Goal: Transaction & Acquisition: Obtain resource

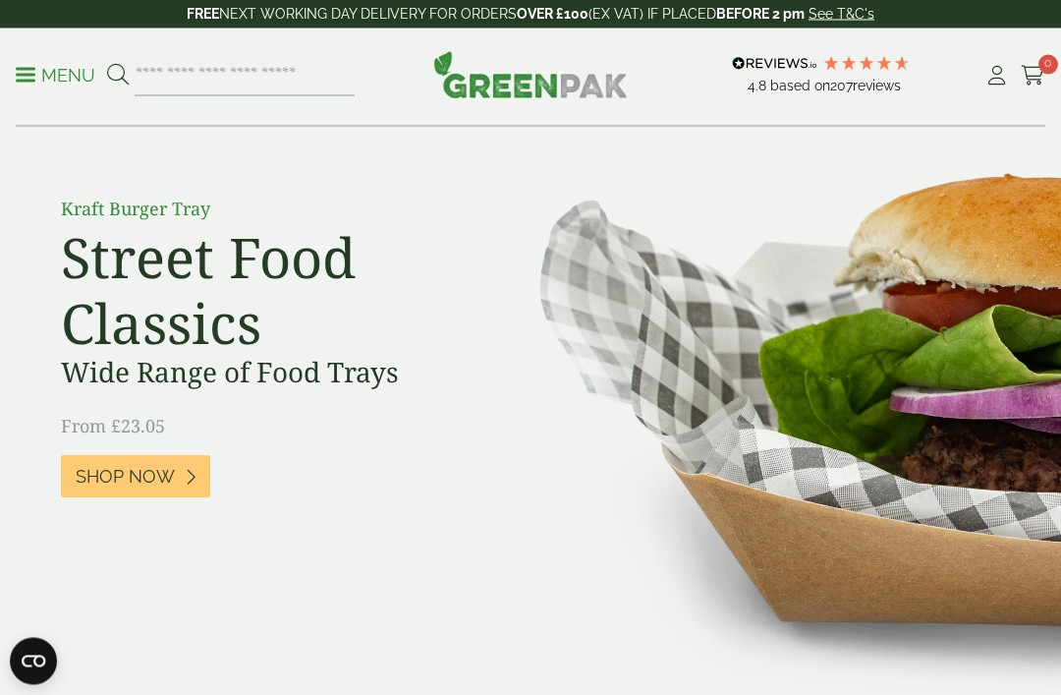
scroll to position [125, 0]
click at [176, 471] on div "Close dialog Sign up for the latest news and exclusive discounts. SIGN UP ******" at bounding box center [530, 347] width 1061 height 695
click at [145, 484] on span "Shop Now" at bounding box center [125, 477] width 99 height 22
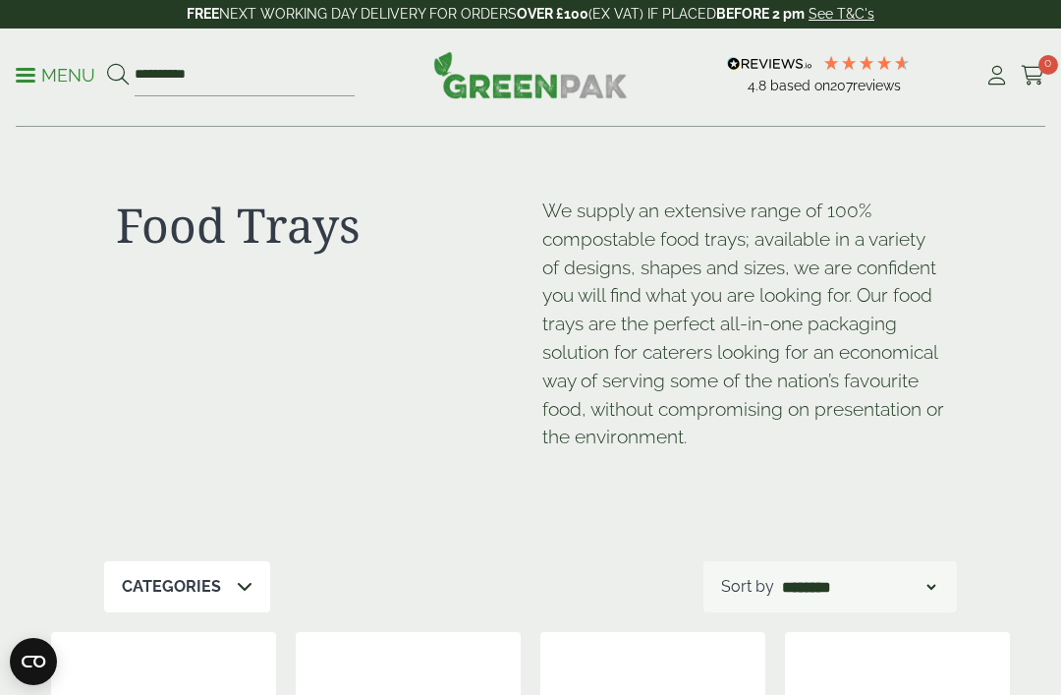
click at [30, 76] on span at bounding box center [26, 75] width 20 height 3
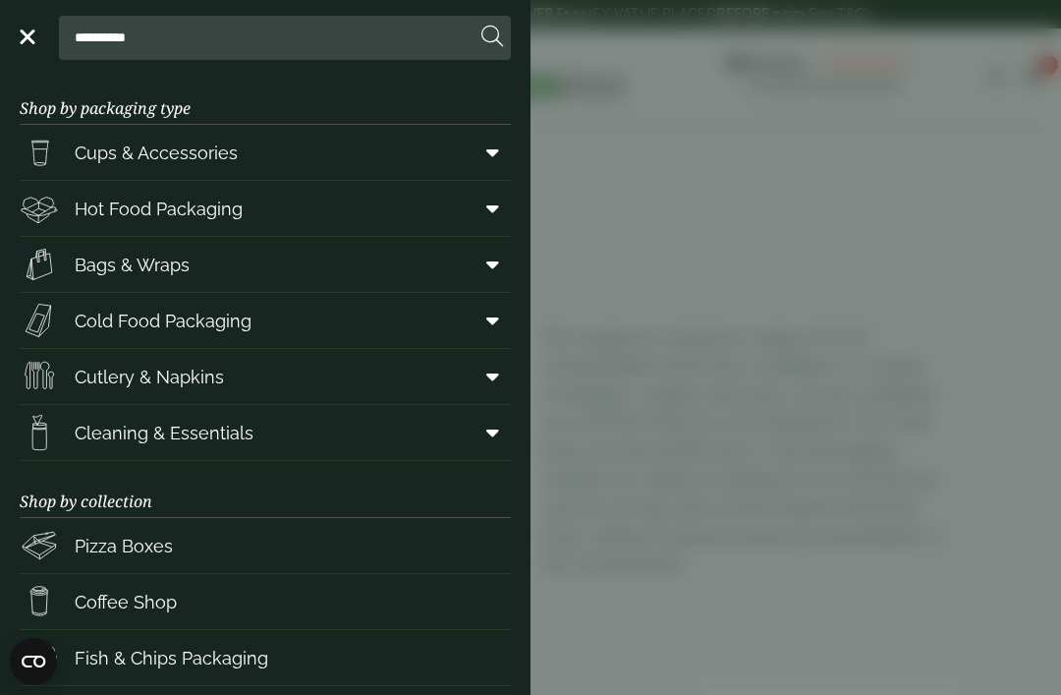
click at [113, 214] on span "Hot Food Packaging" at bounding box center [159, 208] width 168 height 27
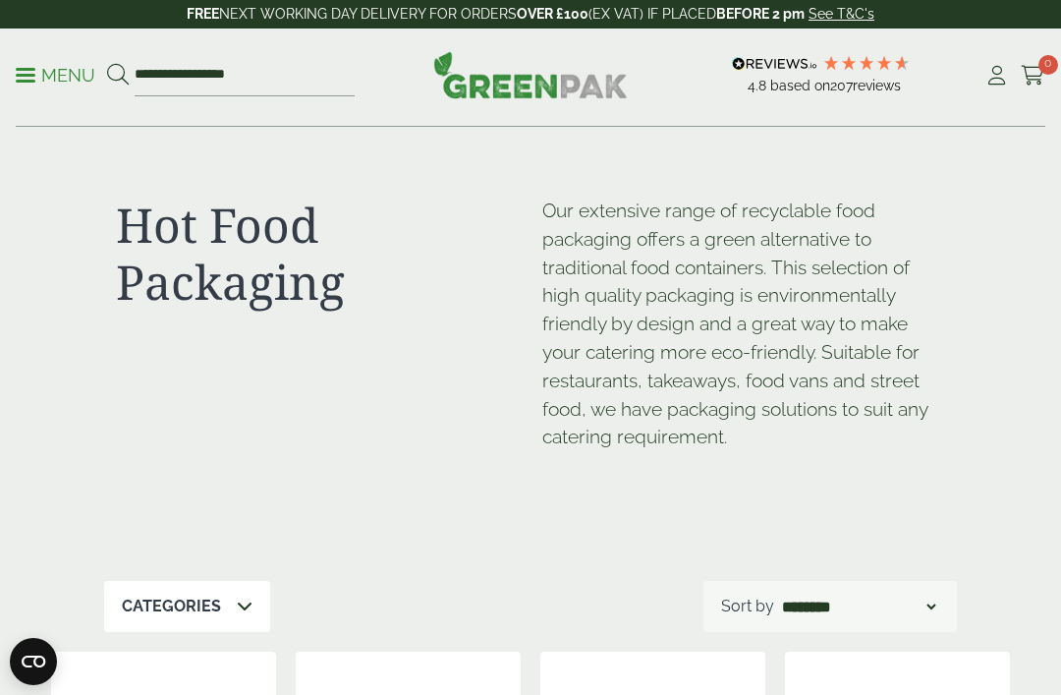
click at [26, 69] on link "Menu" at bounding box center [56, 74] width 80 height 20
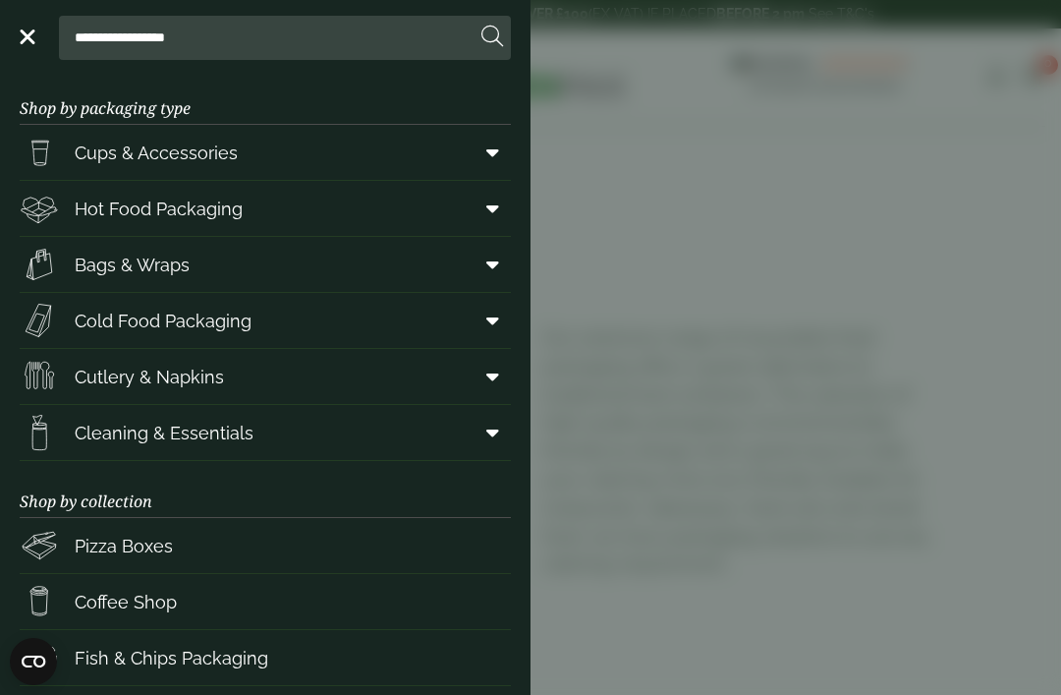
click at [116, 269] on span "Bags & Wraps" at bounding box center [132, 264] width 115 height 27
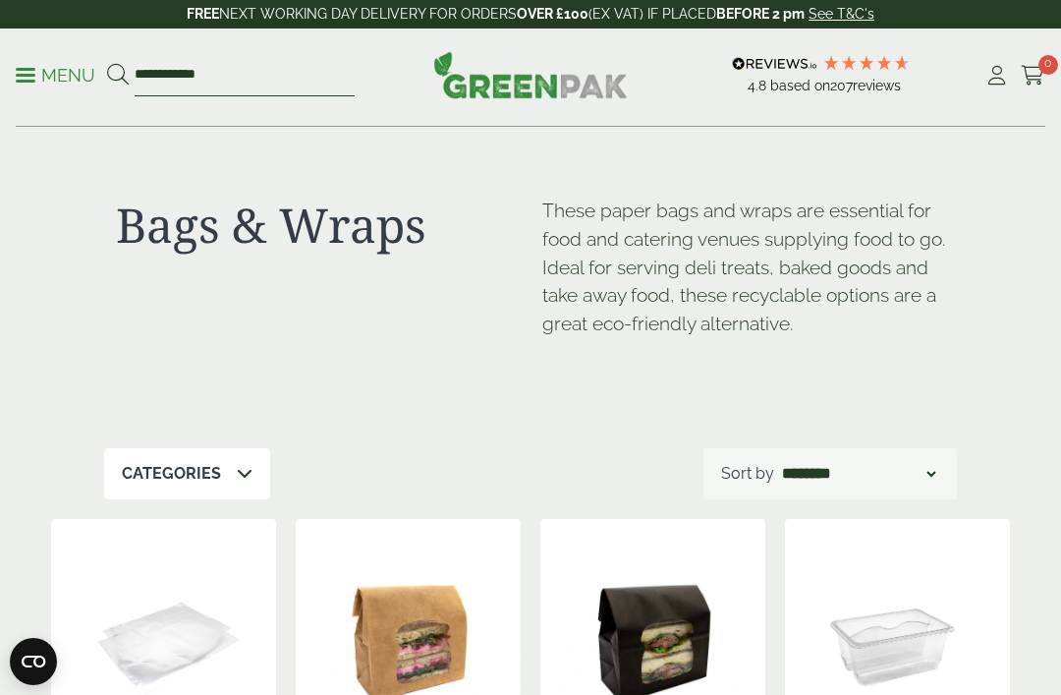
click at [262, 82] on input "**********" at bounding box center [245, 75] width 220 height 41
type input "*"
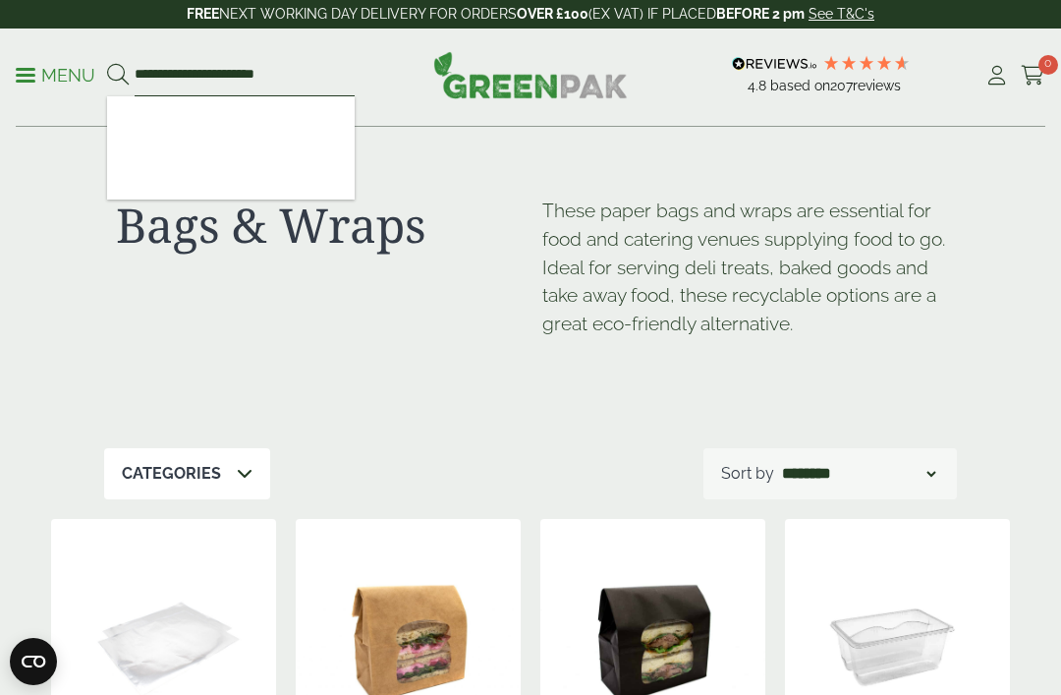
type input "**********"
click at [117, 75] on button at bounding box center [118, 76] width 22 height 26
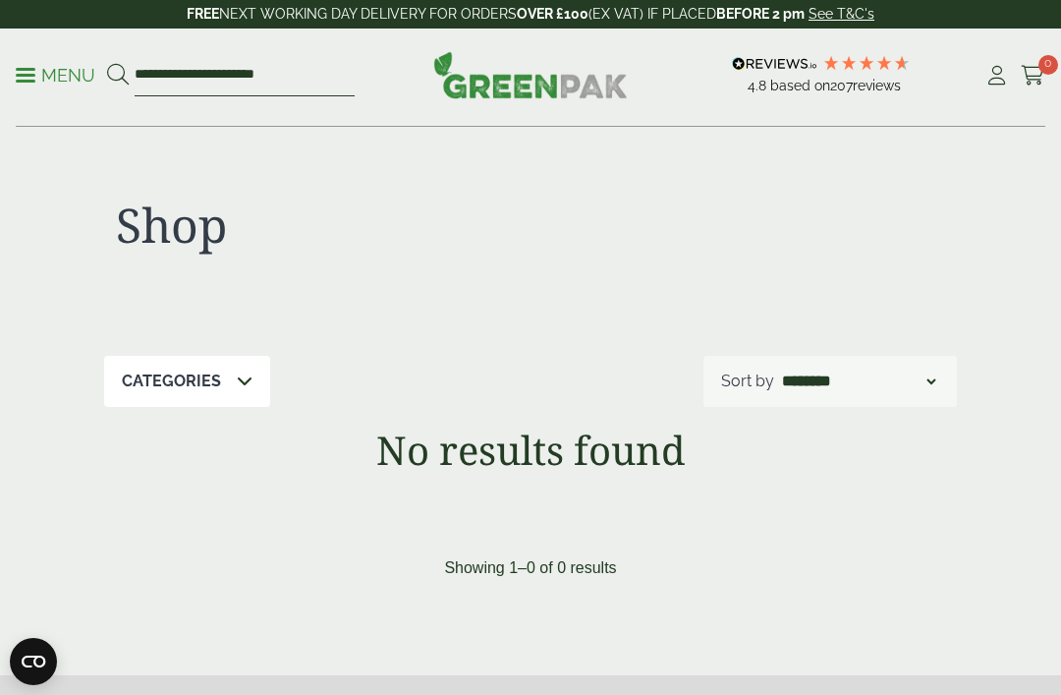
click at [340, 86] on input "**********" at bounding box center [245, 75] width 220 height 41
click at [18, 77] on p "Menu" at bounding box center [56, 76] width 80 height 24
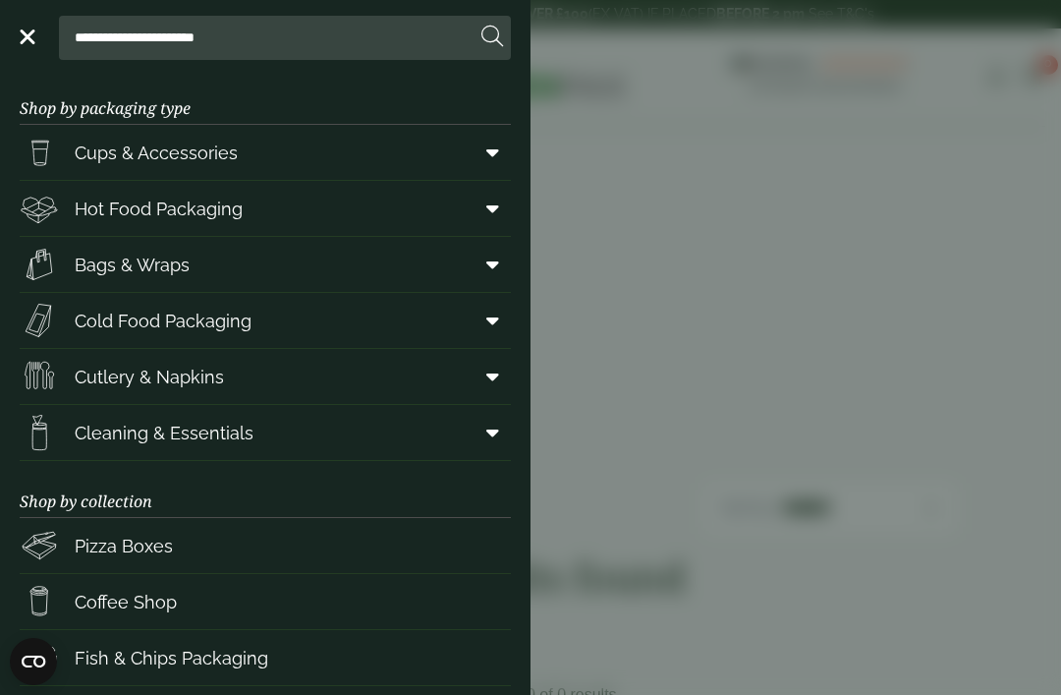
click at [168, 267] on span "Bags & Wraps" at bounding box center [132, 264] width 115 height 27
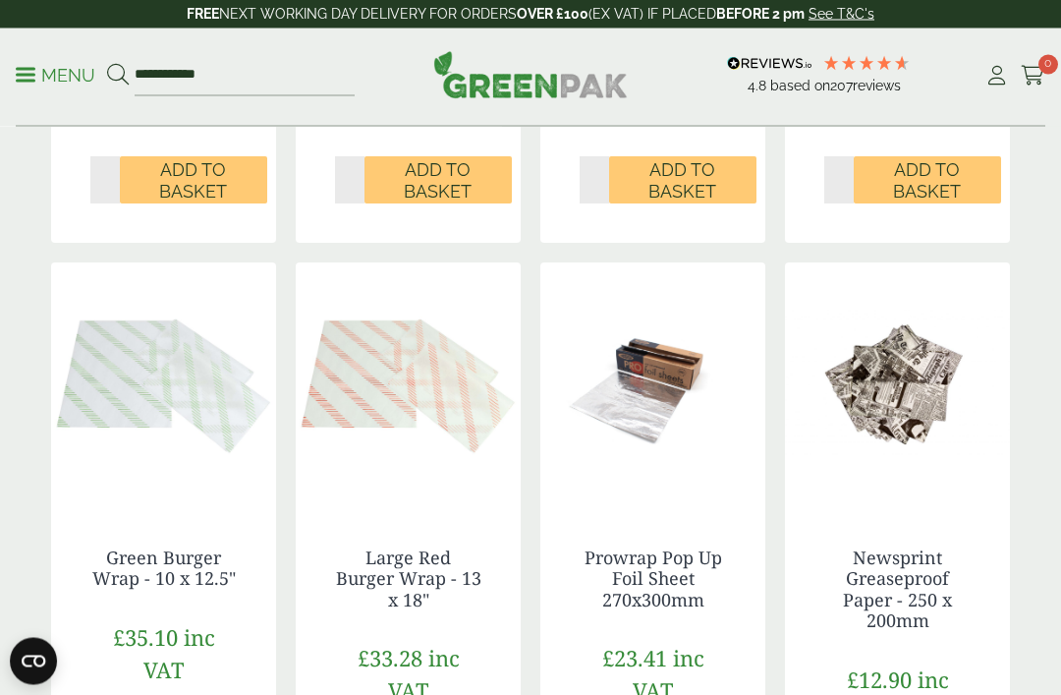
scroll to position [1693, 0]
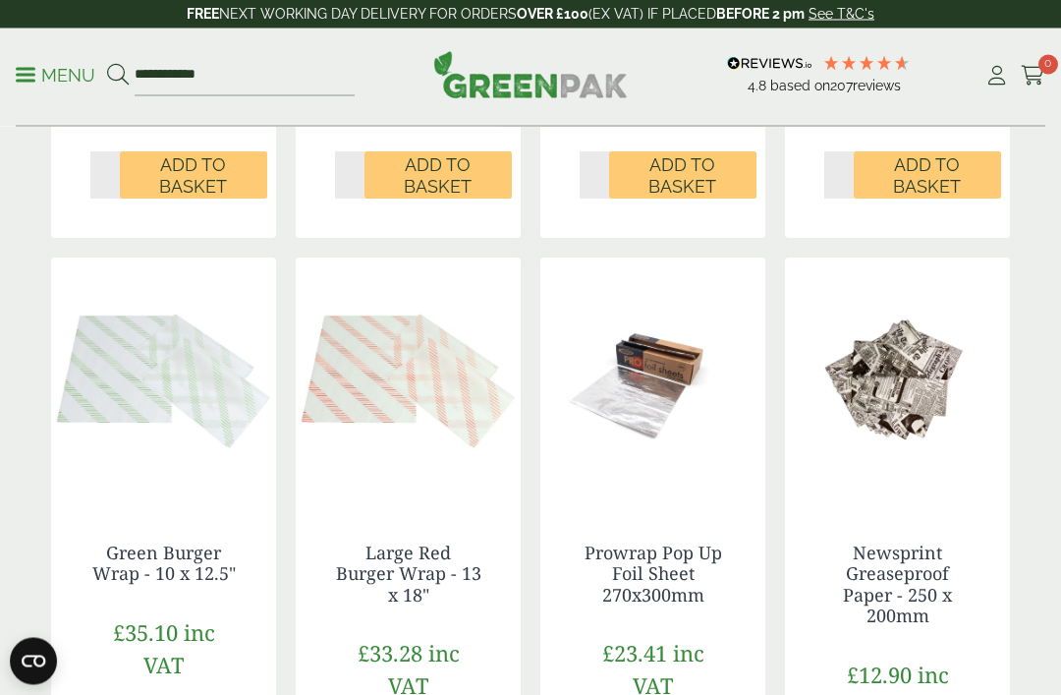
click at [170, 418] on img at bounding box center [163, 381] width 225 height 246
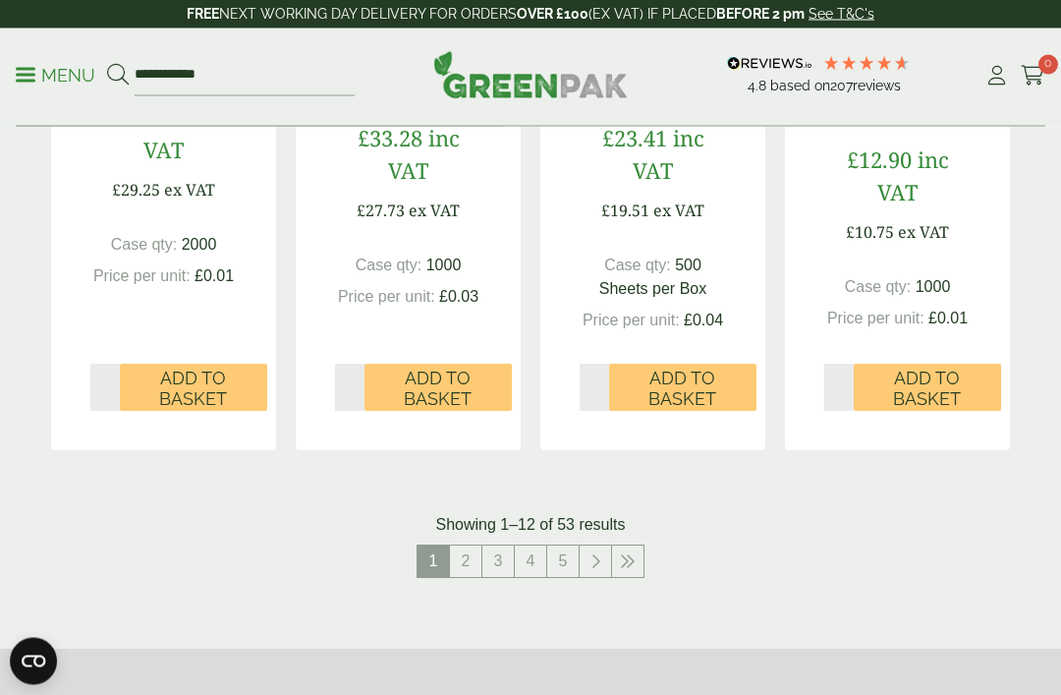
scroll to position [2210, 0]
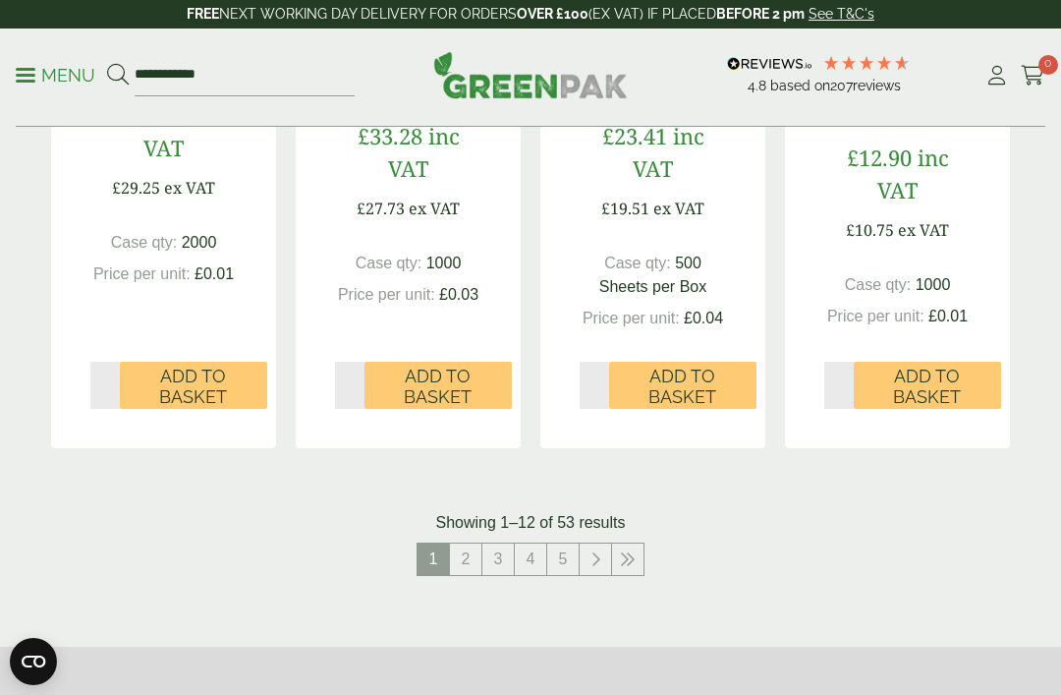
click at [469, 548] on link "2" at bounding box center [465, 558] width 31 height 31
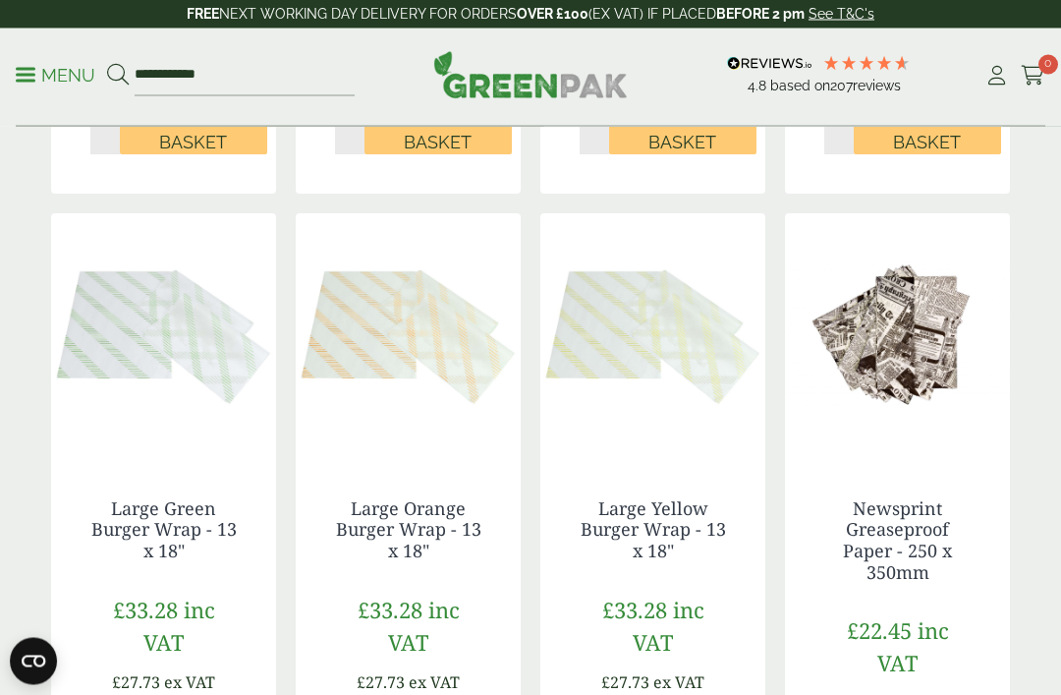
scroll to position [1021, 0]
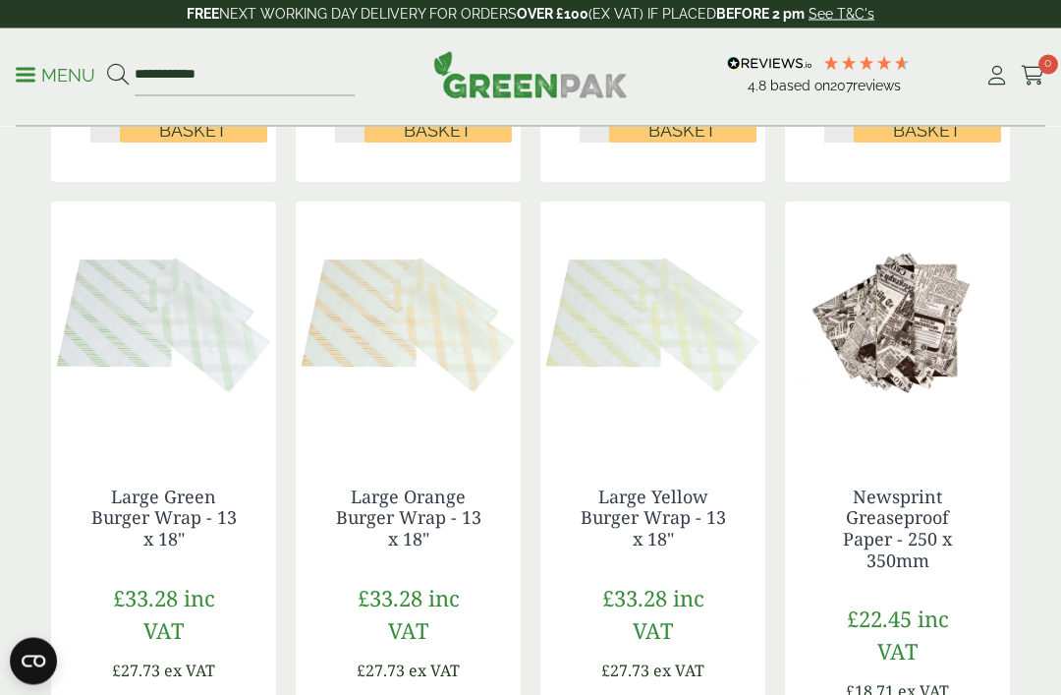
click at [170, 346] on img at bounding box center [163, 325] width 225 height 246
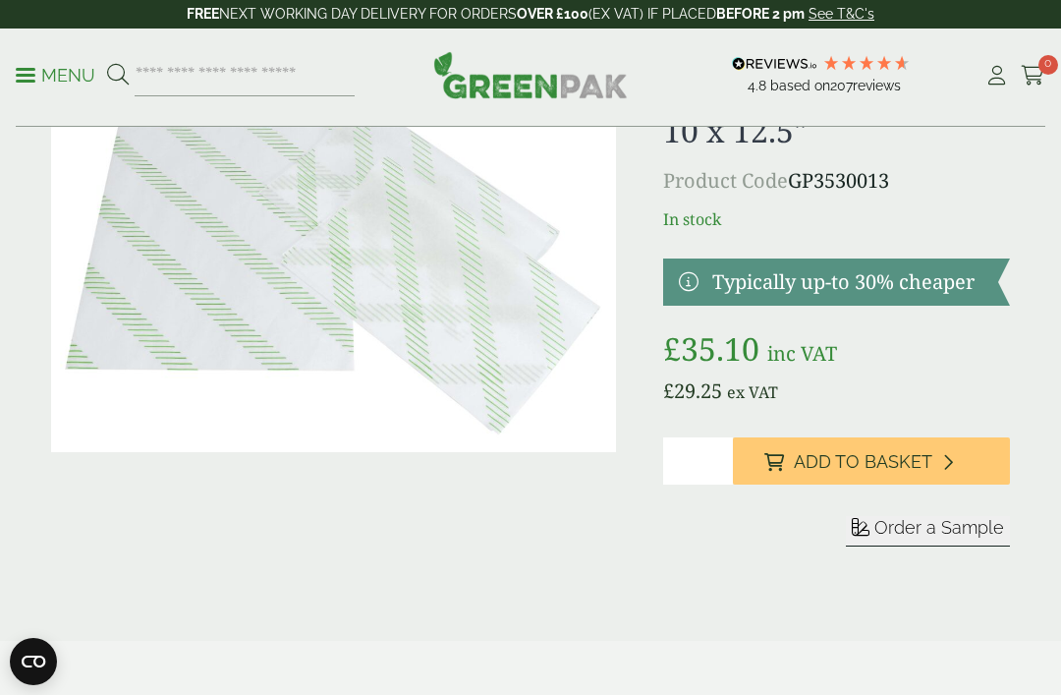
scroll to position [118, 0]
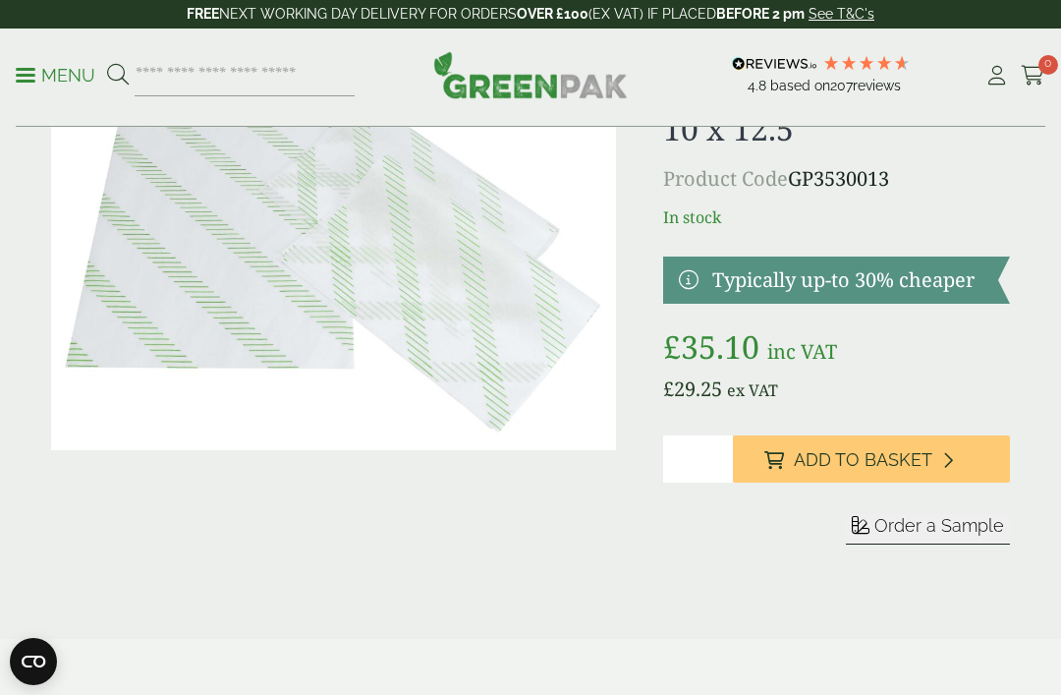
click at [932, 537] on button "Order a Sample" at bounding box center [928, 529] width 164 height 30
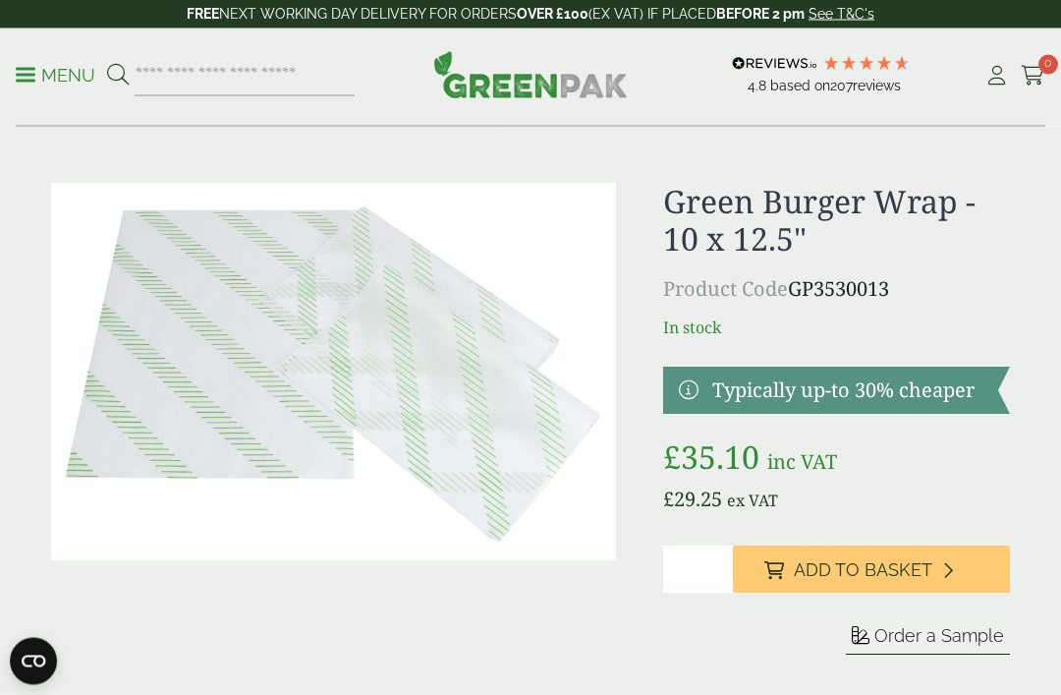
scroll to position [0, 0]
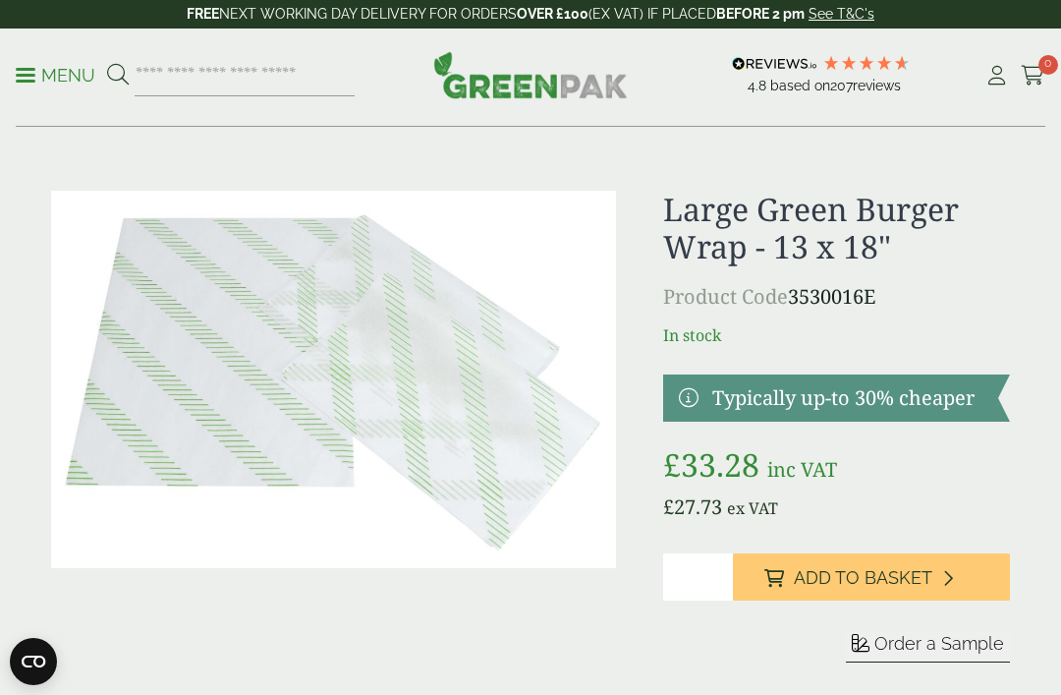
click at [921, 640] on span "Order a Sample" at bounding box center [939, 643] width 130 height 21
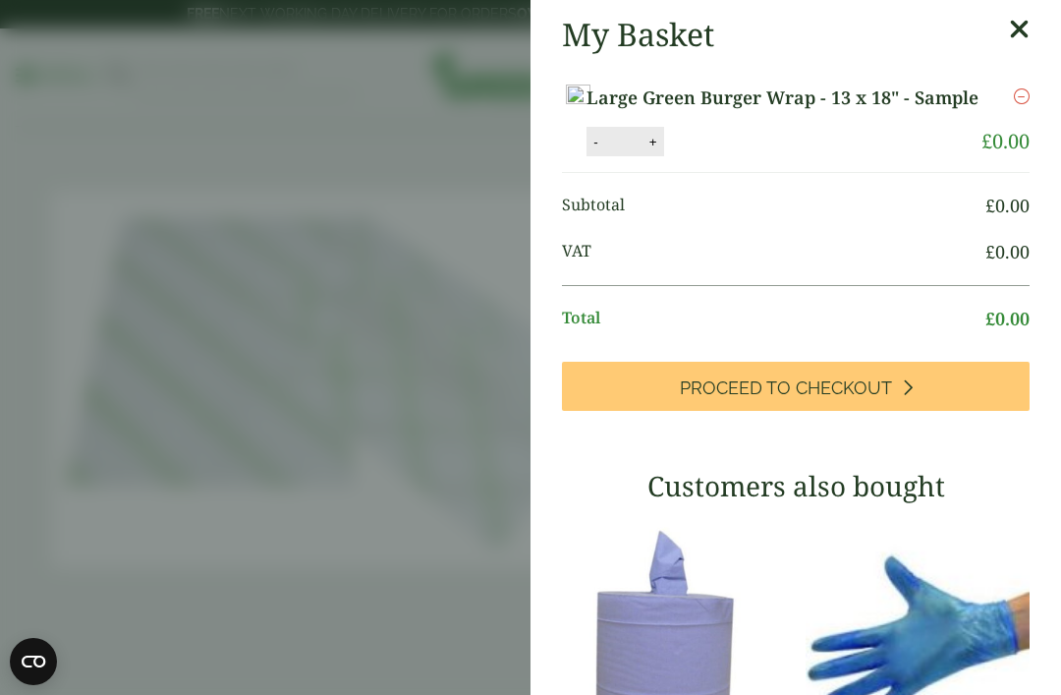
click at [1015, 34] on icon at bounding box center [1019, 30] width 21 height 28
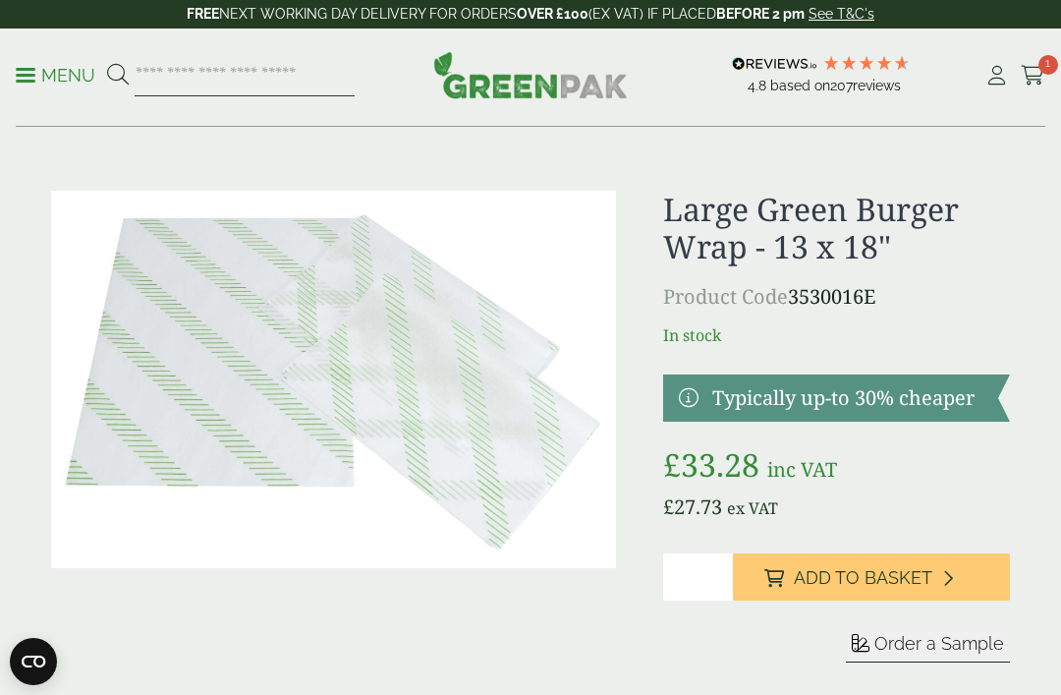
click at [319, 75] on input "search" at bounding box center [245, 75] width 220 height 41
type input "*******"
click at [117, 75] on button at bounding box center [118, 76] width 22 height 26
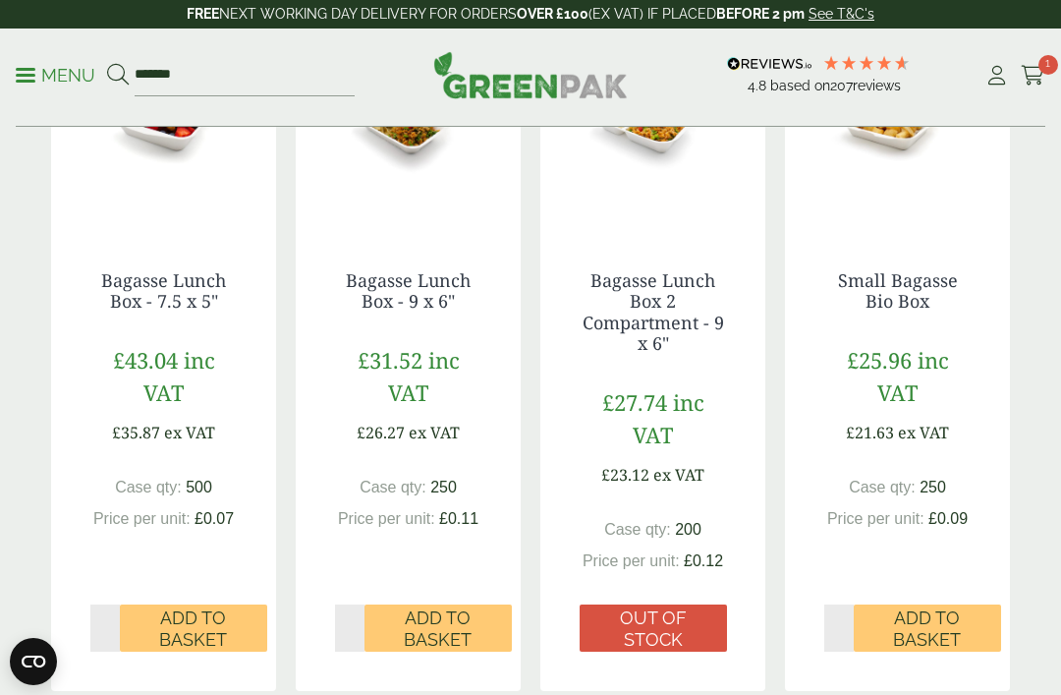
scroll to position [1830, 0]
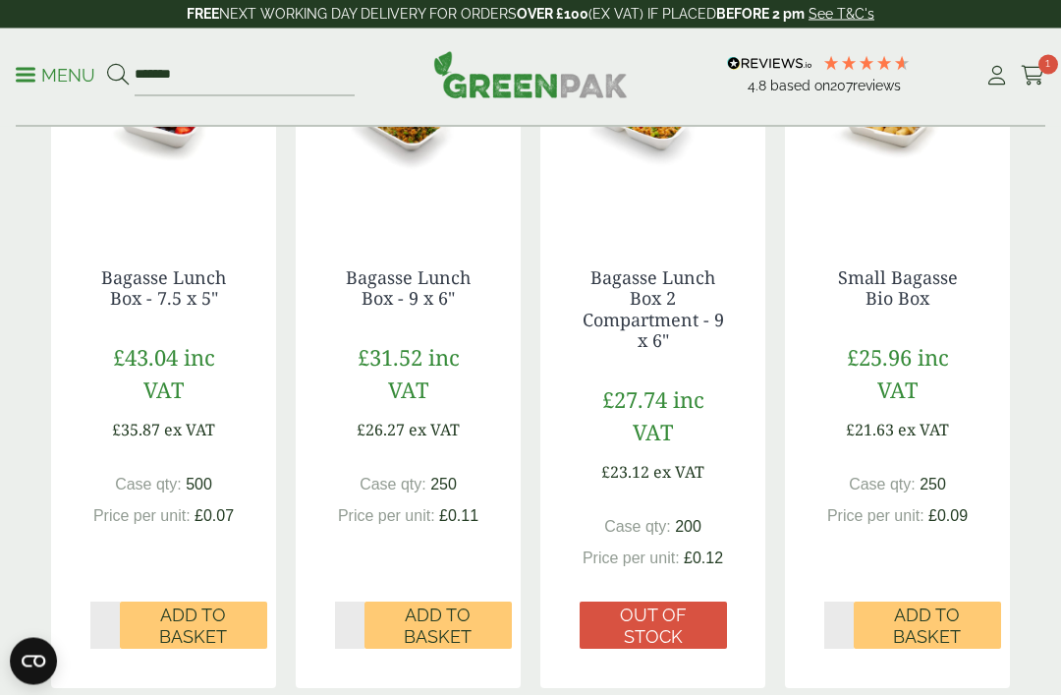
click at [446, 618] on span "Add to Basket" at bounding box center [438, 626] width 120 height 42
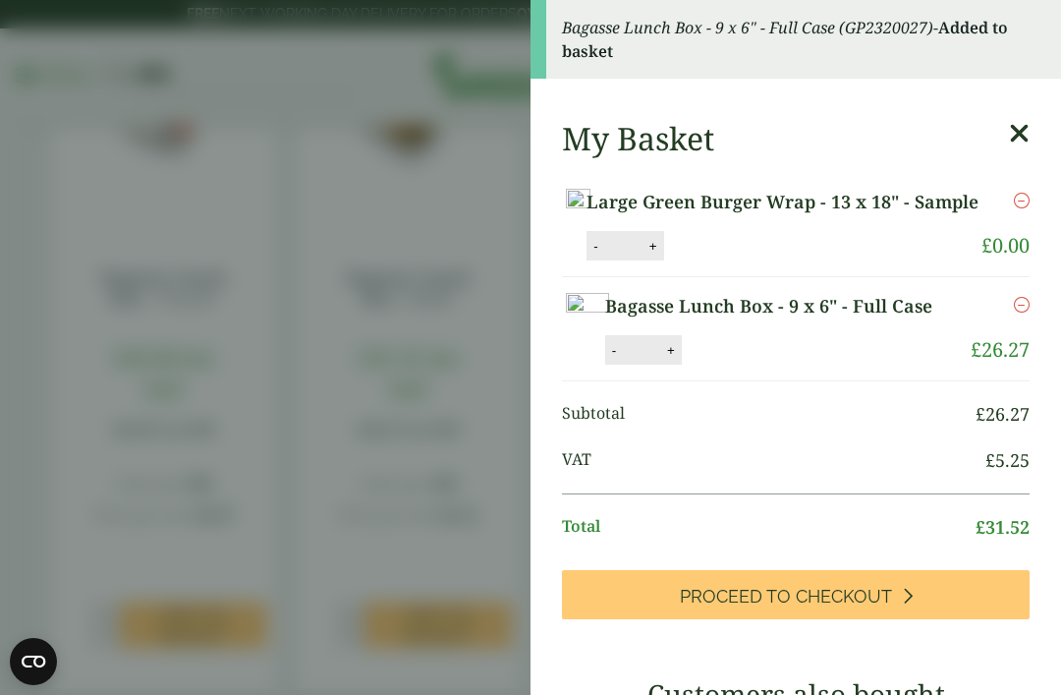
click at [1023, 137] on icon at bounding box center [1019, 134] width 21 height 28
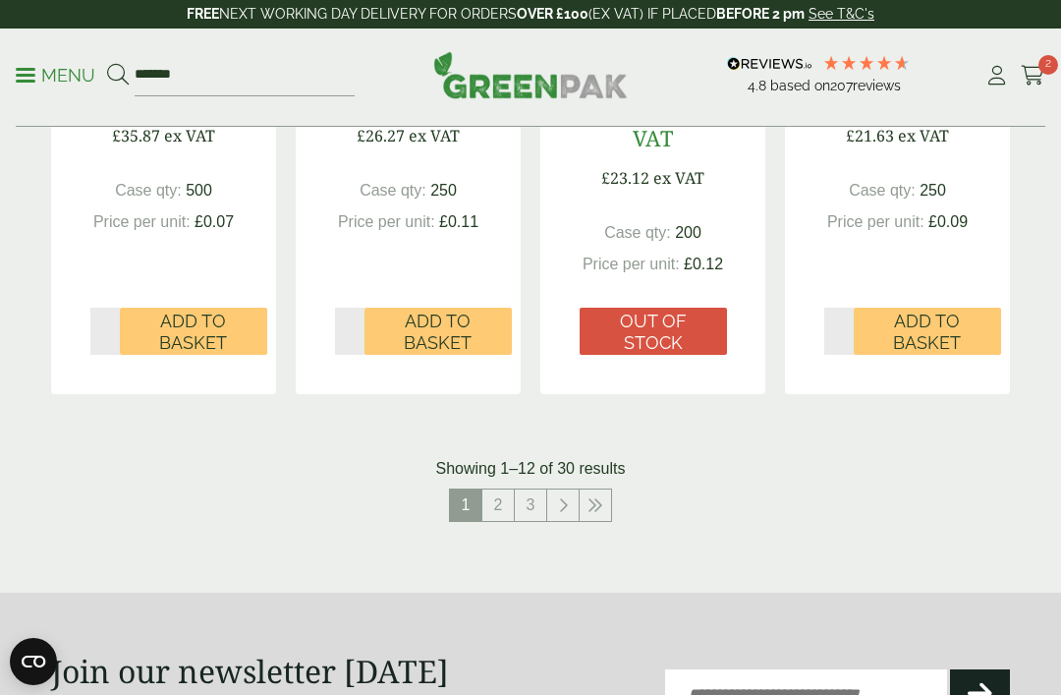
scroll to position [2132, 0]
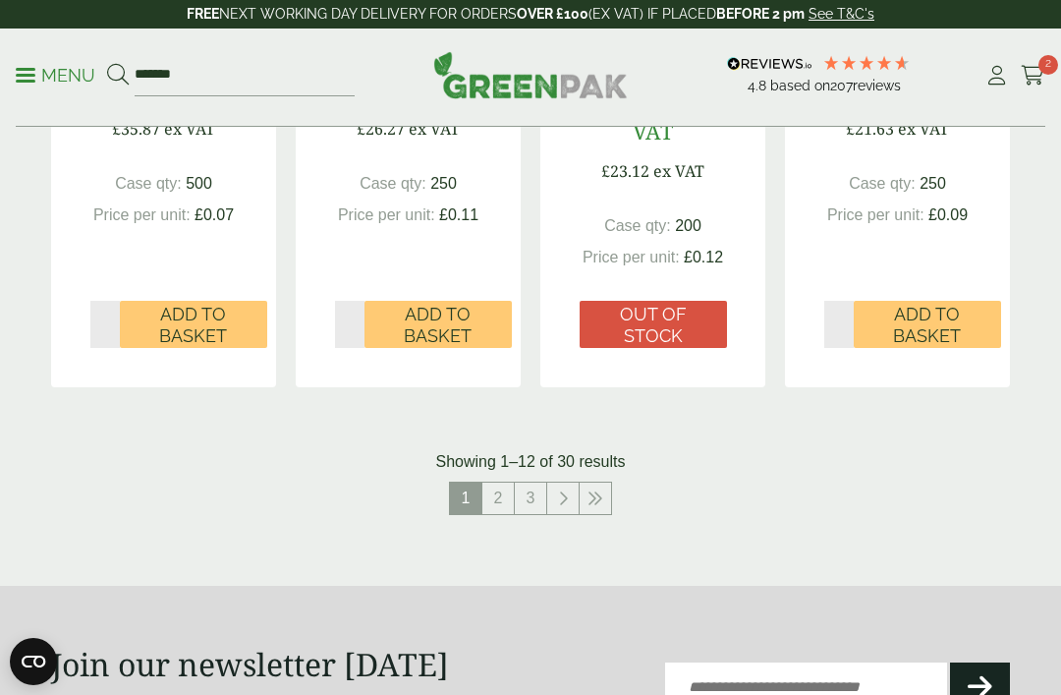
click at [492, 499] on link "2" at bounding box center [497, 497] width 31 height 31
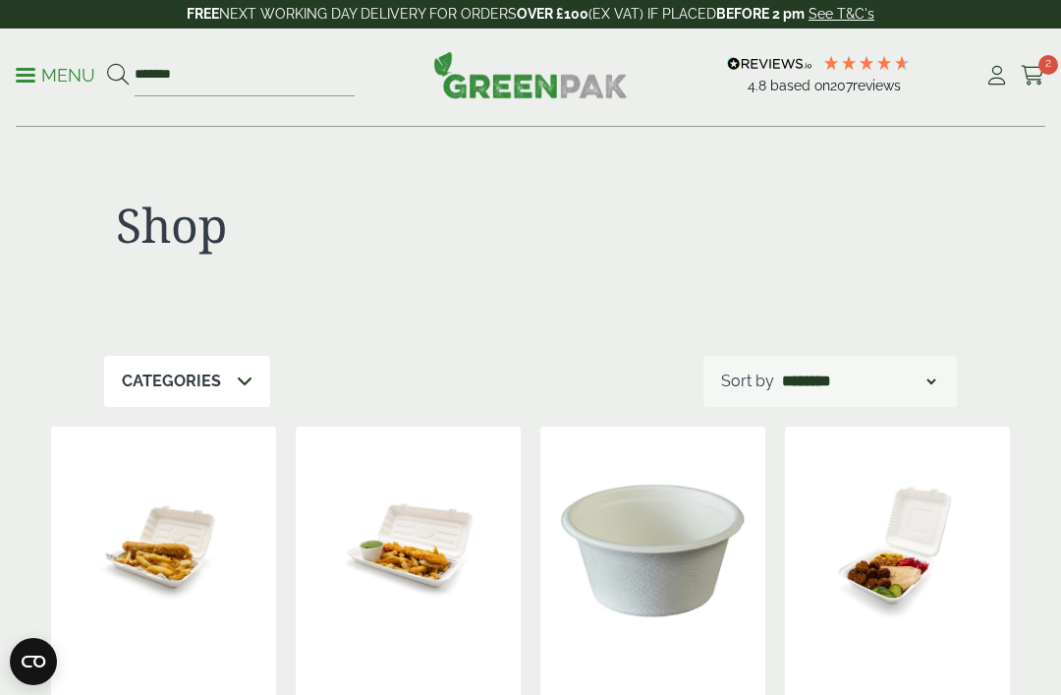
click at [37, 76] on p "Menu" at bounding box center [56, 76] width 80 height 24
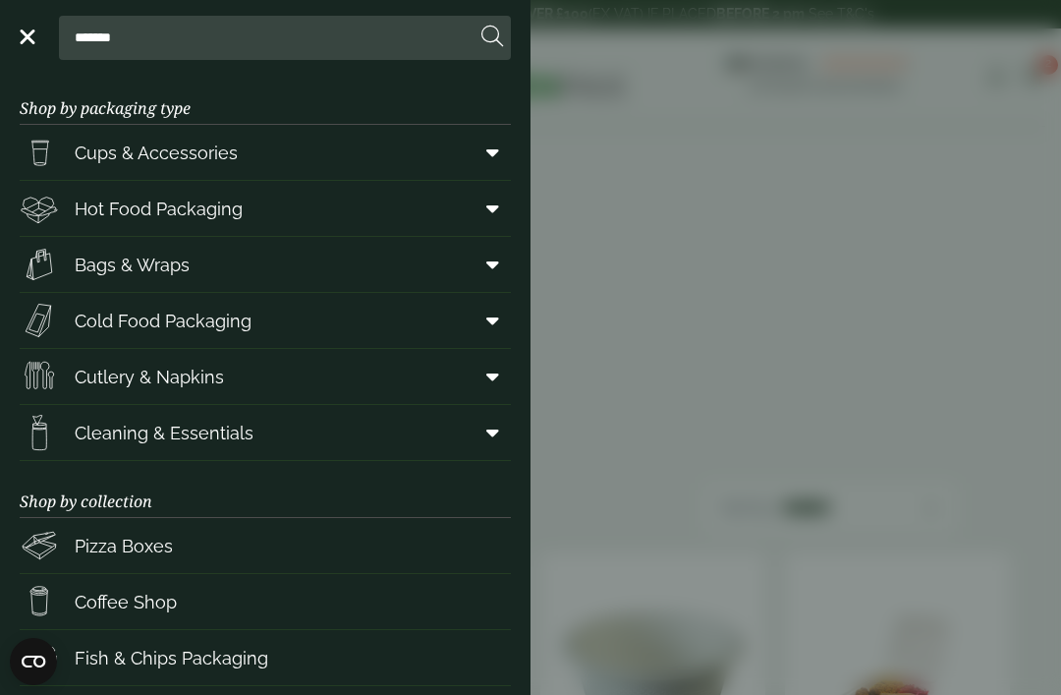
click at [227, 160] on span "Cups & Accessories" at bounding box center [156, 152] width 163 height 27
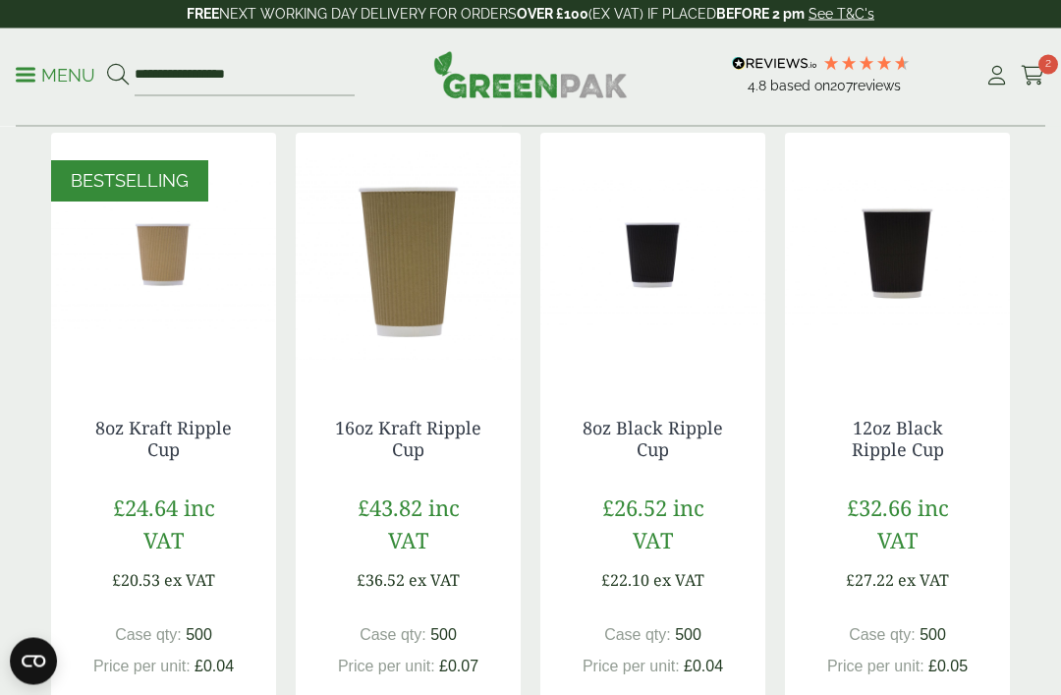
scroll to position [1062, 0]
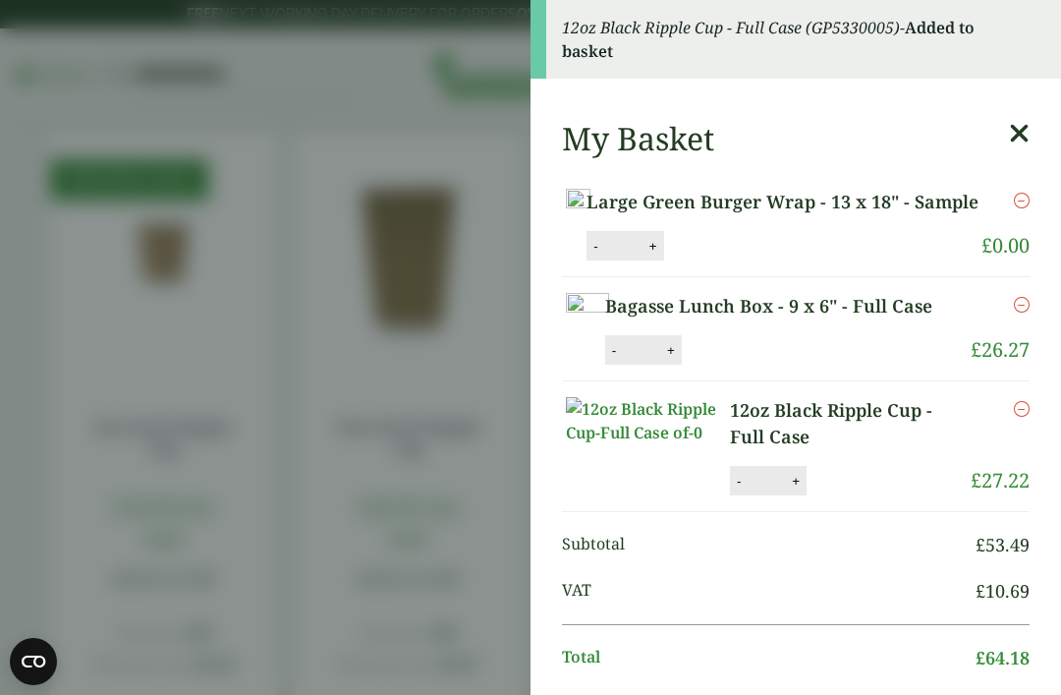
click at [1023, 140] on icon at bounding box center [1019, 134] width 21 height 28
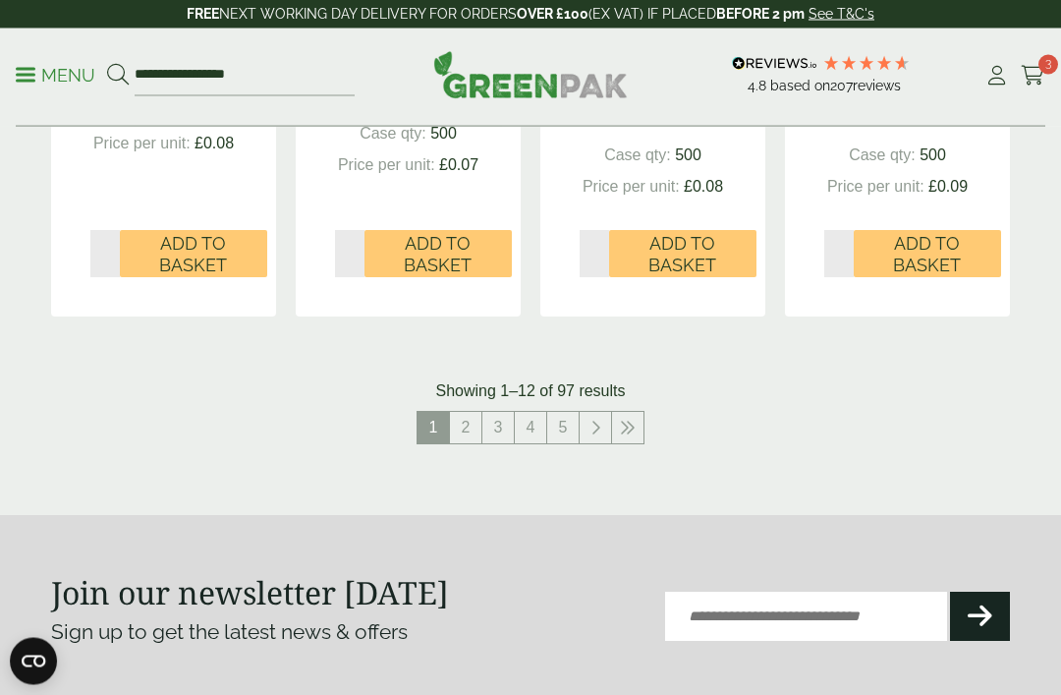
scroll to position [2322, 0]
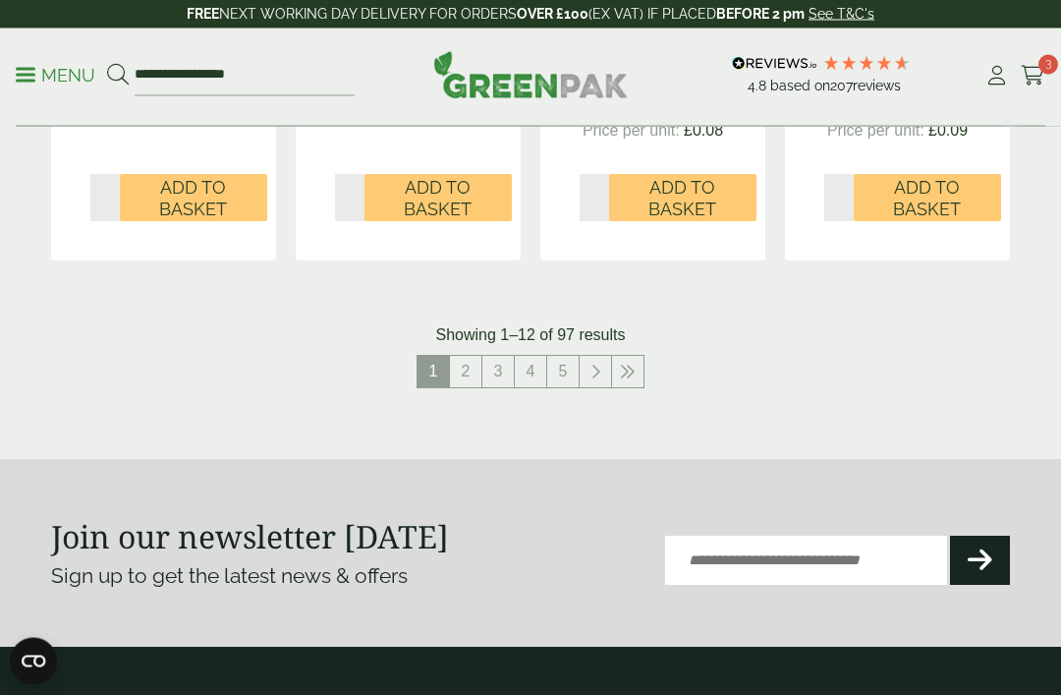
click at [464, 375] on link "2" at bounding box center [465, 372] width 31 height 31
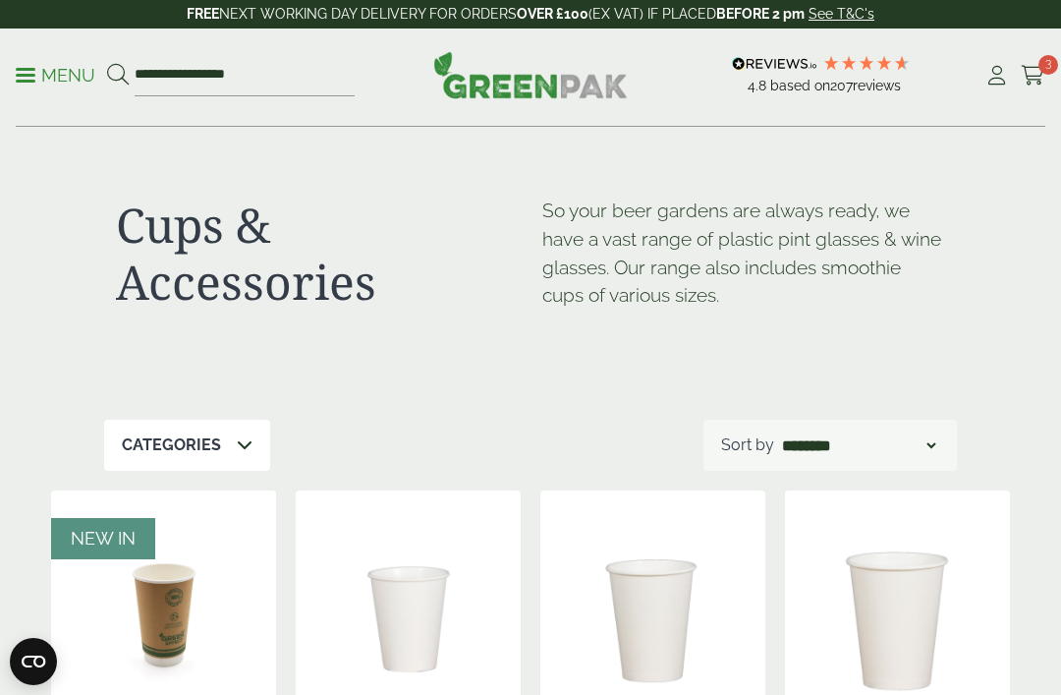
click at [34, 72] on p "Menu" at bounding box center [56, 76] width 80 height 24
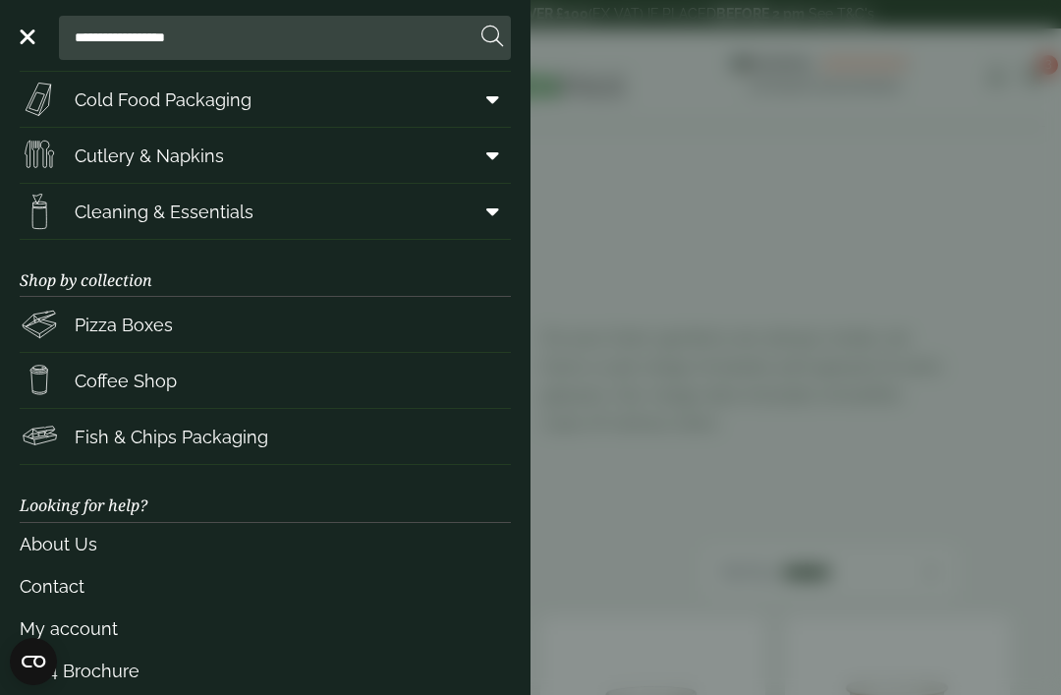
scroll to position [225, 0]
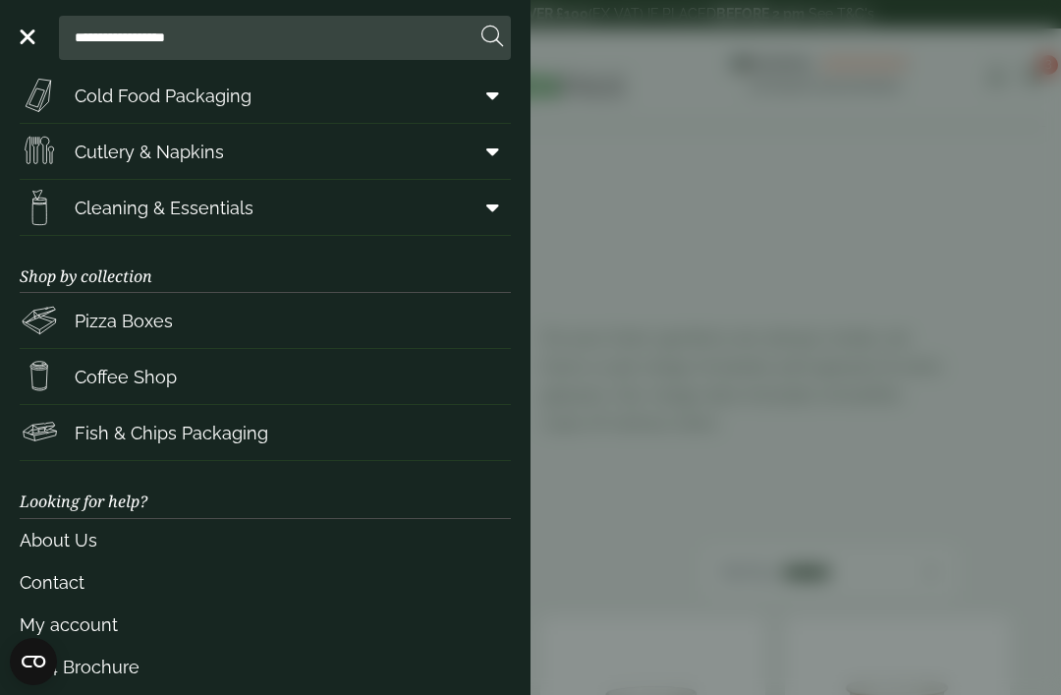
click at [416, 379] on link "Coffee Shop" at bounding box center [265, 376] width 491 height 55
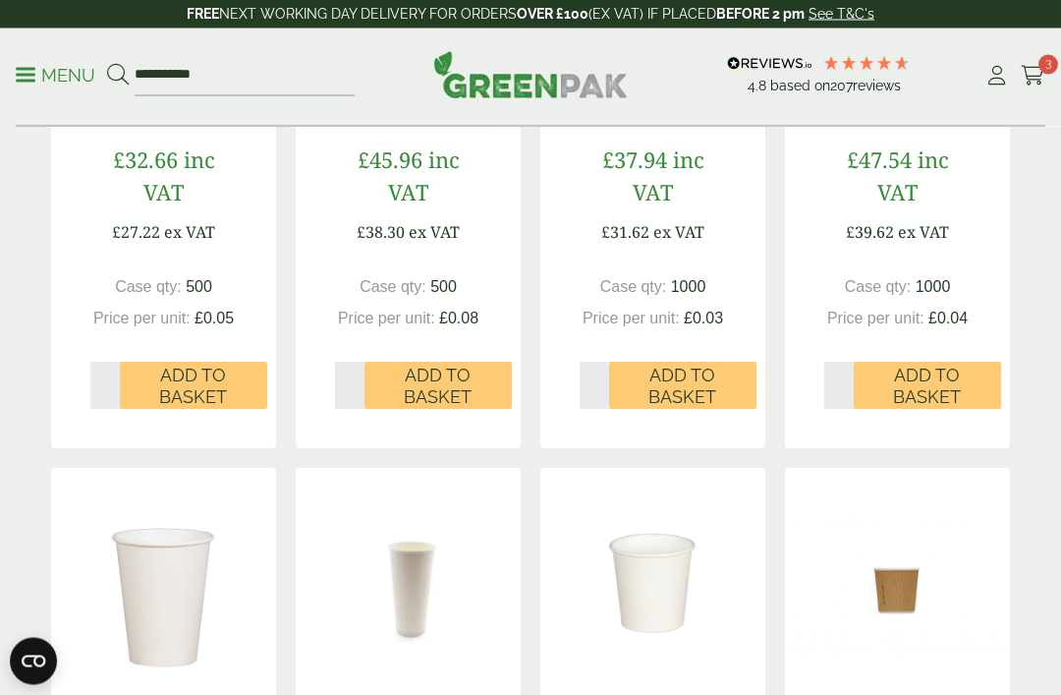
scroll to position [1260, 0]
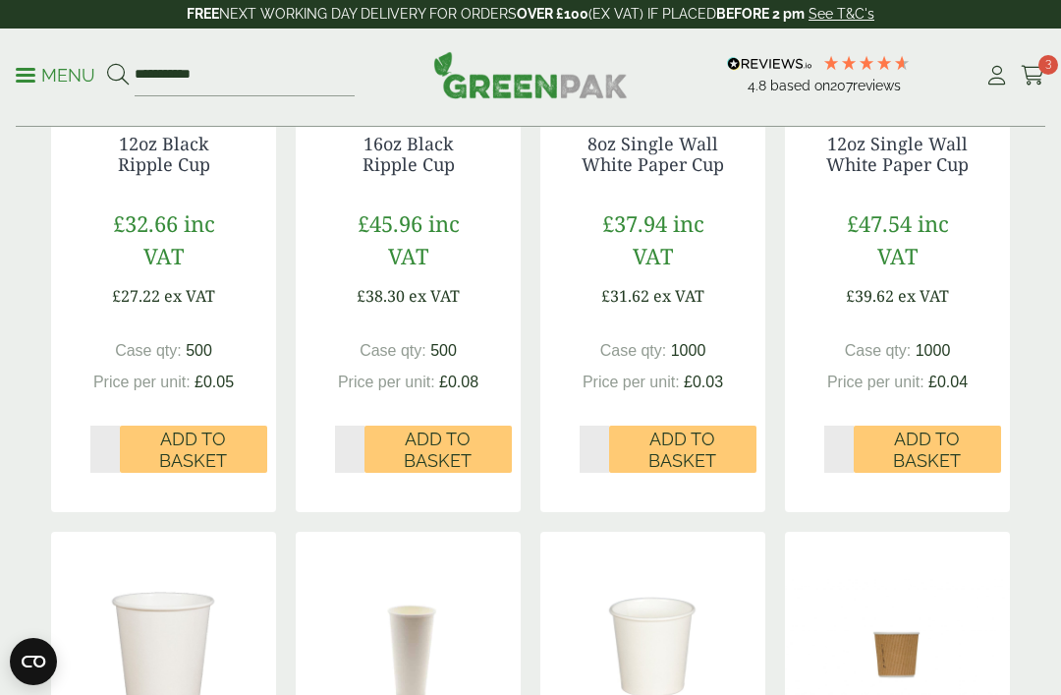
click at [30, 67] on link "Menu" at bounding box center [56, 74] width 80 height 20
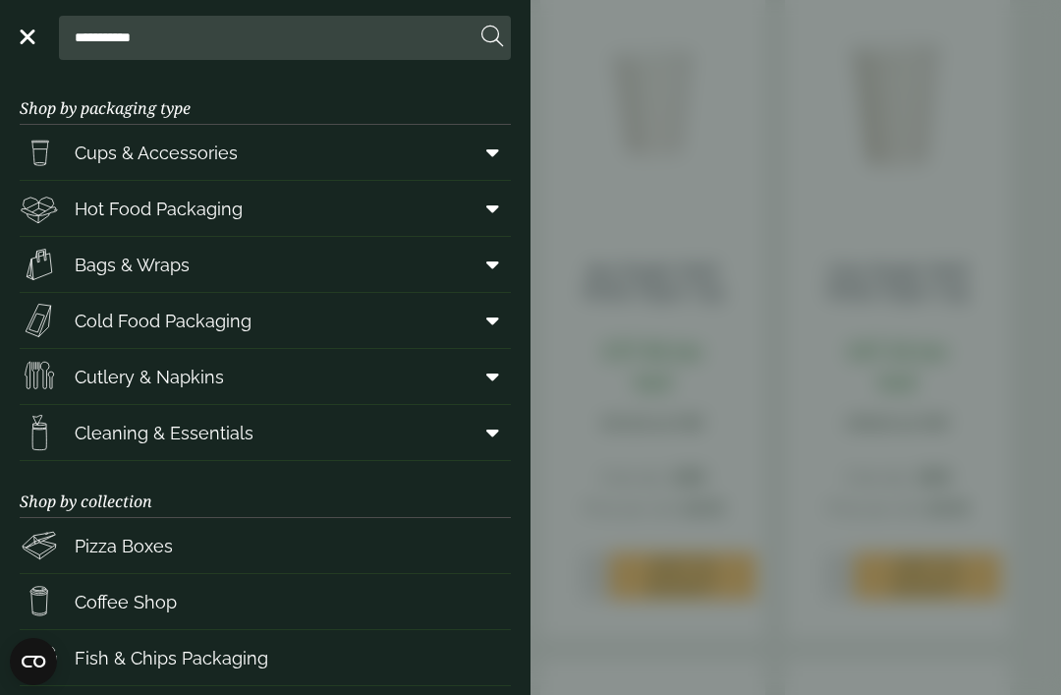
click at [122, 221] on span "Hot Food Packaging" at bounding box center [159, 208] width 168 height 27
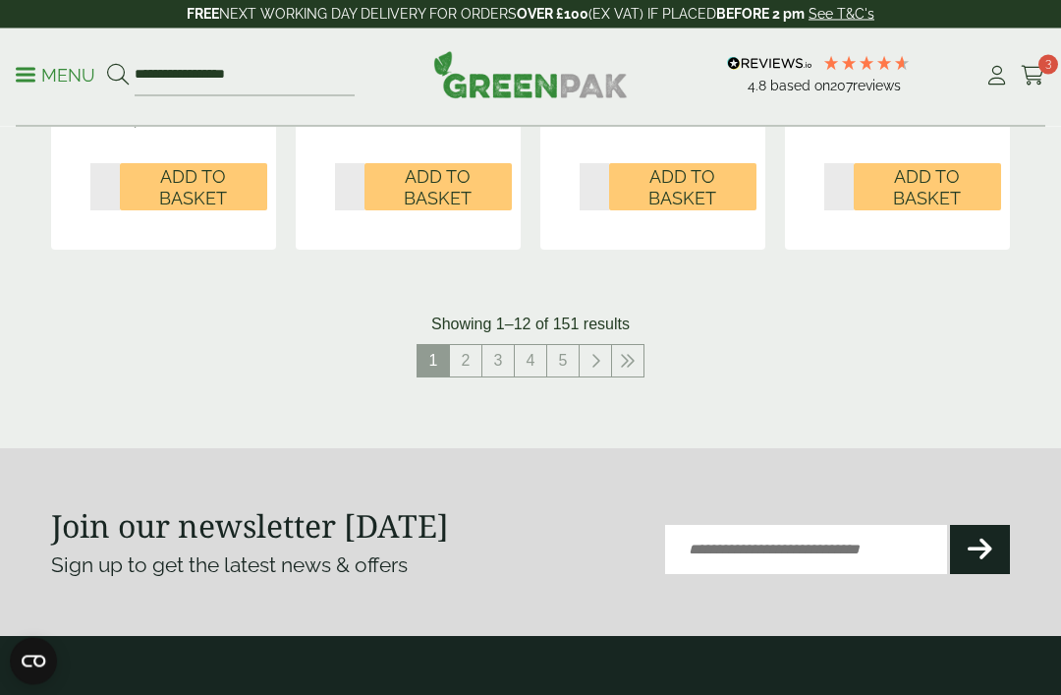
scroll to position [2563, 0]
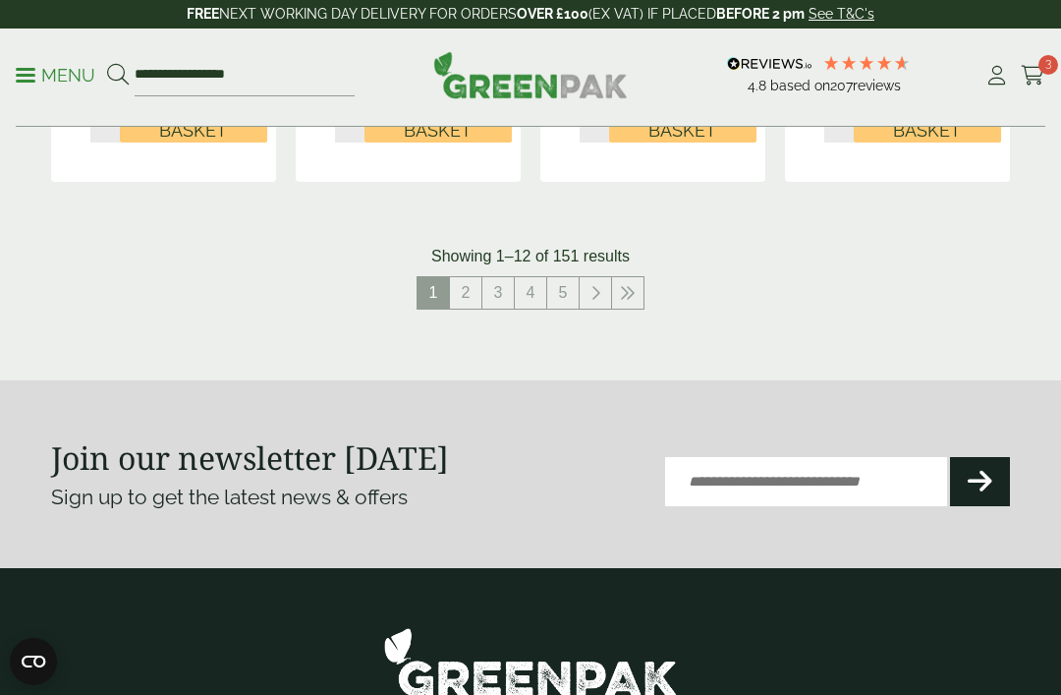
click at [462, 285] on link "2" at bounding box center [465, 292] width 31 height 31
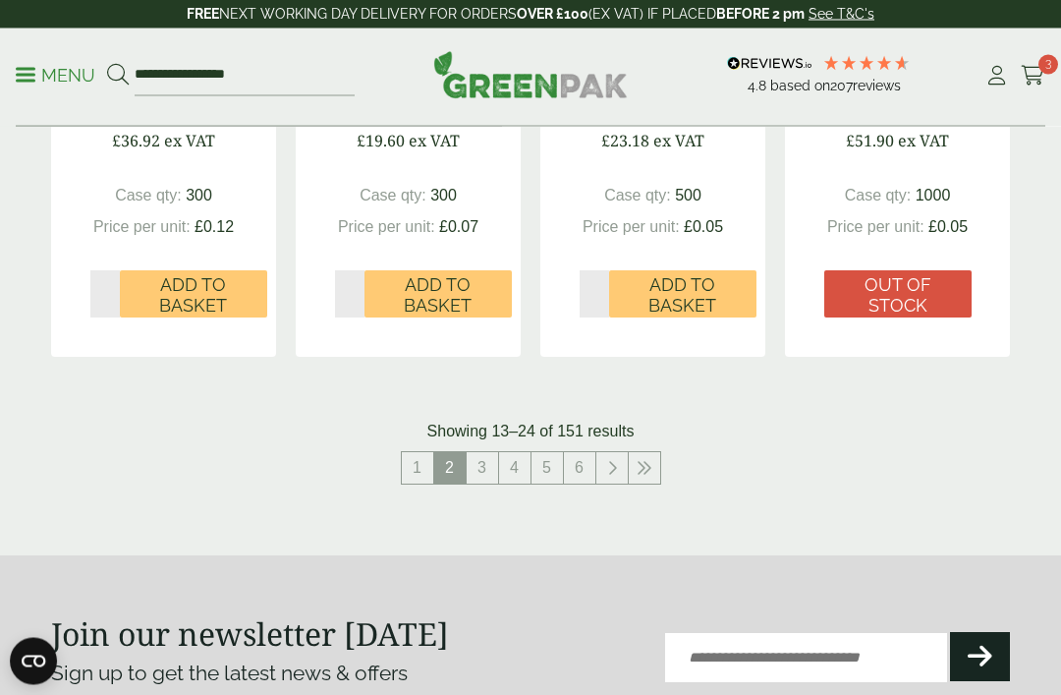
scroll to position [2409, 0]
click at [484, 460] on link "3" at bounding box center [482, 467] width 31 height 31
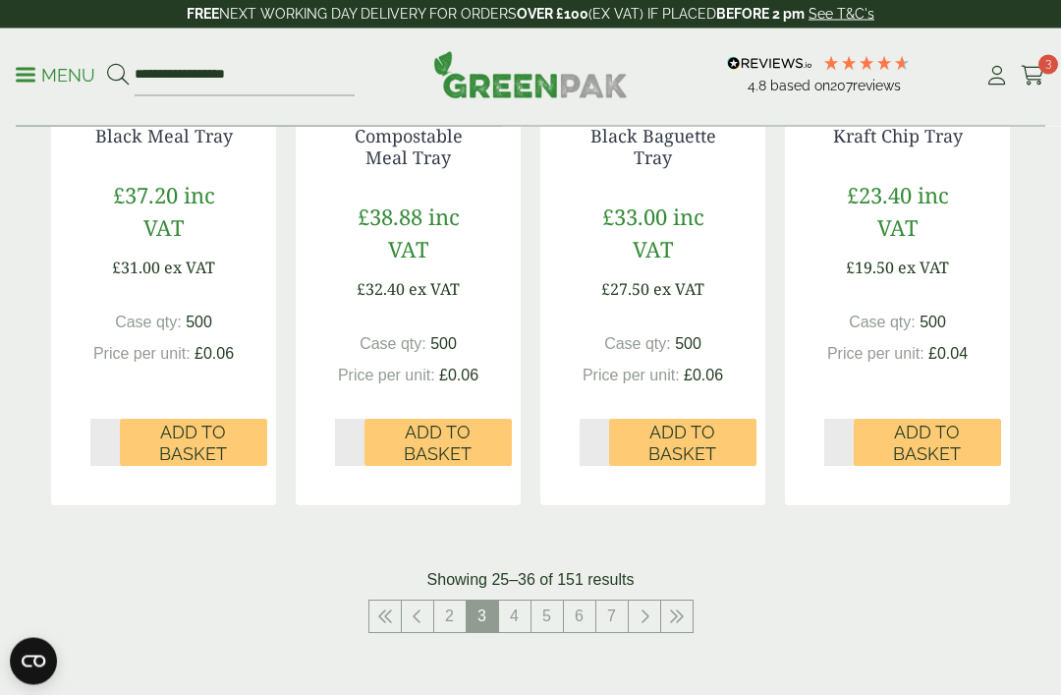
scroll to position [2325, 0]
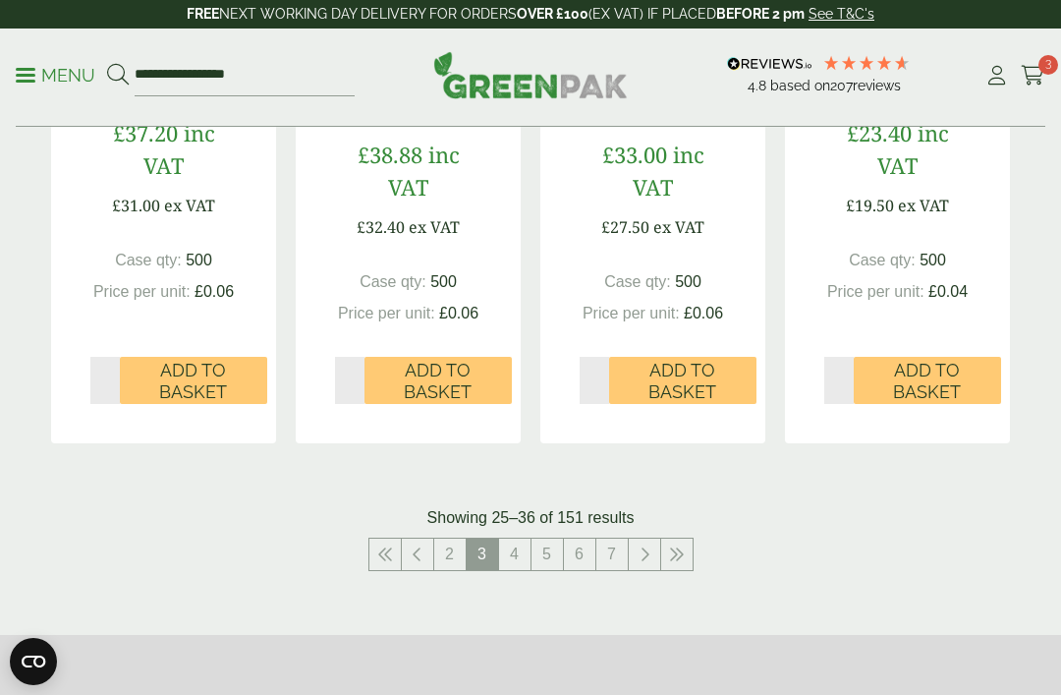
click at [511, 549] on link "4" at bounding box center [514, 553] width 31 height 31
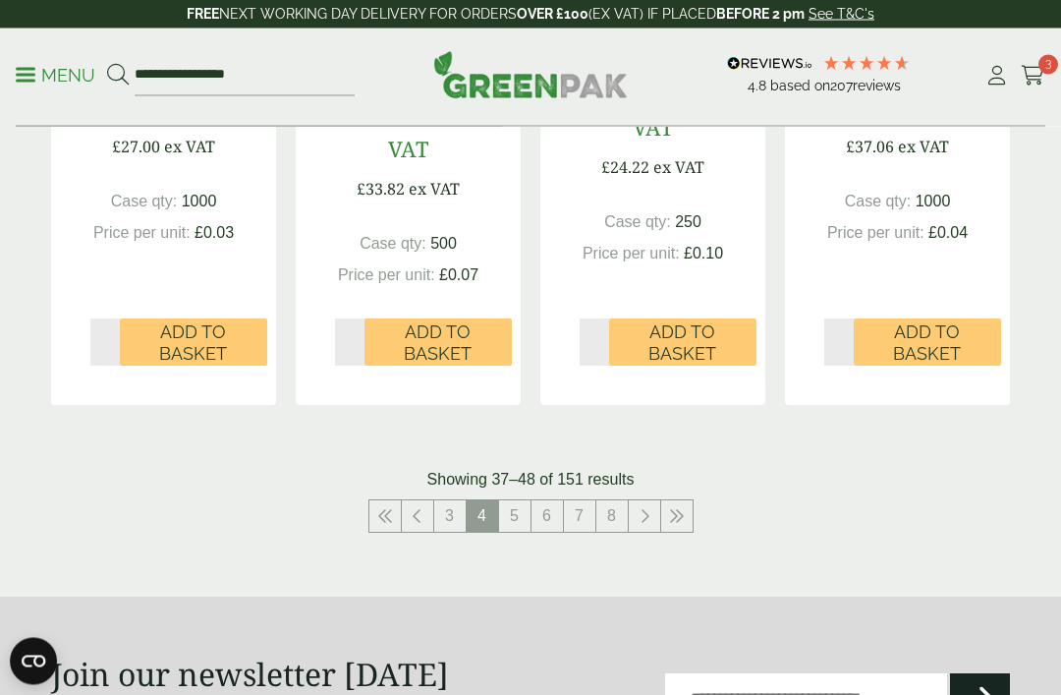
scroll to position [2386, 0]
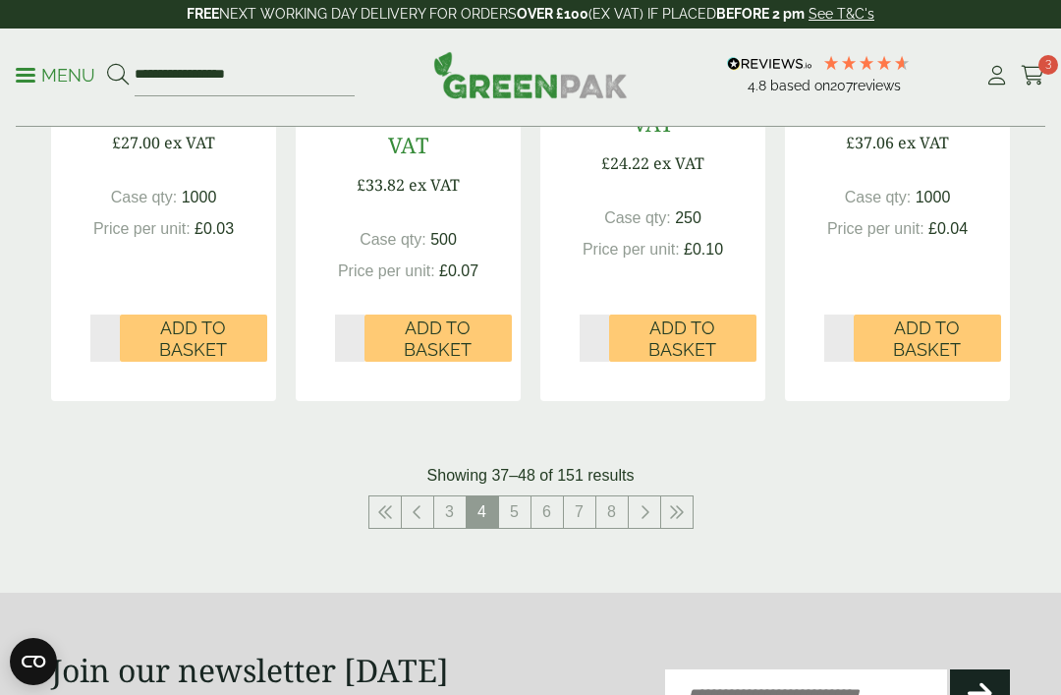
click at [515, 496] on link "5" at bounding box center [514, 511] width 31 height 31
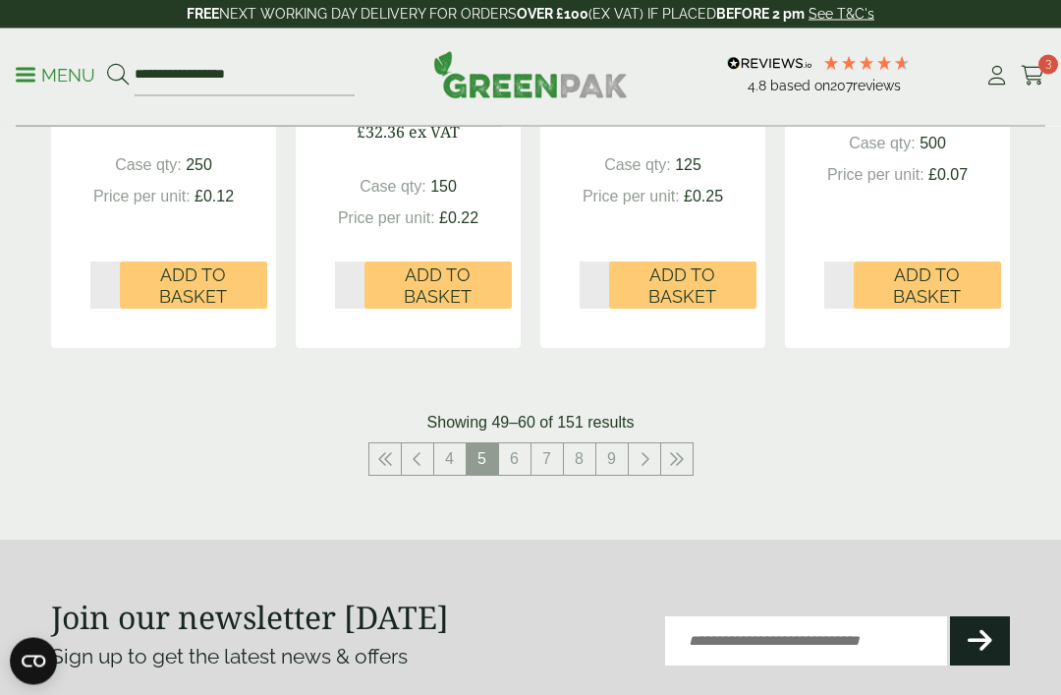
scroll to position [2421, 0]
click at [516, 471] on link "6" at bounding box center [514, 458] width 31 height 31
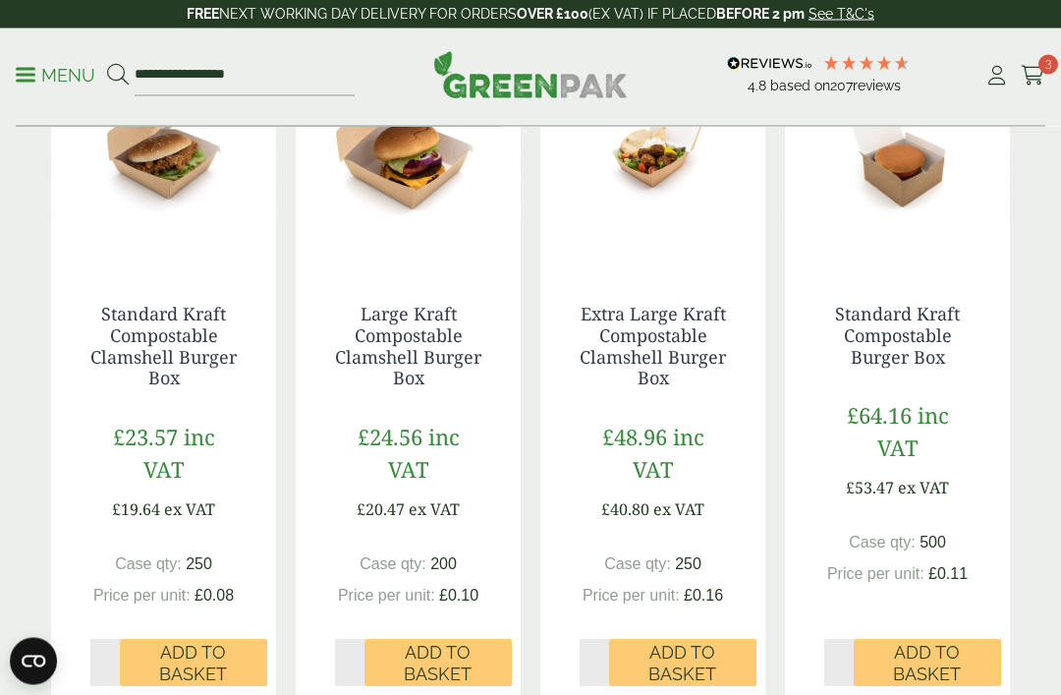
scroll to position [2062, 0]
click at [454, 653] on span "Add to Basket" at bounding box center [438, 662] width 120 height 42
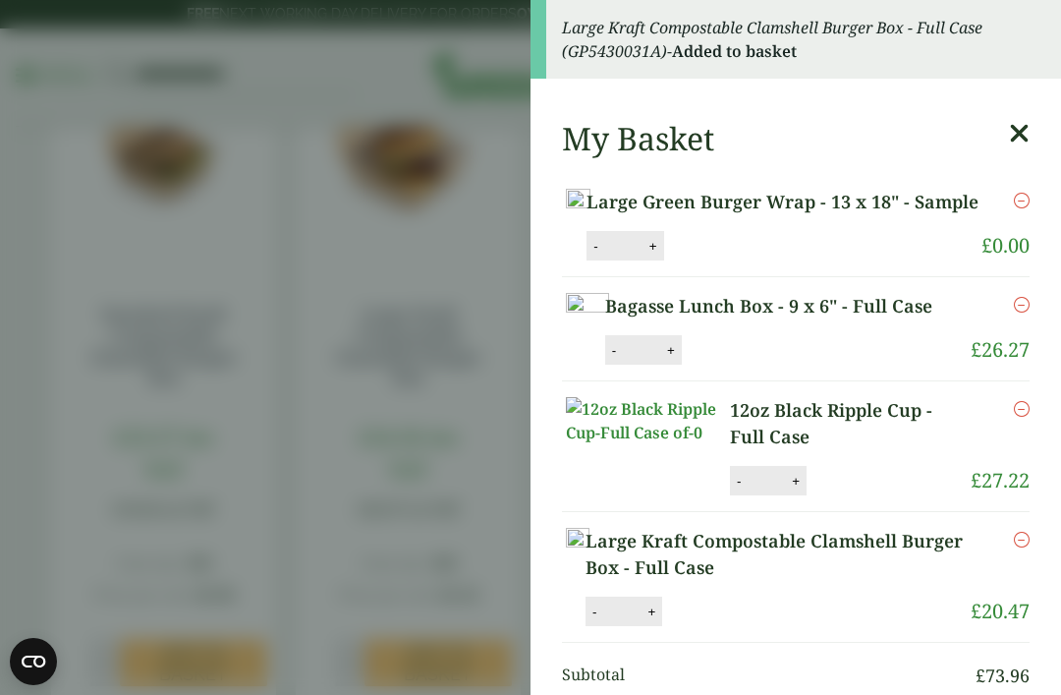
scroll to position [0, 0]
click at [1023, 140] on icon at bounding box center [1019, 134] width 21 height 28
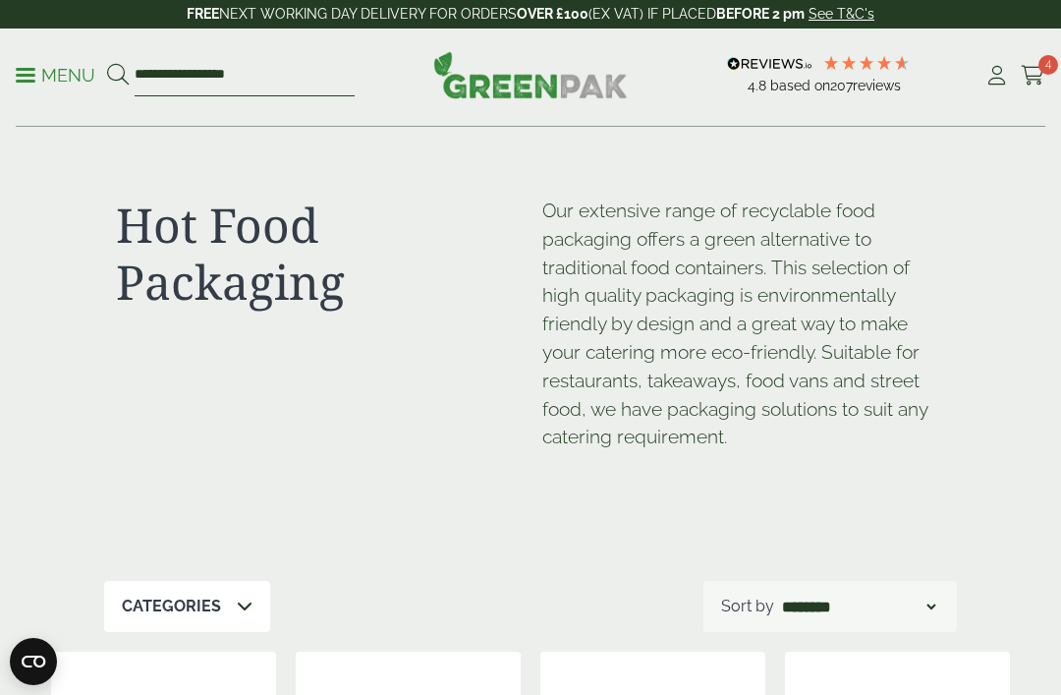
click at [297, 77] on input "**********" at bounding box center [245, 75] width 220 height 41
type input "*"
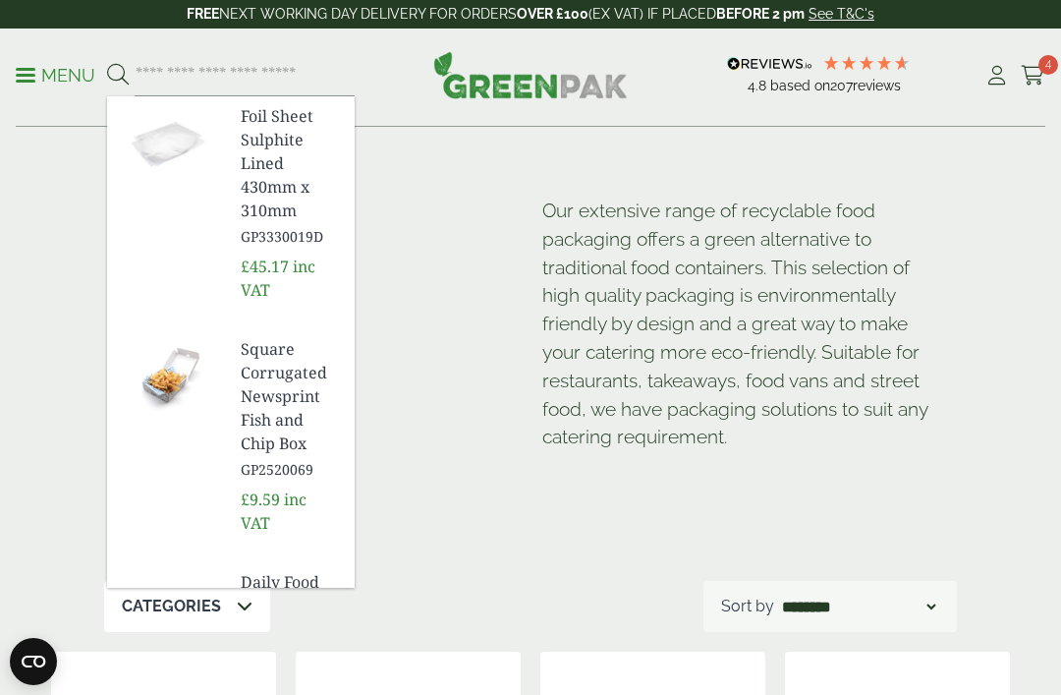
click at [29, 76] on span at bounding box center [26, 75] width 20 height 3
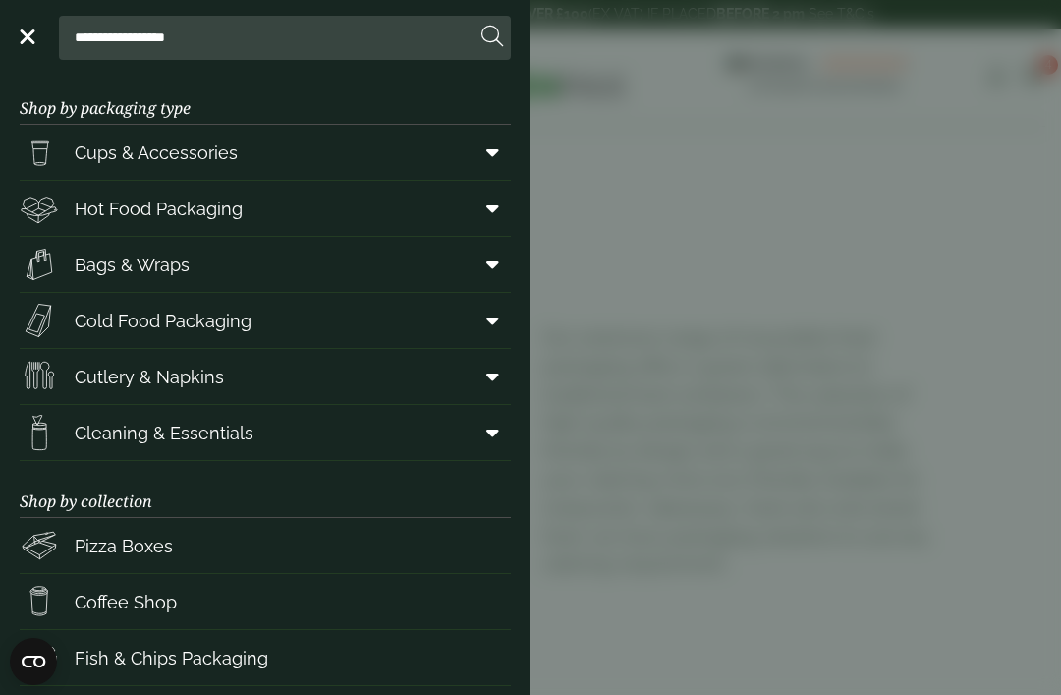
click at [107, 221] on span "Hot Food Packaging" at bounding box center [159, 208] width 168 height 27
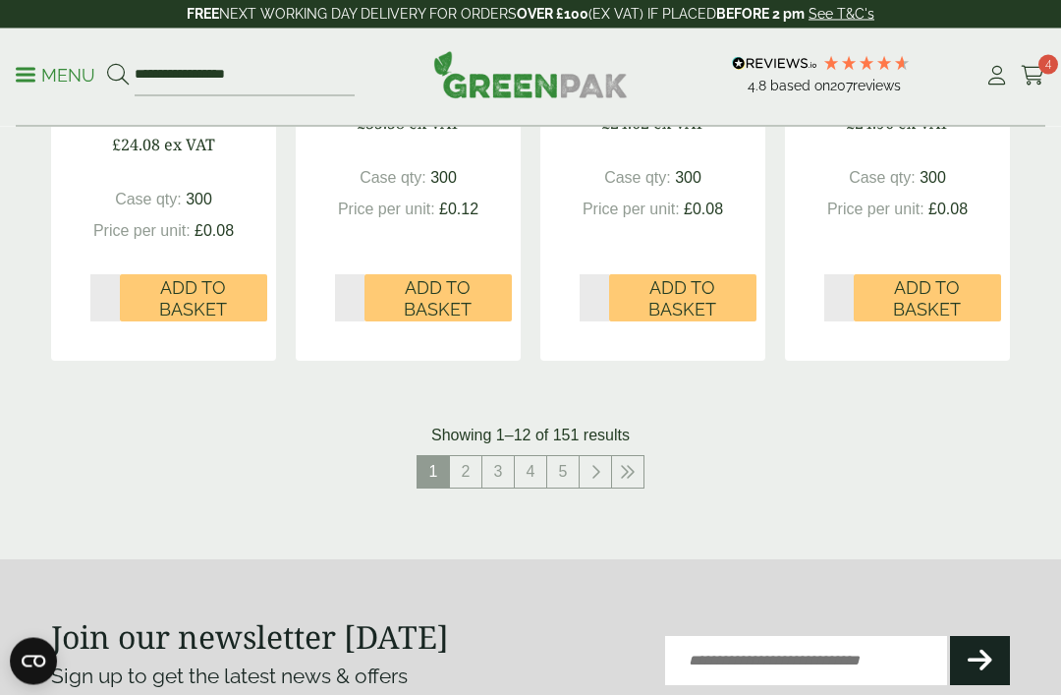
scroll to position [2381, 0]
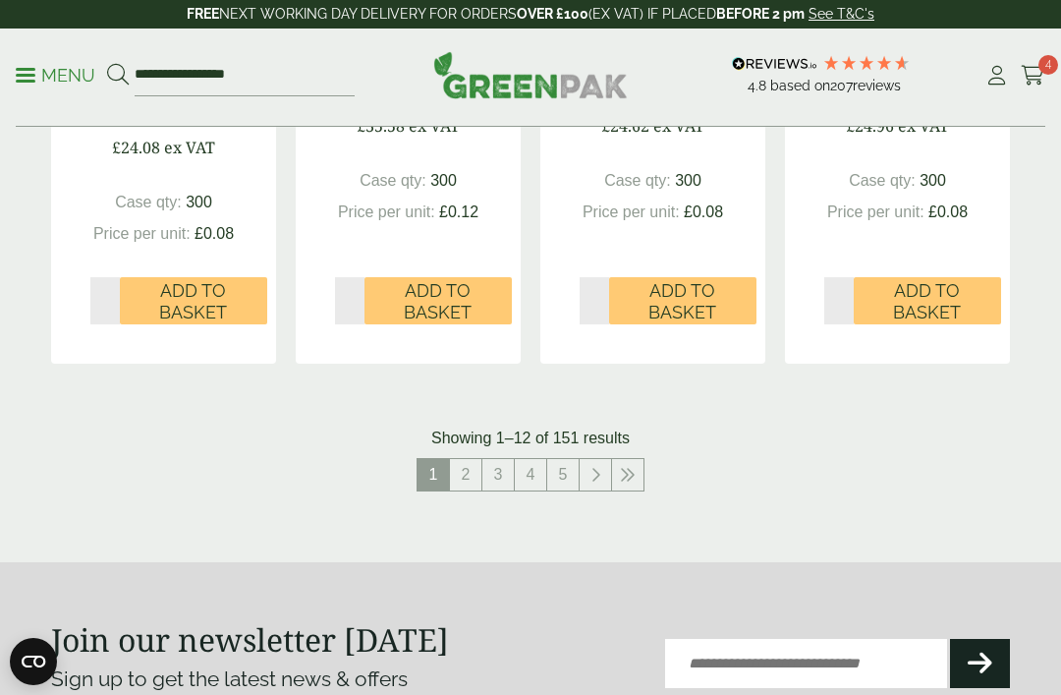
click at [499, 467] on link "3" at bounding box center [497, 474] width 31 height 31
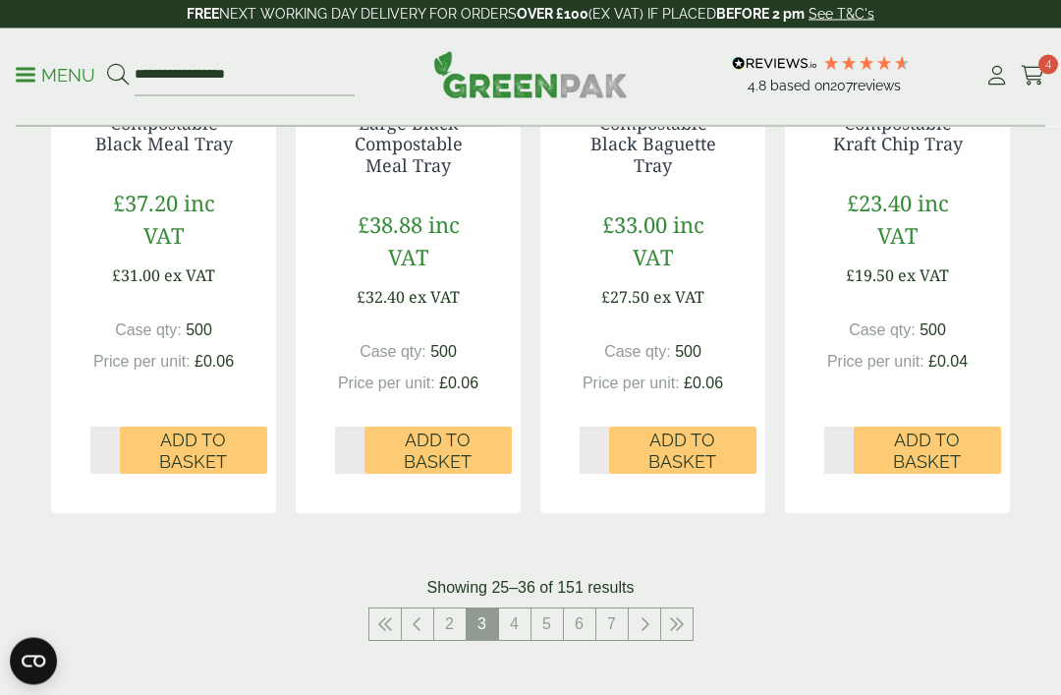
scroll to position [2370, 0]
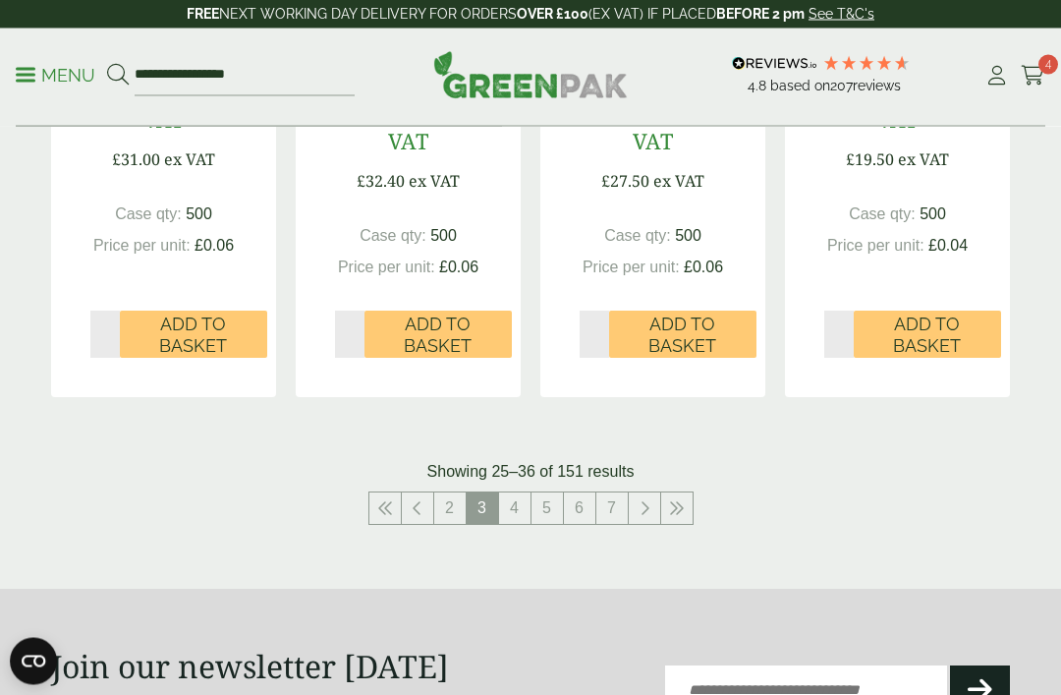
click at [513, 501] on link "4" at bounding box center [514, 508] width 31 height 31
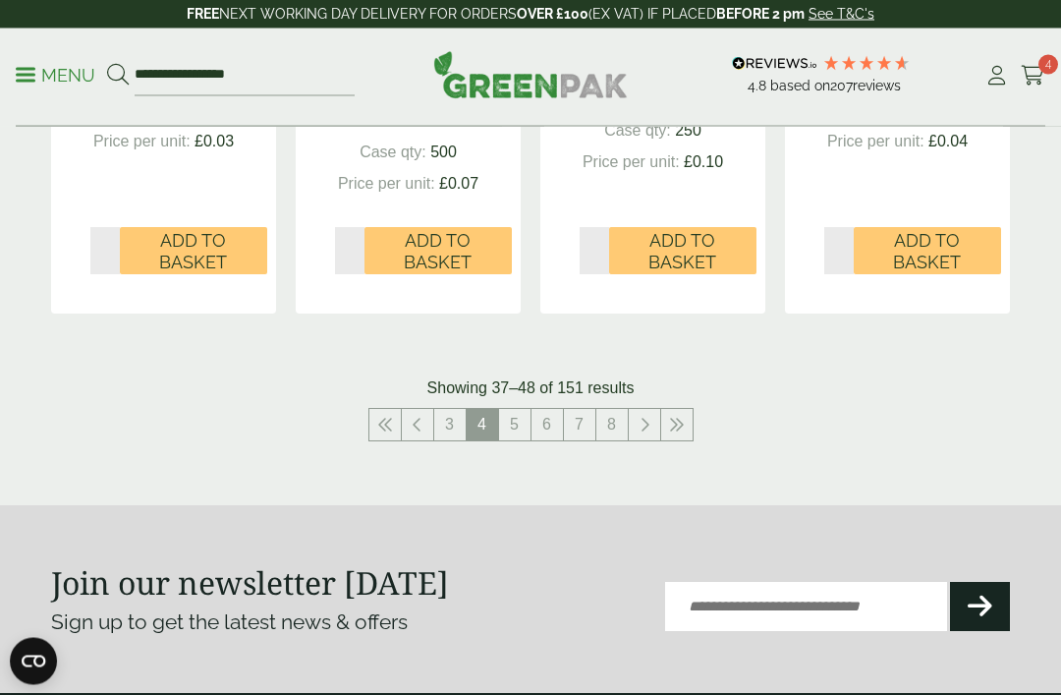
click at [515, 410] on link "5" at bounding box center [514, 425] width 31 height 31
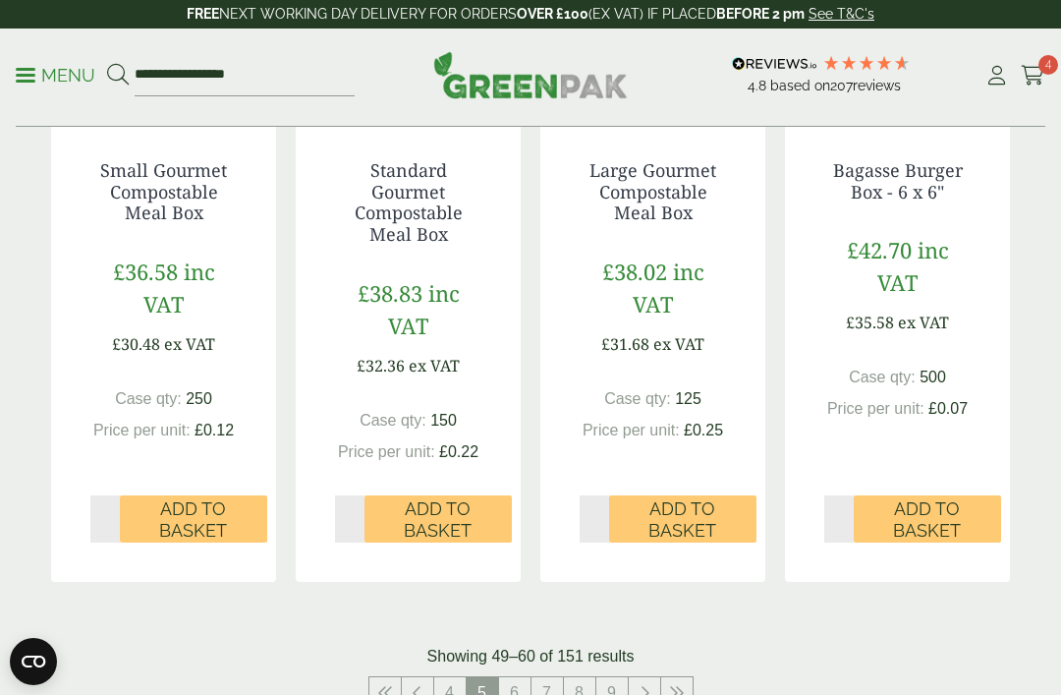
scroll to position [2316, 0]
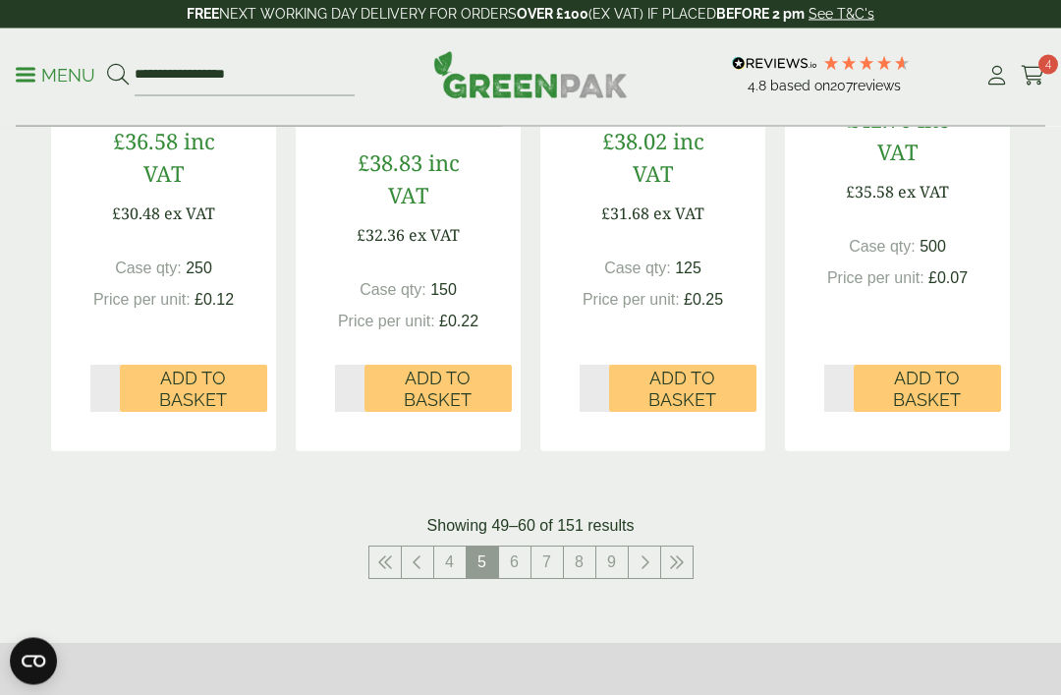
click at [508, 575] on link "6" at bounding box center [514, 562] width 31 height 31
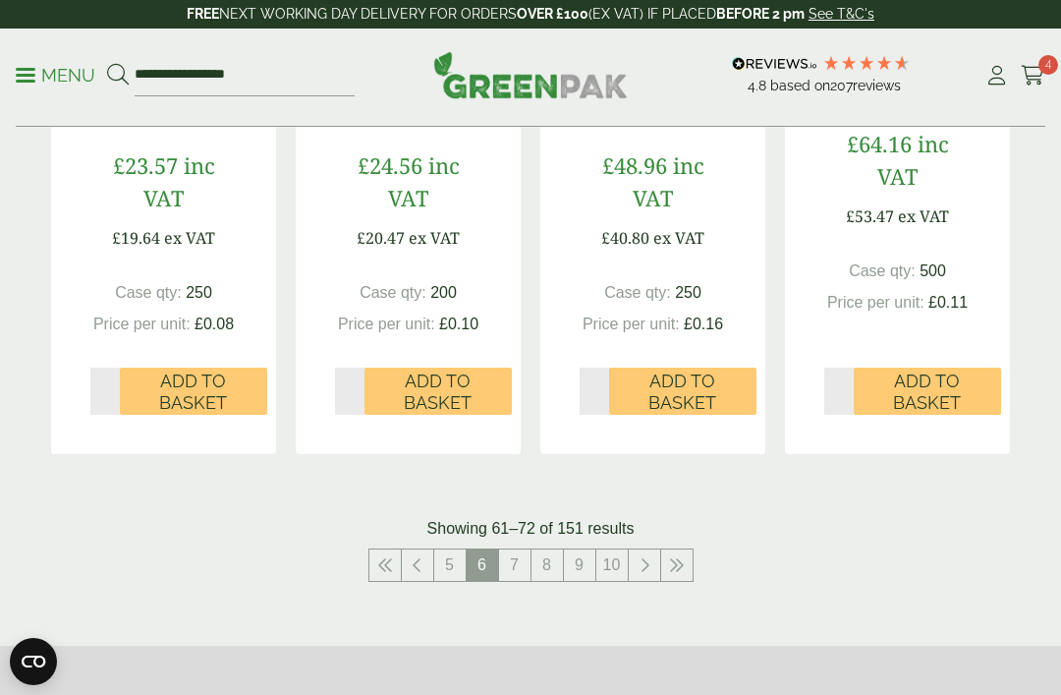
scroll to position [2372, 0]
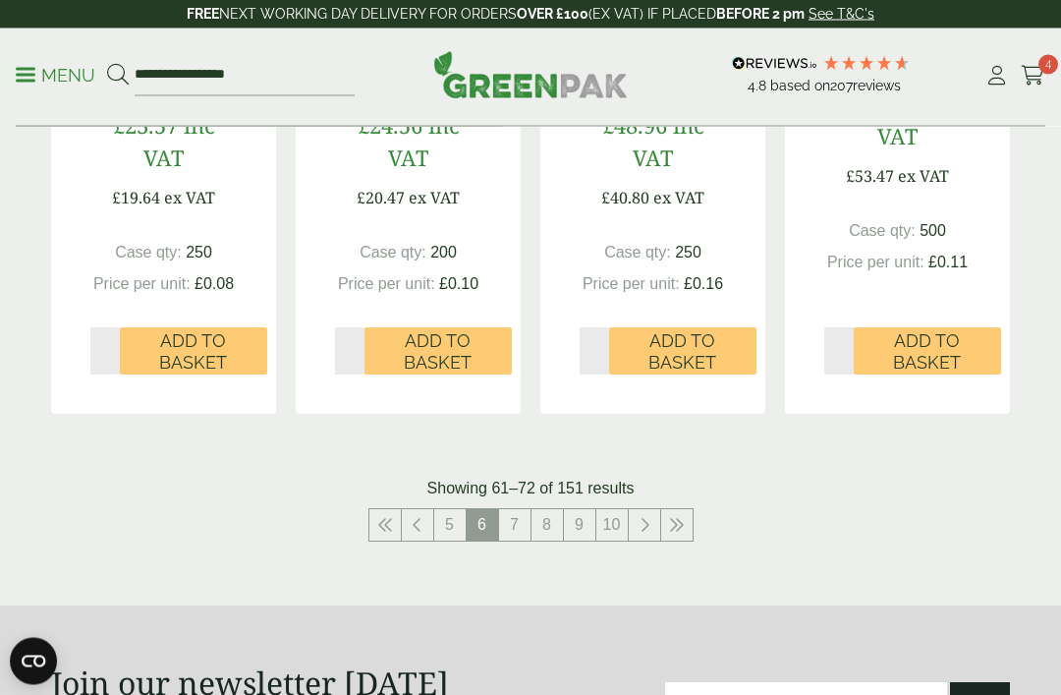
click at [514, 517] on link "7" at bounding box center [514, 525] width 31 height 31
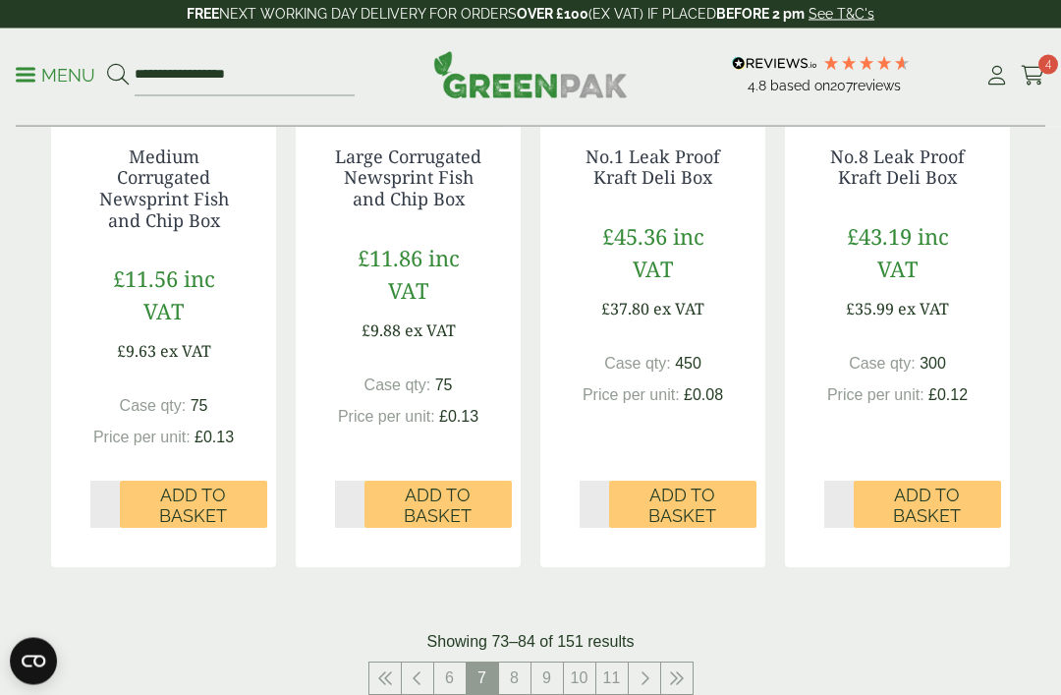
scroll to position [2286, 0]
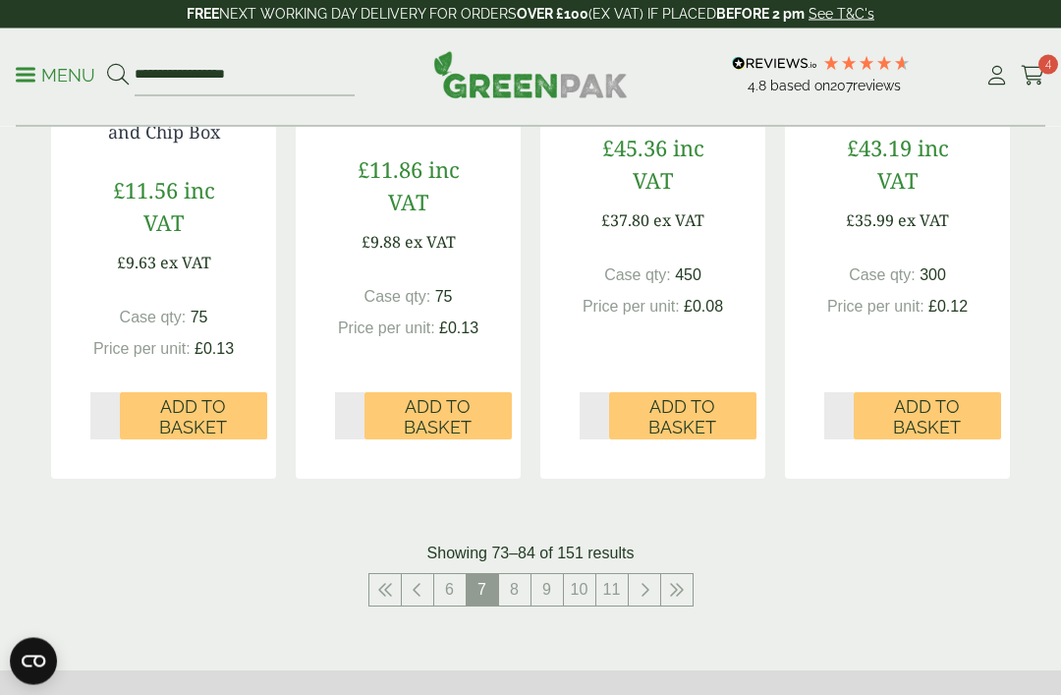
click at [513, 599] on link "8" at bounding box center [514, 590] width 31 height 31
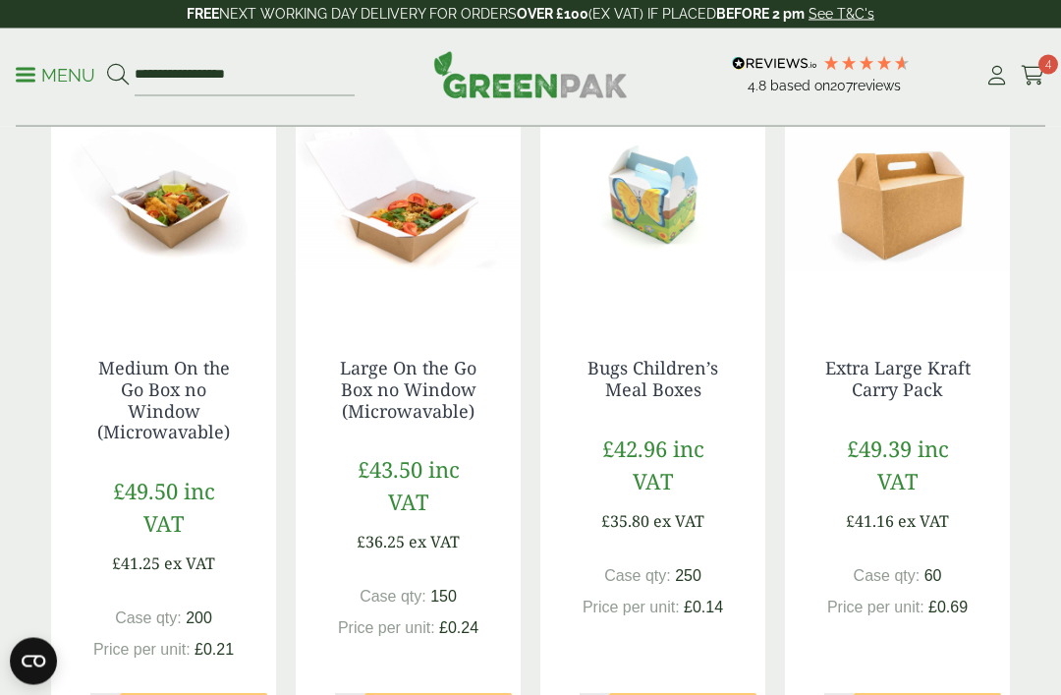
scroll to position [2008, 0]
click at [680, 366] on link "Bugs Children’s Meal Boxes" at bounding box center [652, 378] width 131 height 45
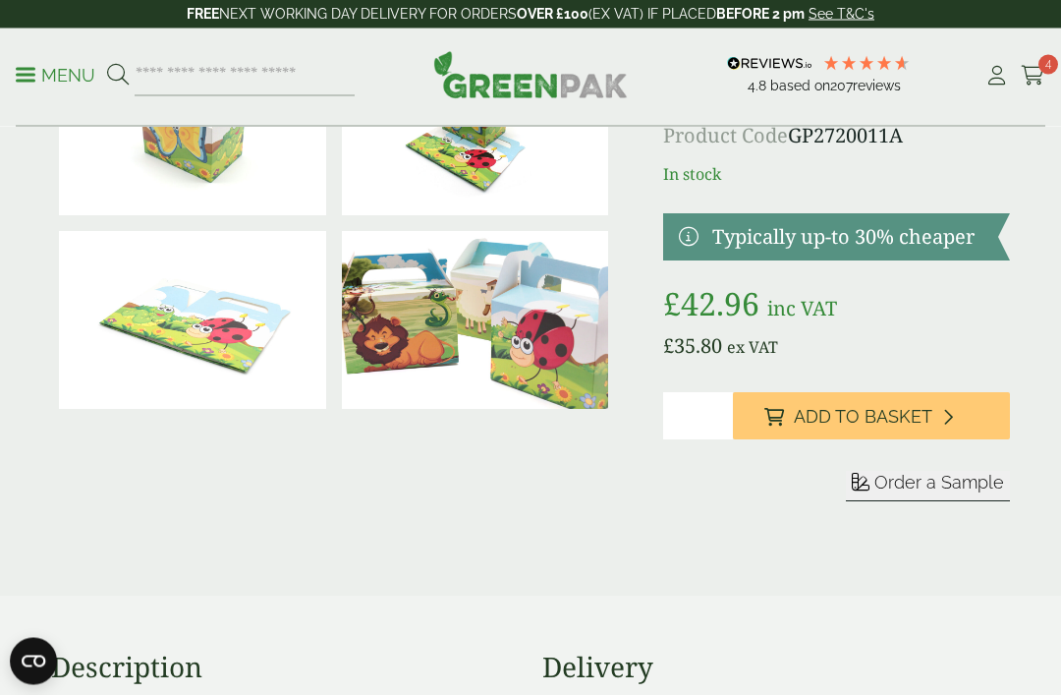
scroll to position [163, 0]
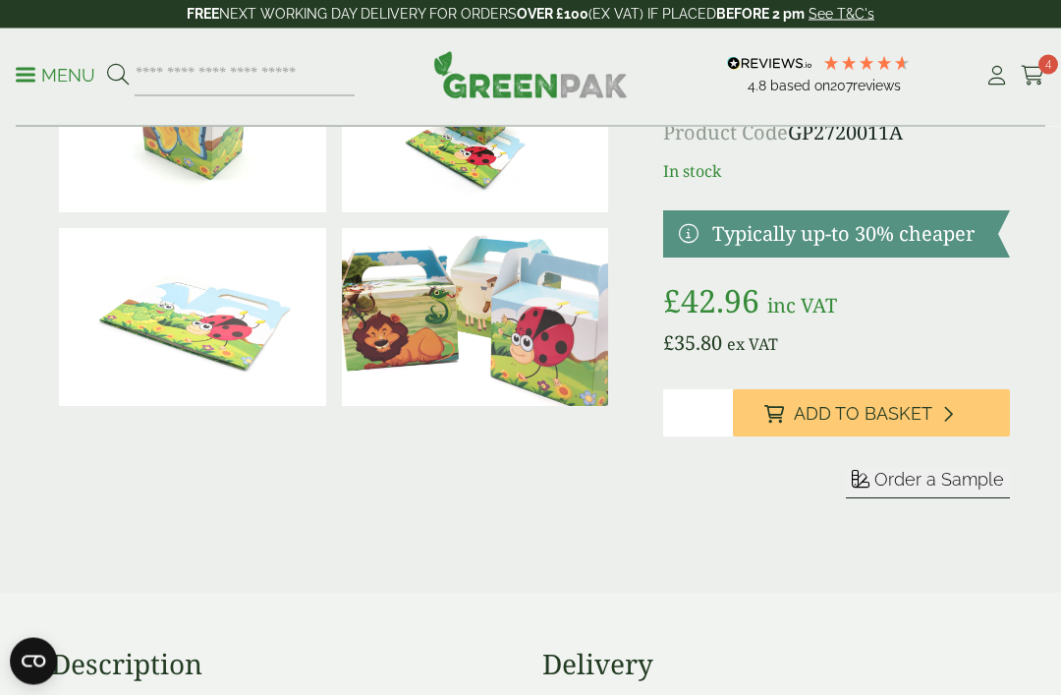
click at [939, 483] on span "Order a Sample" at bounding box center [939, 480] width 130 height 21
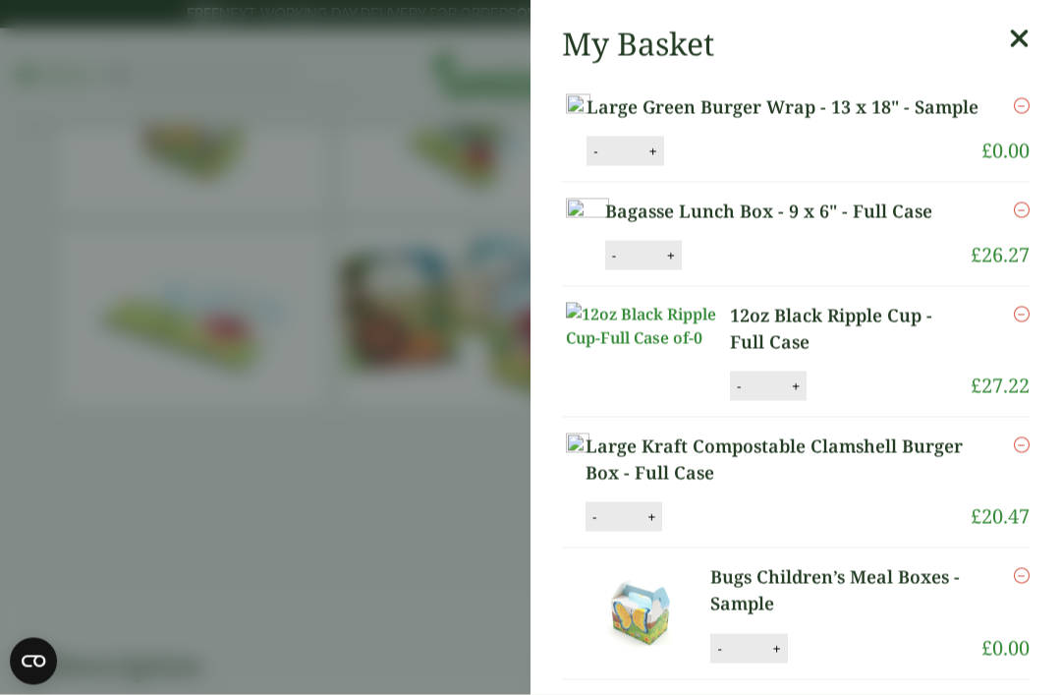
scroll to position [164, 0]
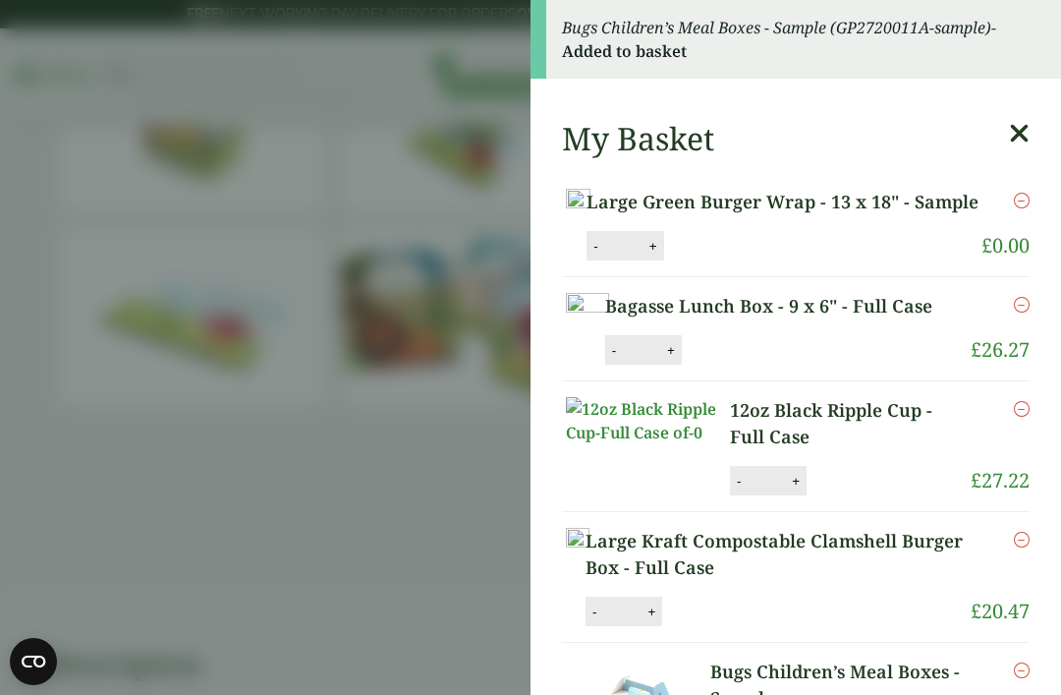
click at [1028, 133] on icon at bounding box center [1019, 134] width 21 height 28
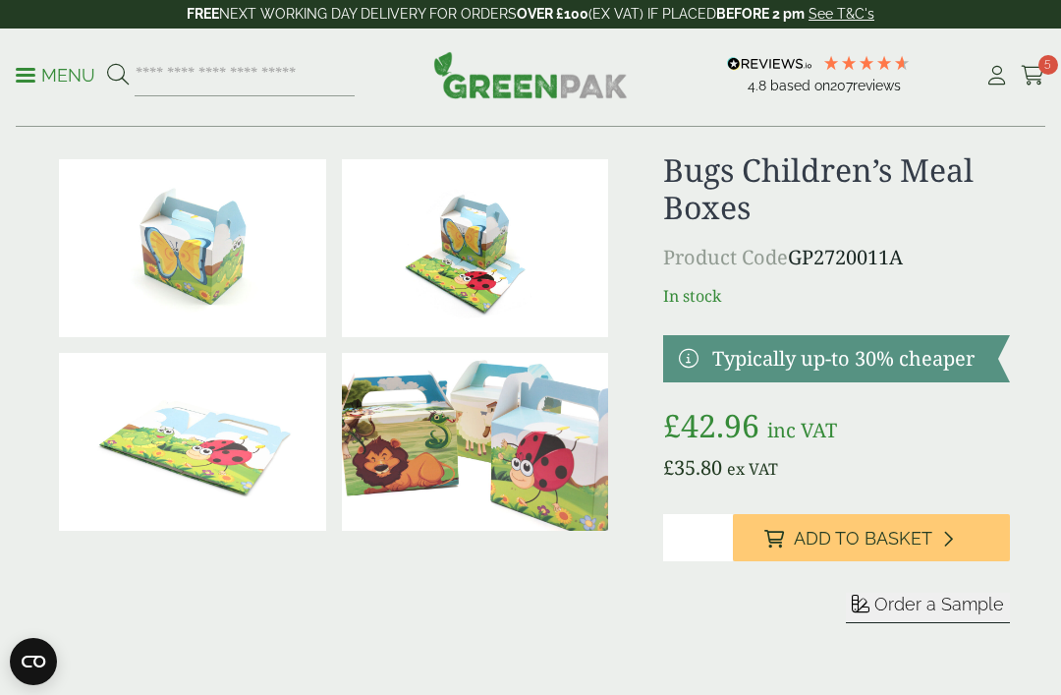
scroll to position [0, 0]
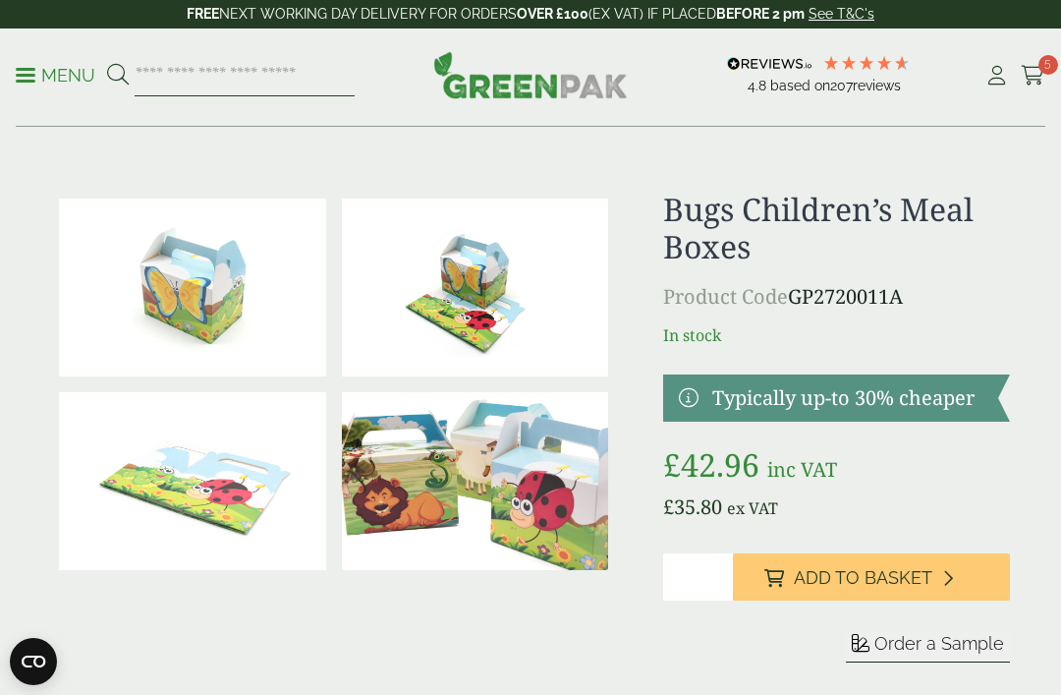
click at [272, 83] on input "search" at bounding box center [245, 75] width 220 height 41
type input "*******"
click at [117, 75] on button at bounding box center [118, 76] width 22 height 26
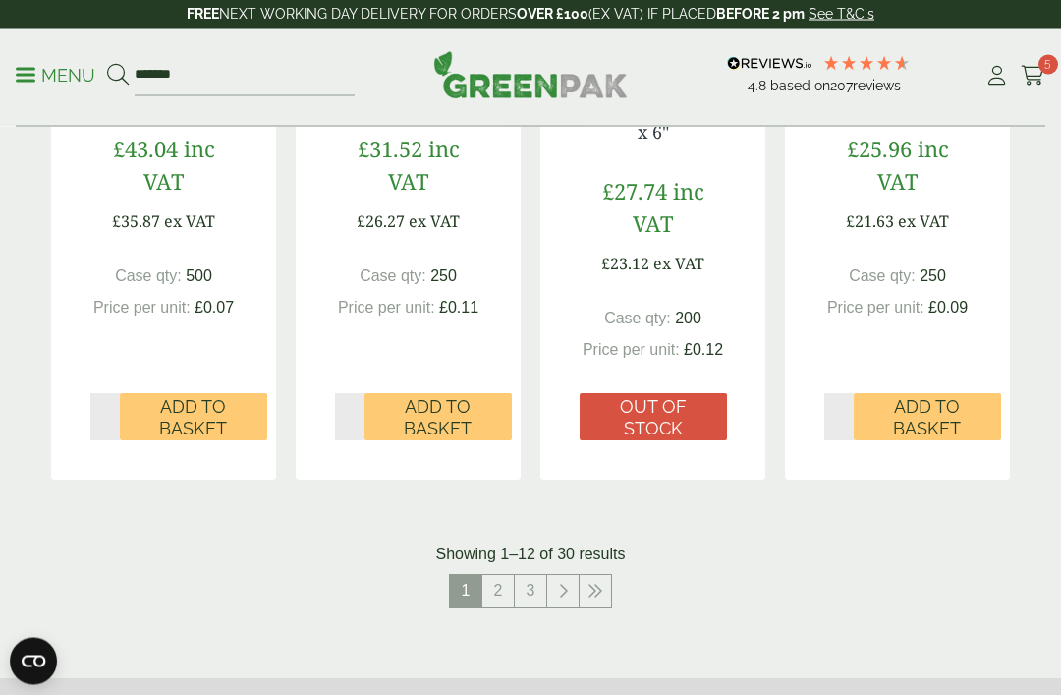
scroll to position [2043, 0]
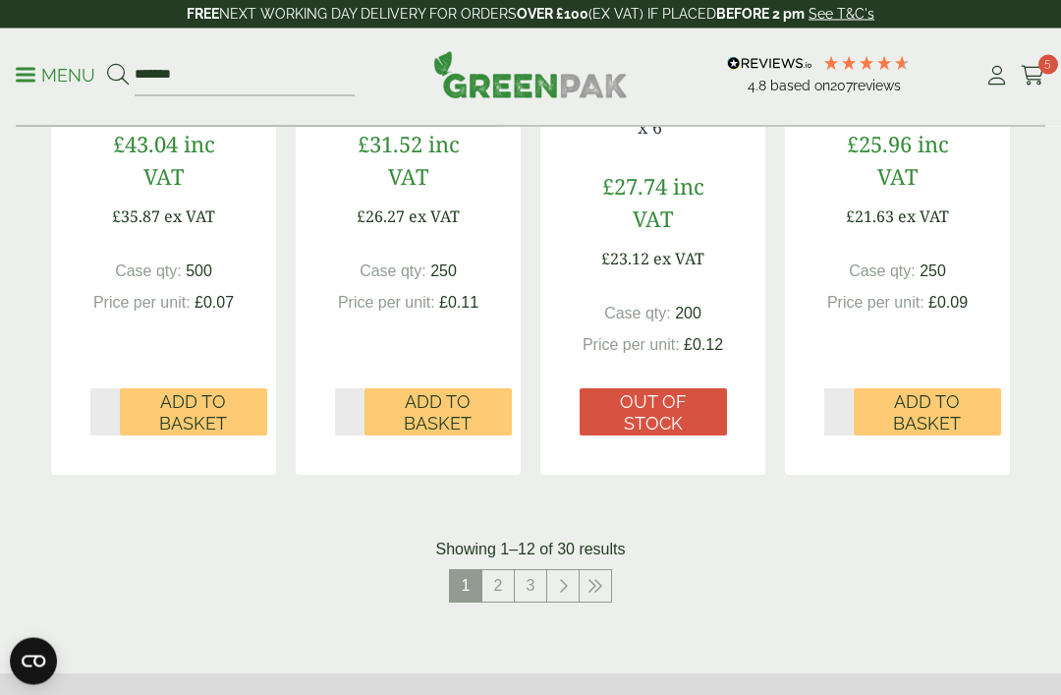
click at [492, 582] on link "2" at bounding box center [497, 586] width 31 height 31
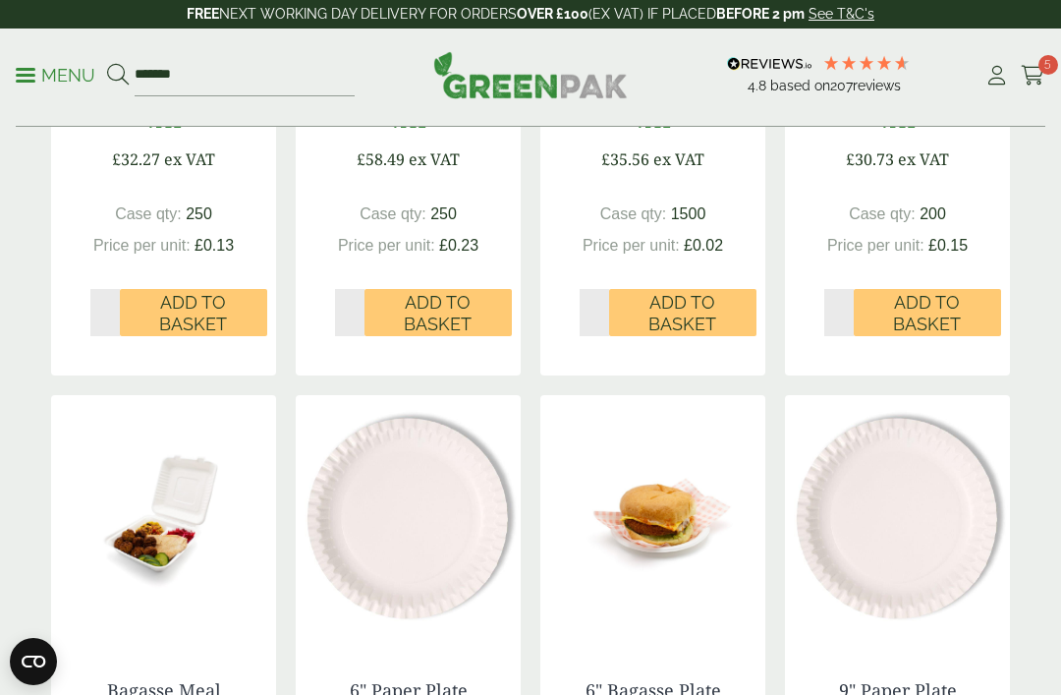
scroll to position [712, 0]
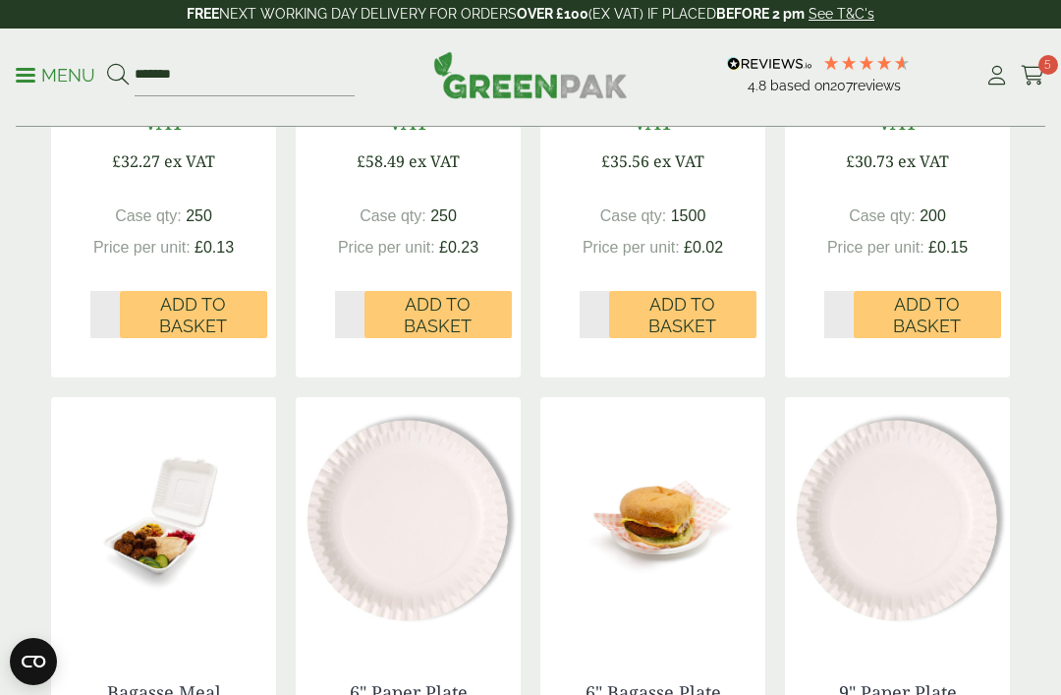
click at [945, 312] on span "Add to Basket" at bounding box center [927, 315] width 120 height 42
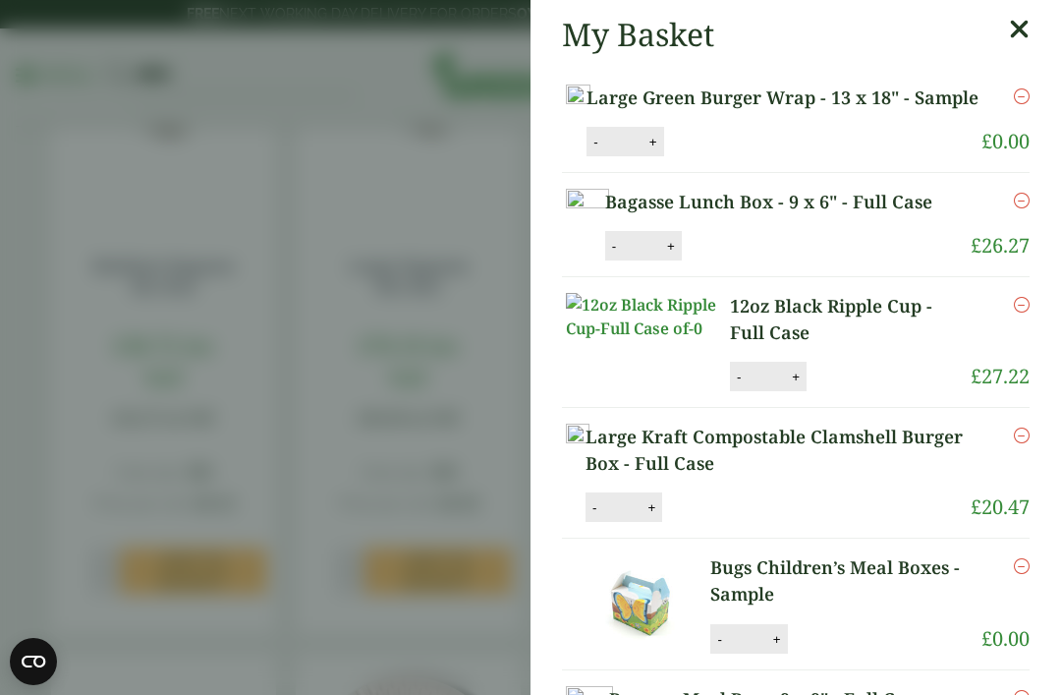
scroll to position [0, 0]
click at [1025, 35] on icon at bounding box center [1019, 30] width 21 height 28
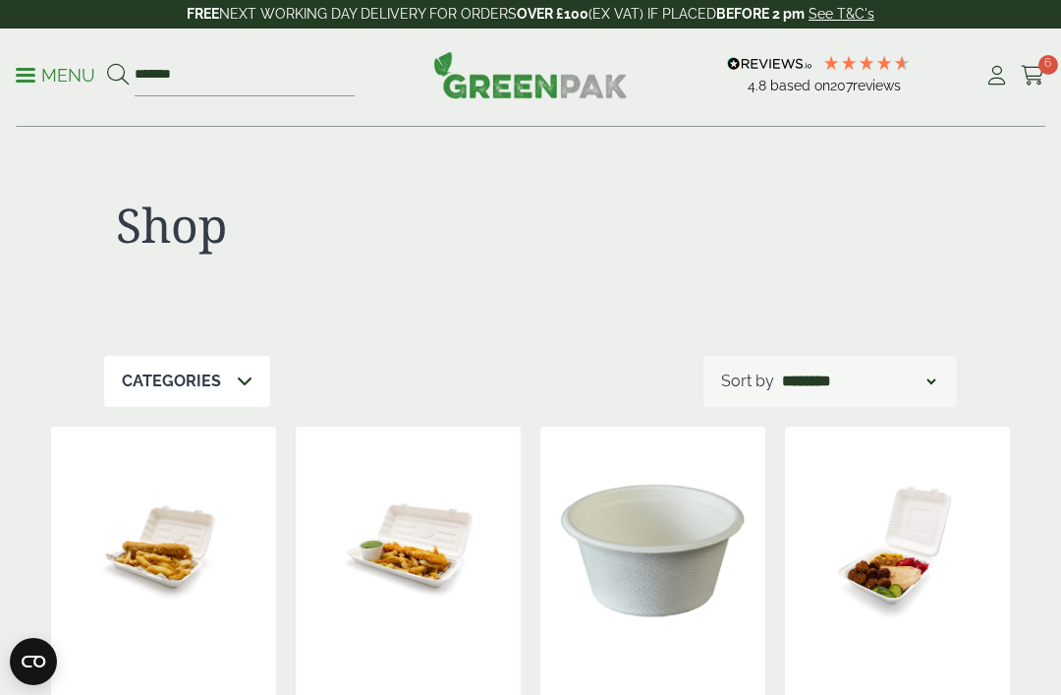
click at [34, 67] on link "Menu" at bounding box center [56, 74] width 80 height 20
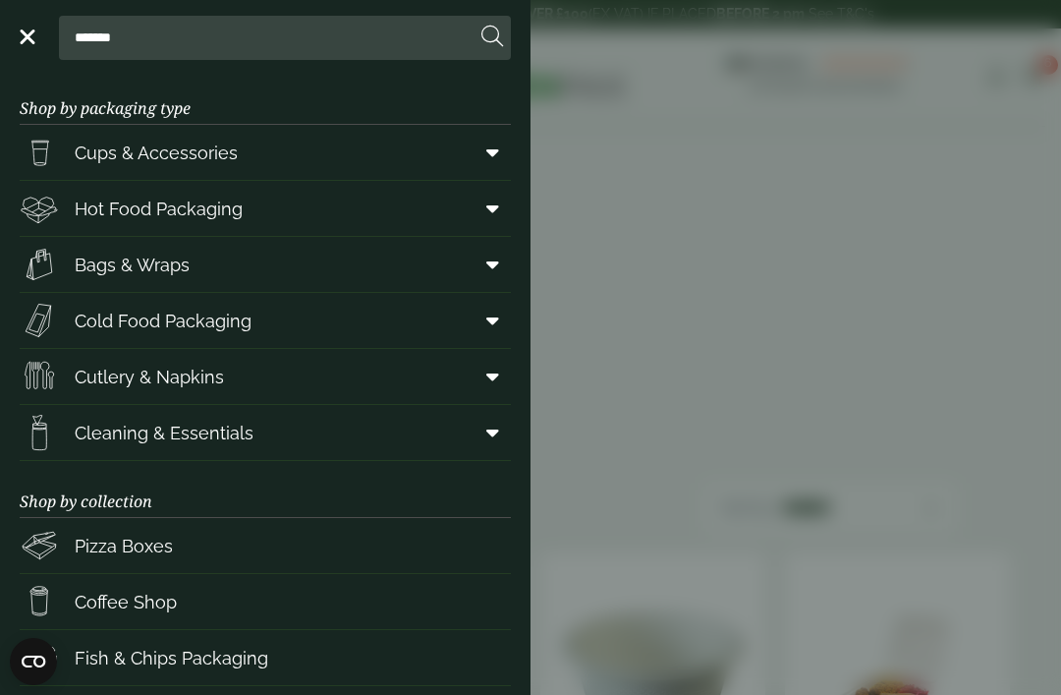
click at [242, 324] on span "Cold Food Packaging" at bounding box center [163, 320] width 177 height 27
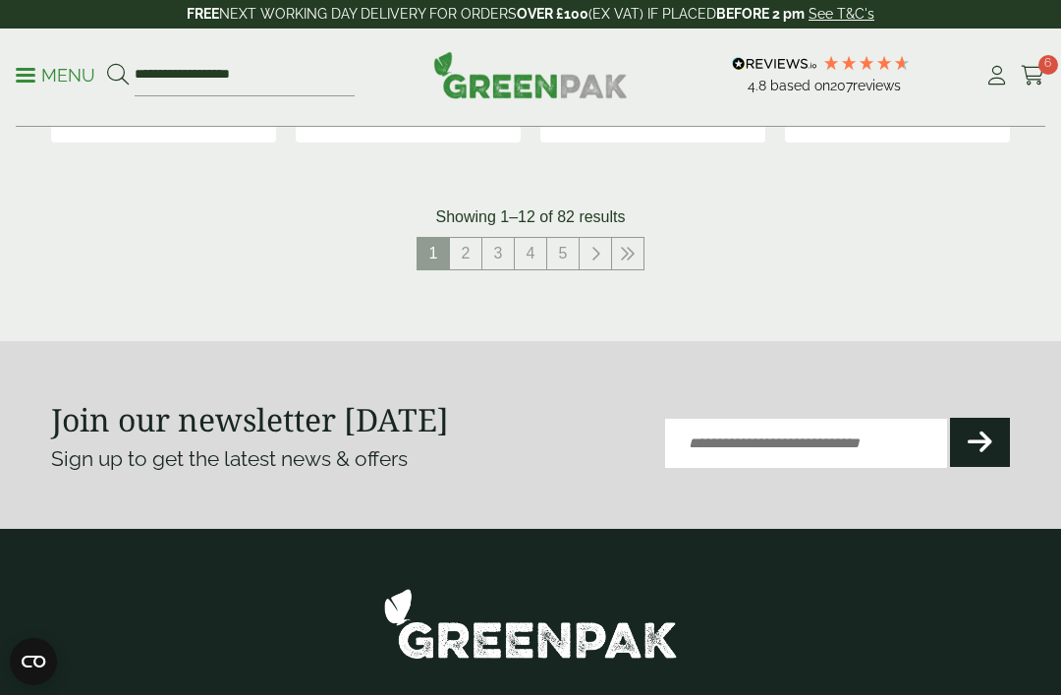
scroll to position [2575, 0]
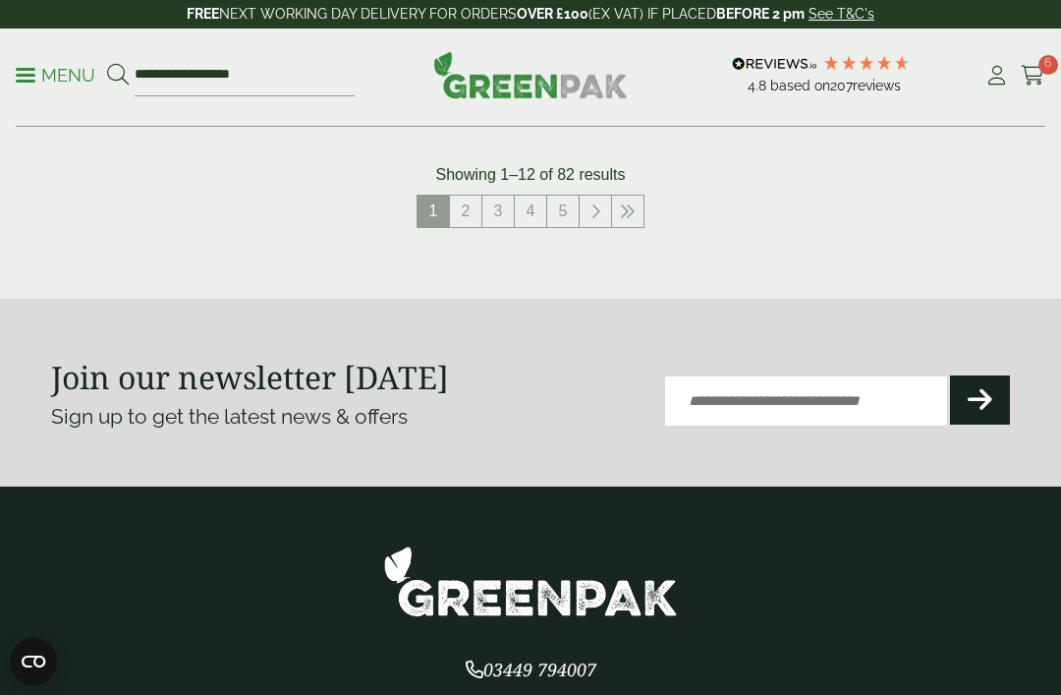
click at [530, 200] on link "4" at bounding box center [530, 210] width 31 height 31
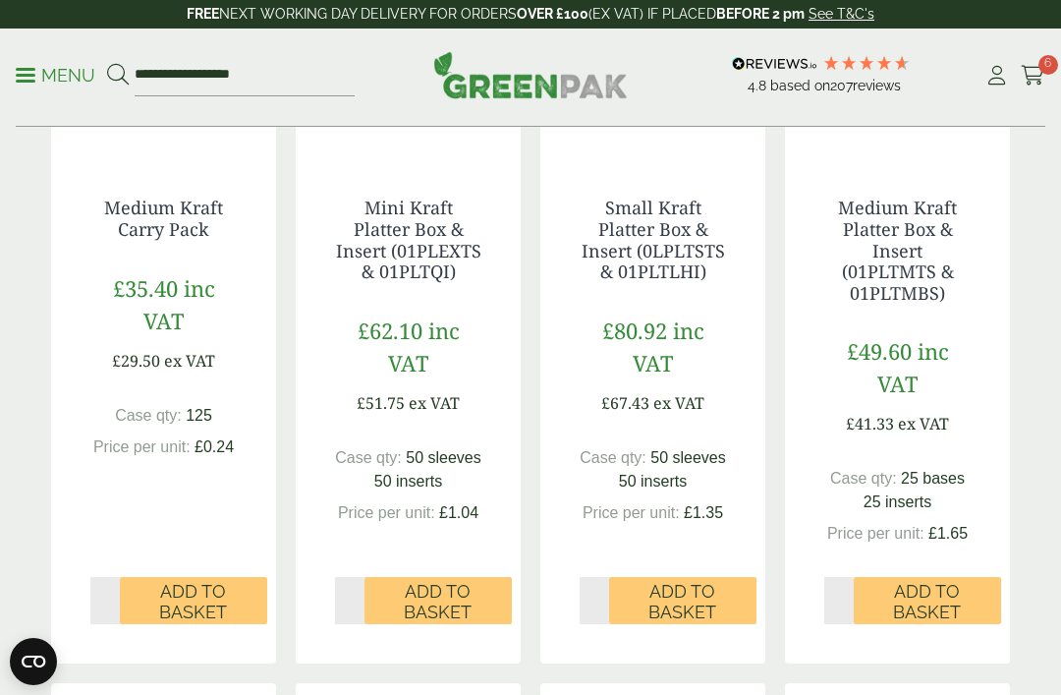
scroll to position [712, 0]
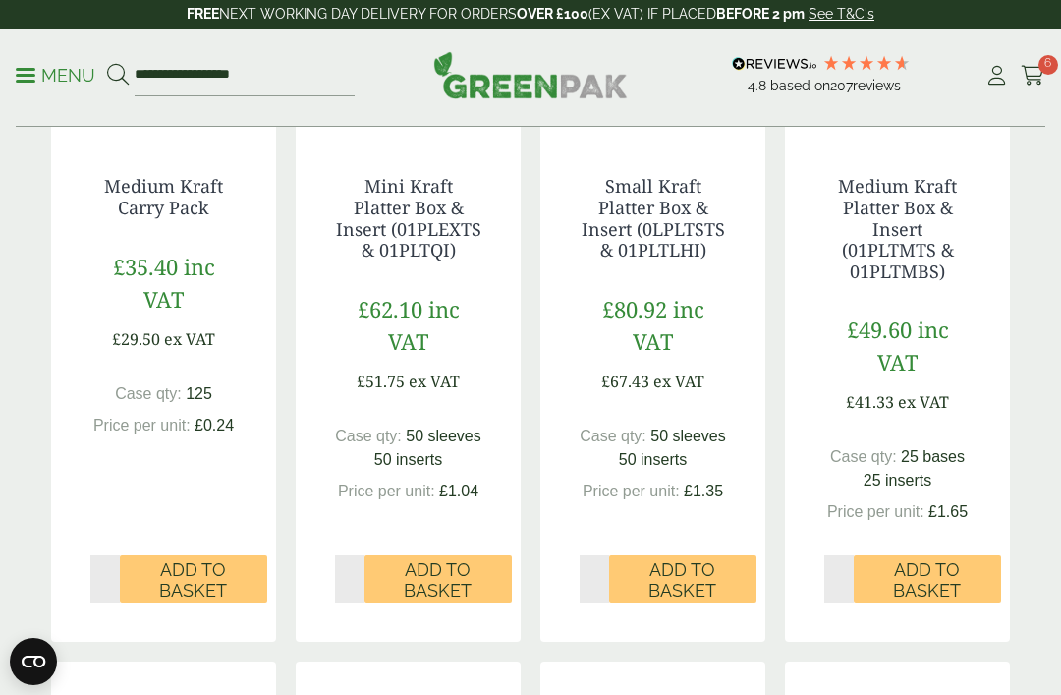
click at [952, 234] on link "Medium Kraft Platter Box & Insert (01PLTMTS & 01PLTMBS)" at bounding box center [897, 228] width 119 height 108
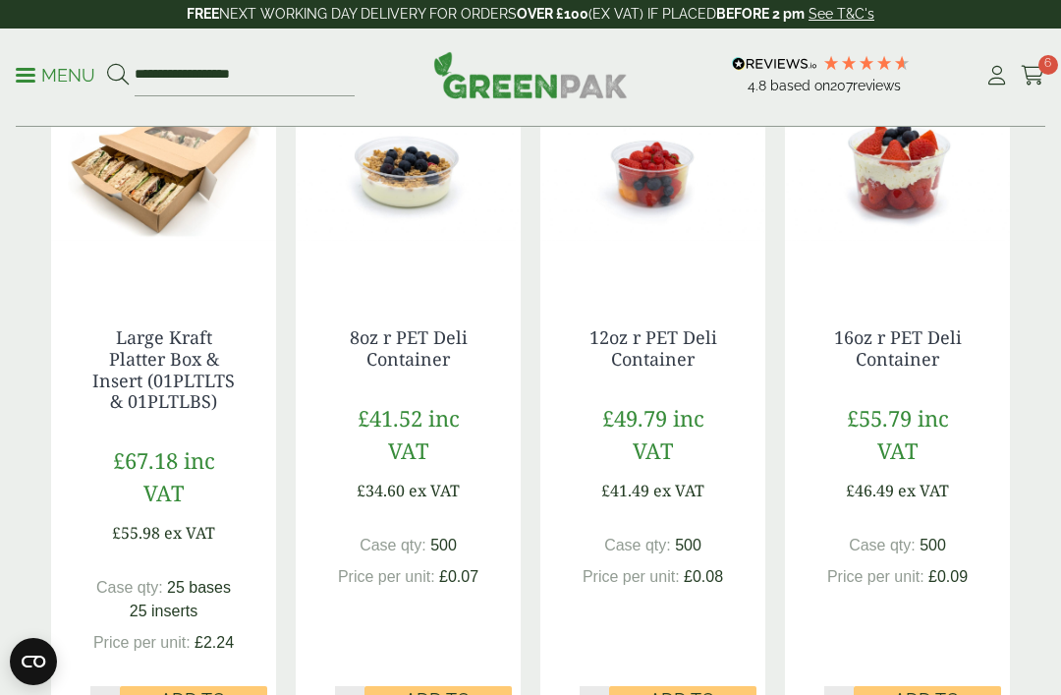
scroll to position [1339, 0]
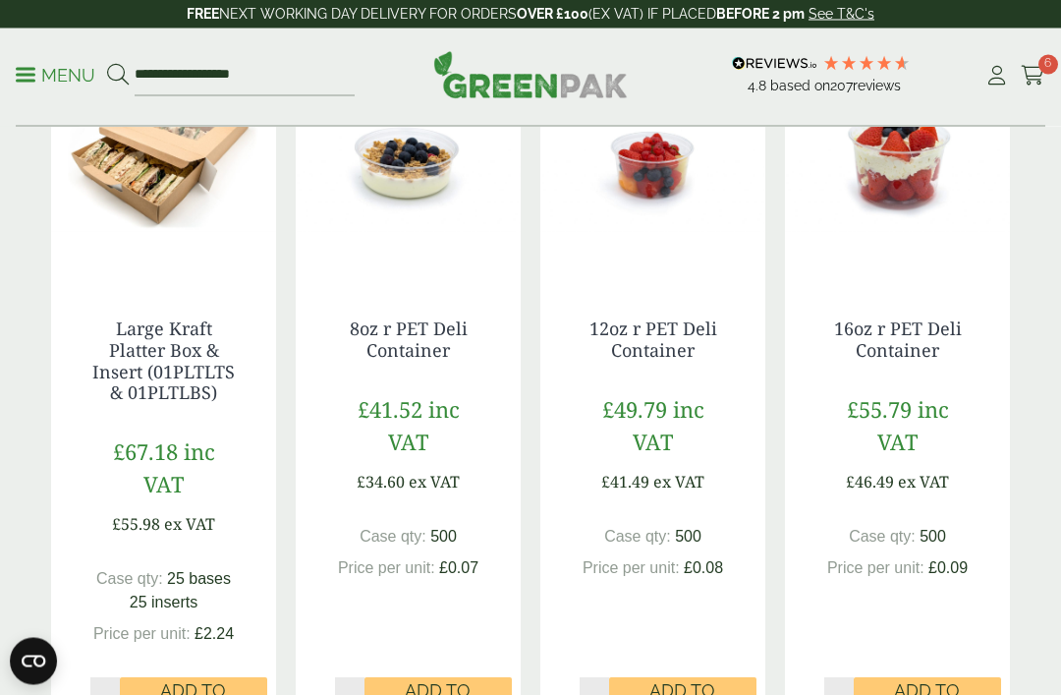
click at [157, 351] on link "Large Kraft Platter Box & Insert (01PLTLTS & 01PLTLBS)" at bounding box center [163, 360] width 142 height 87
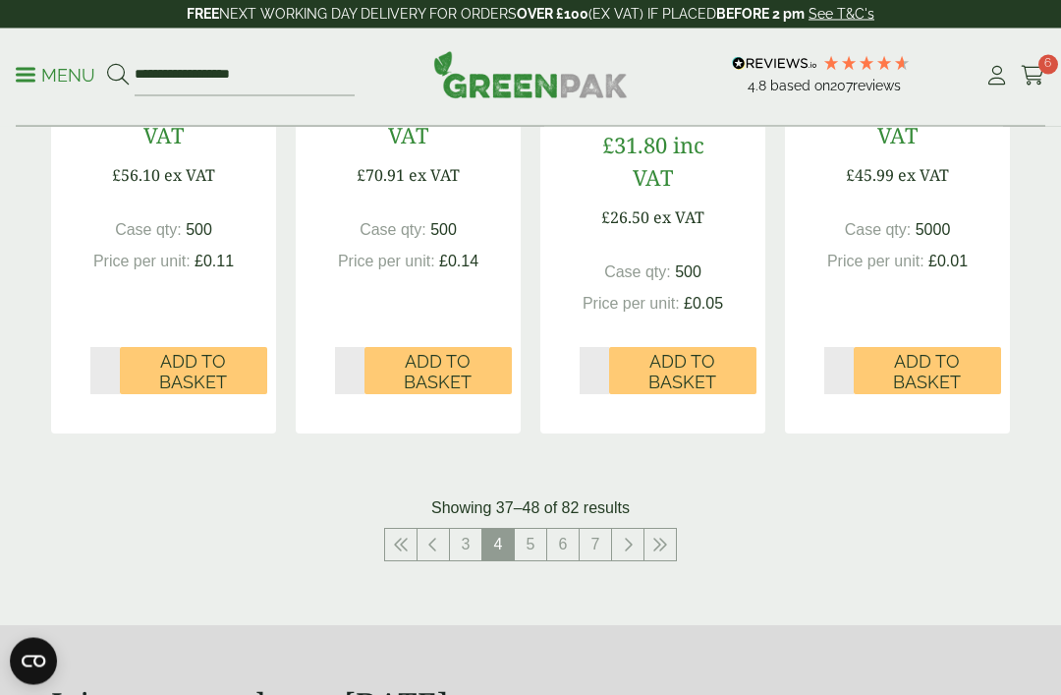
scroll to position [2453, 0]
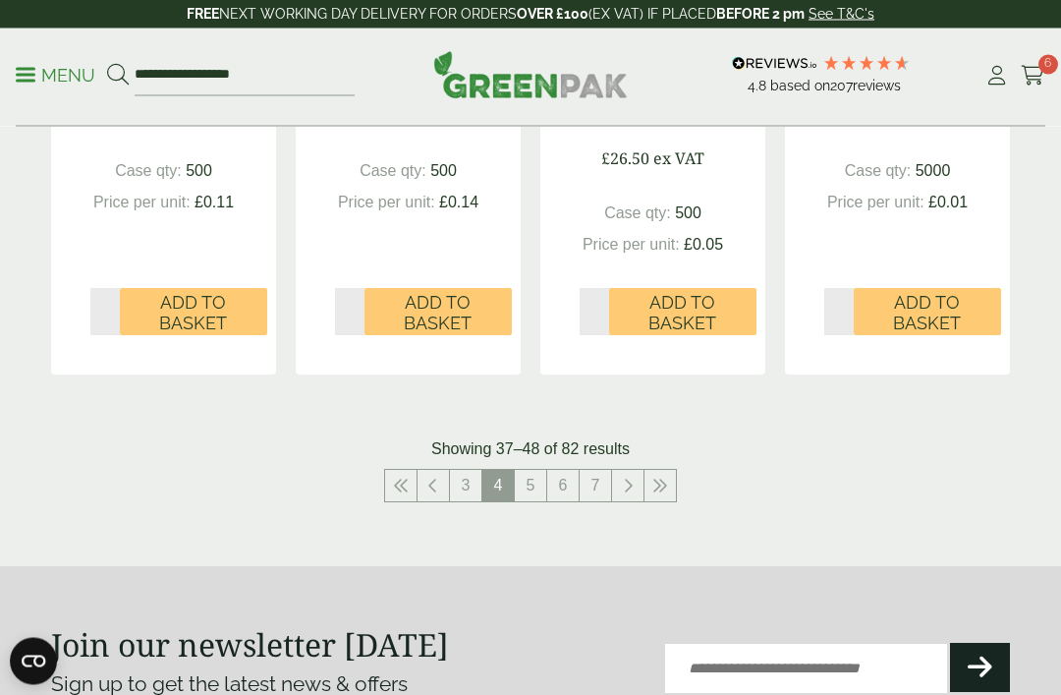
click at [536, 474] on link "5" at bounding box center [530, 486] width 31 height 31
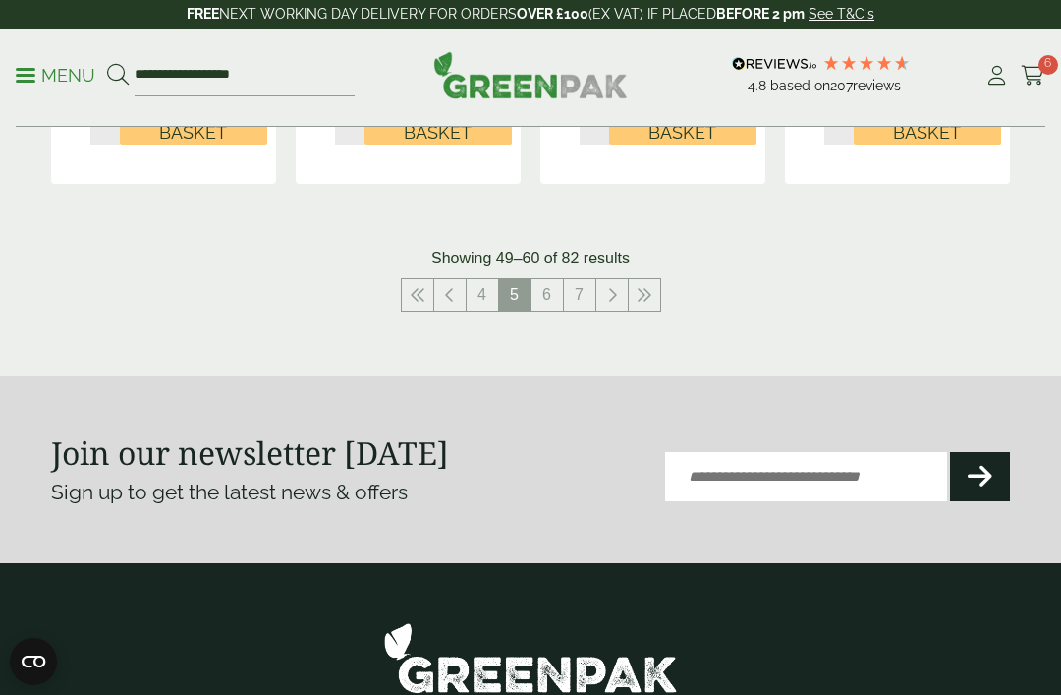
scroll to position [2508, 0]
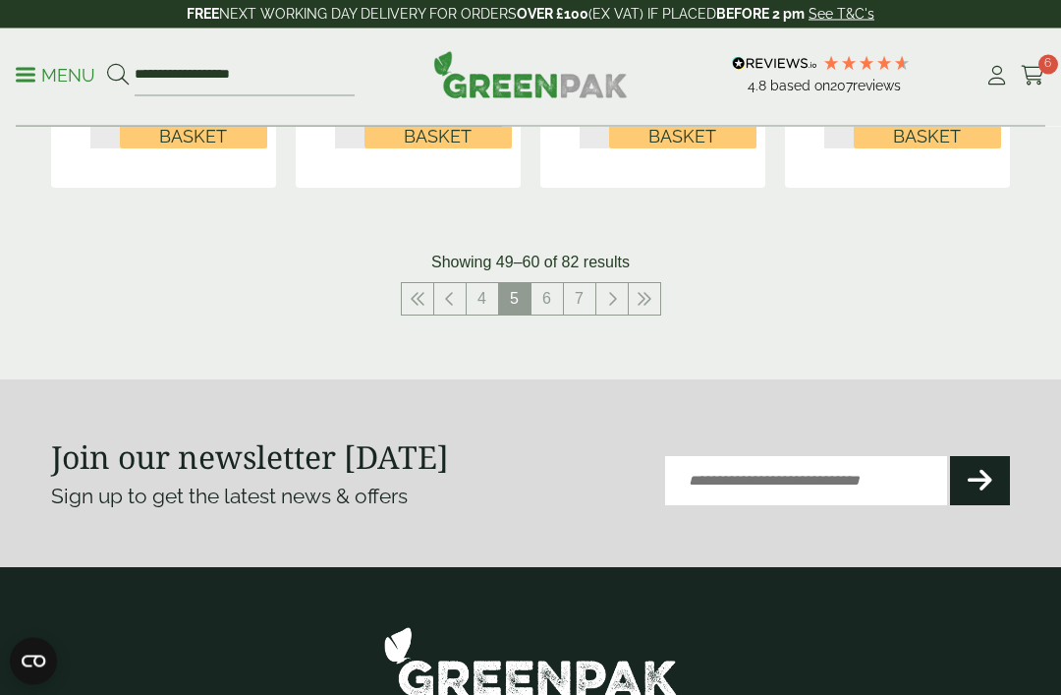
click at [548, 287] on link "6" at bounding box center [546, 299] width 31 height 31
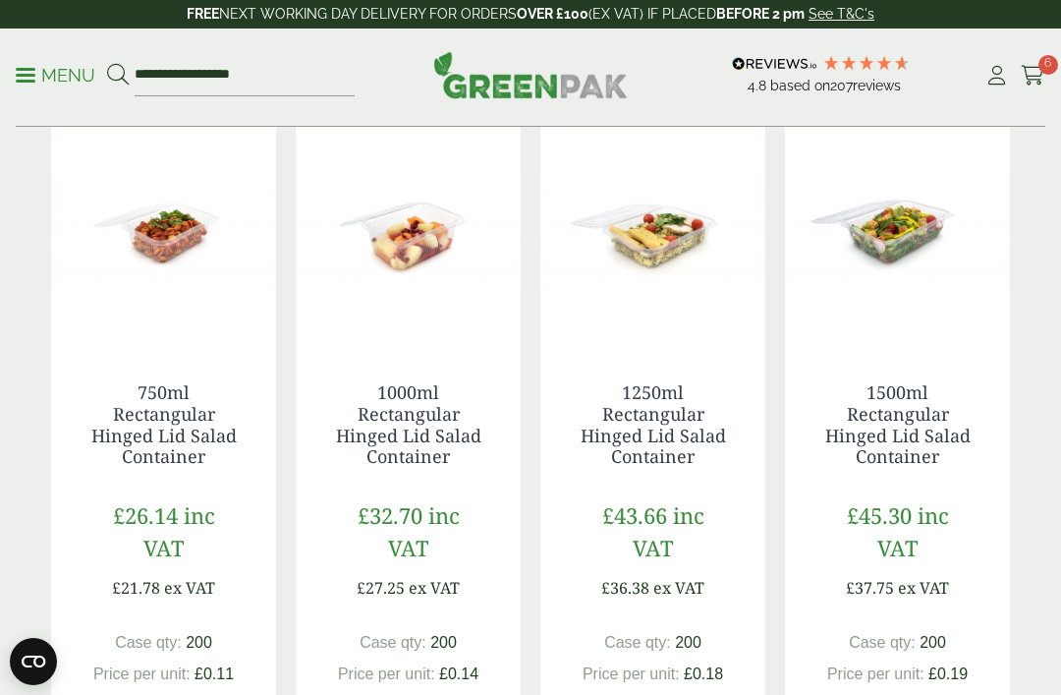
scroll to position [501, 0]
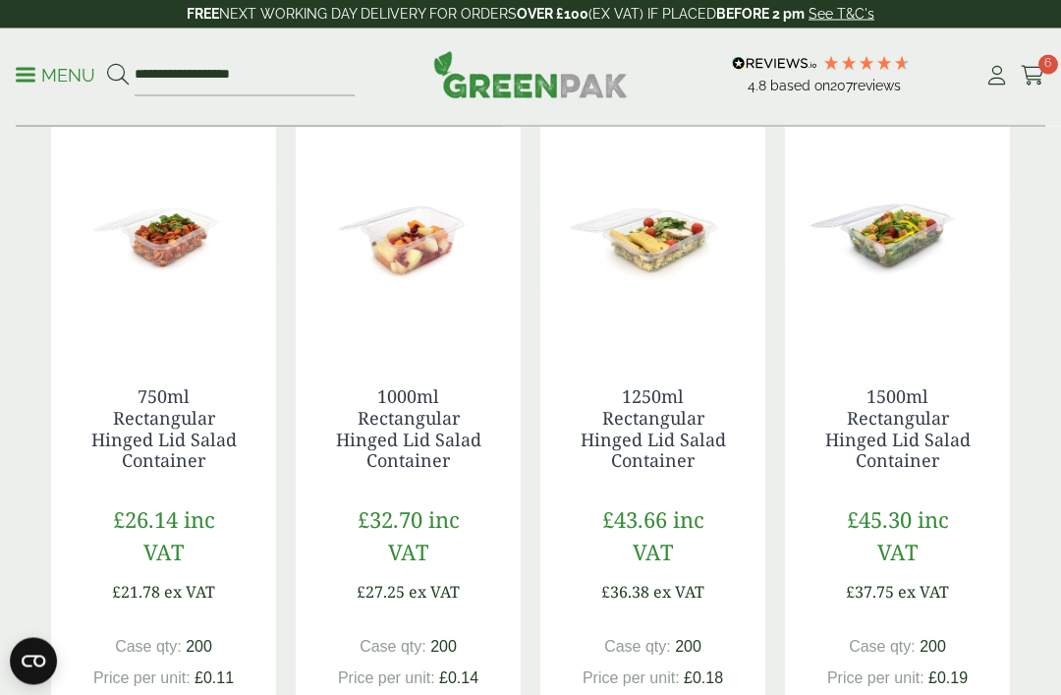
click at [440, 418] on link "1000ml Rectangular Hinged Lid Salad Container" at bounding box center [408, 428] width 145 height 87
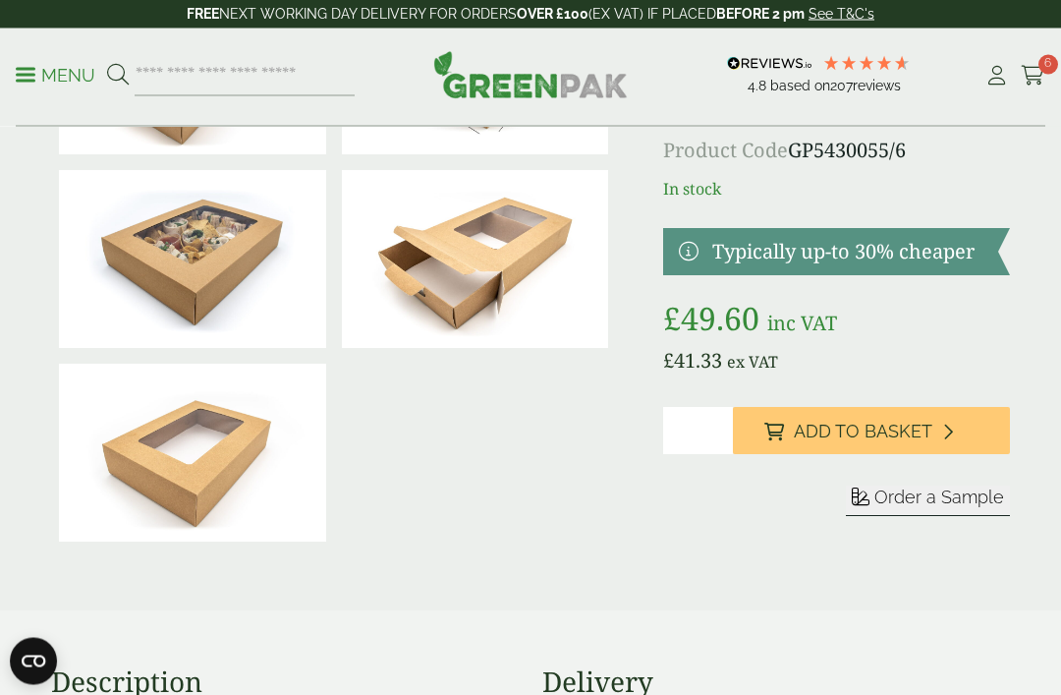
scroll to position [242, 0]
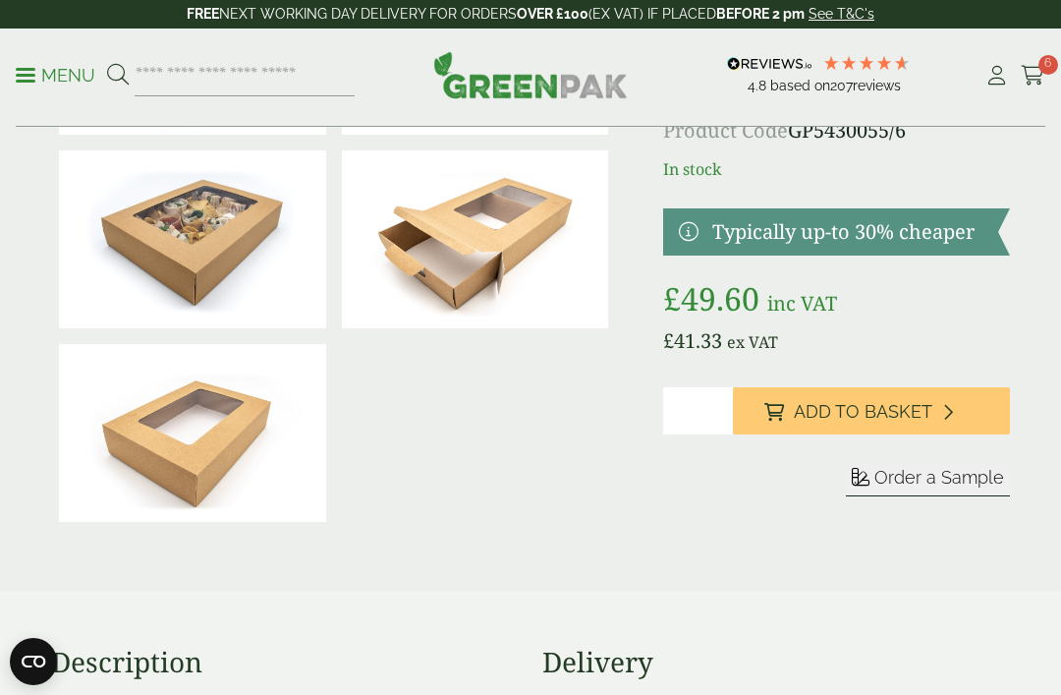
click at [958, 477] on span "Order a Sample" at bounding box center [939, 477] width 130 height 21
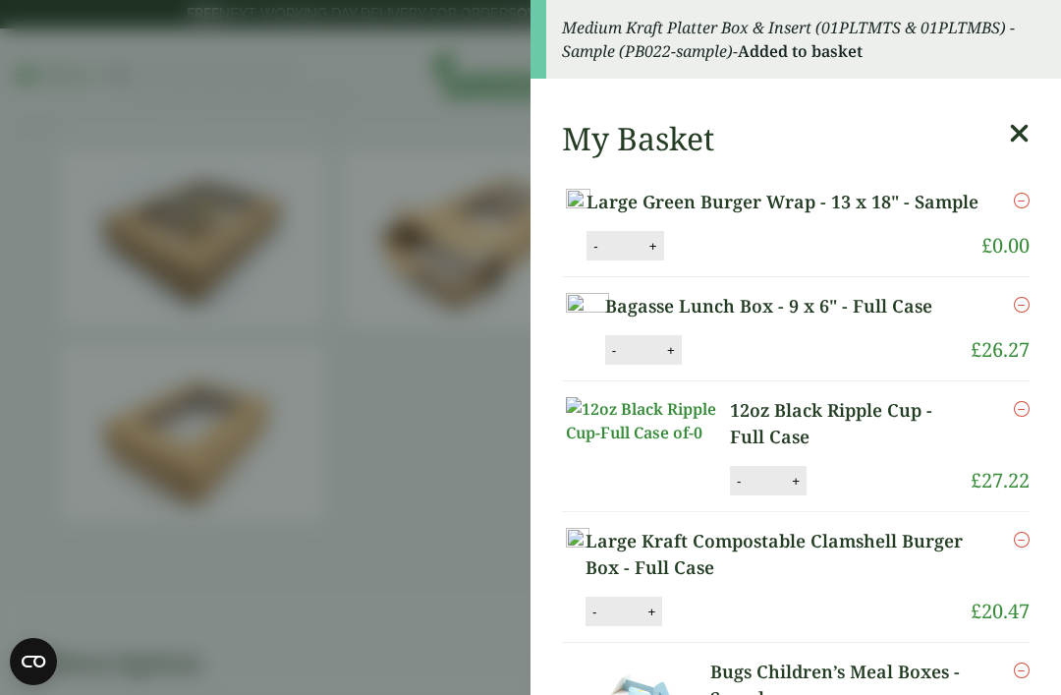
click at [1024, 138] on icon at bounding box center [1019, 134] width 21 height 28
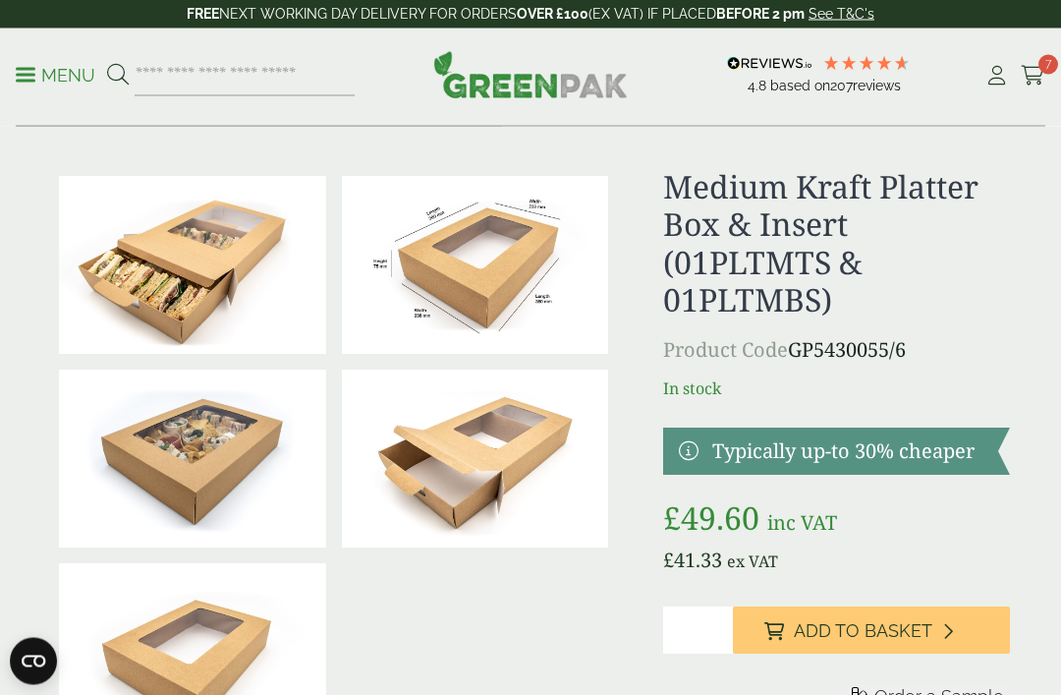
scroll to position [19, 0]
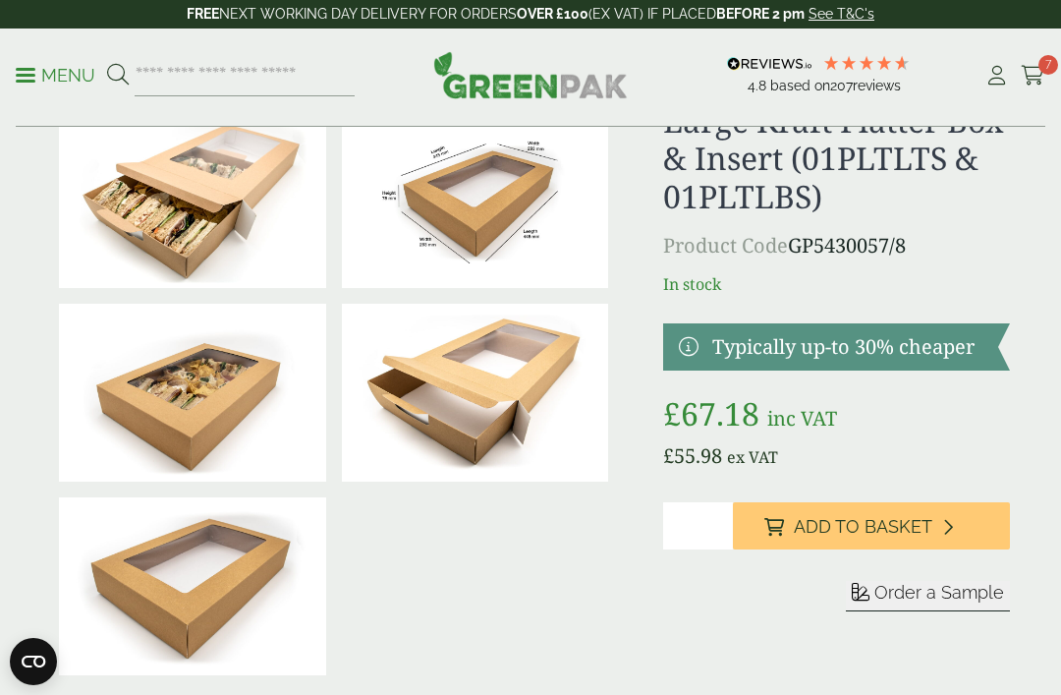
scroll to position [88, 0]
click at [919, 597] on span "Order a Sample" at bounding box center [939, 592] width 130 height 21
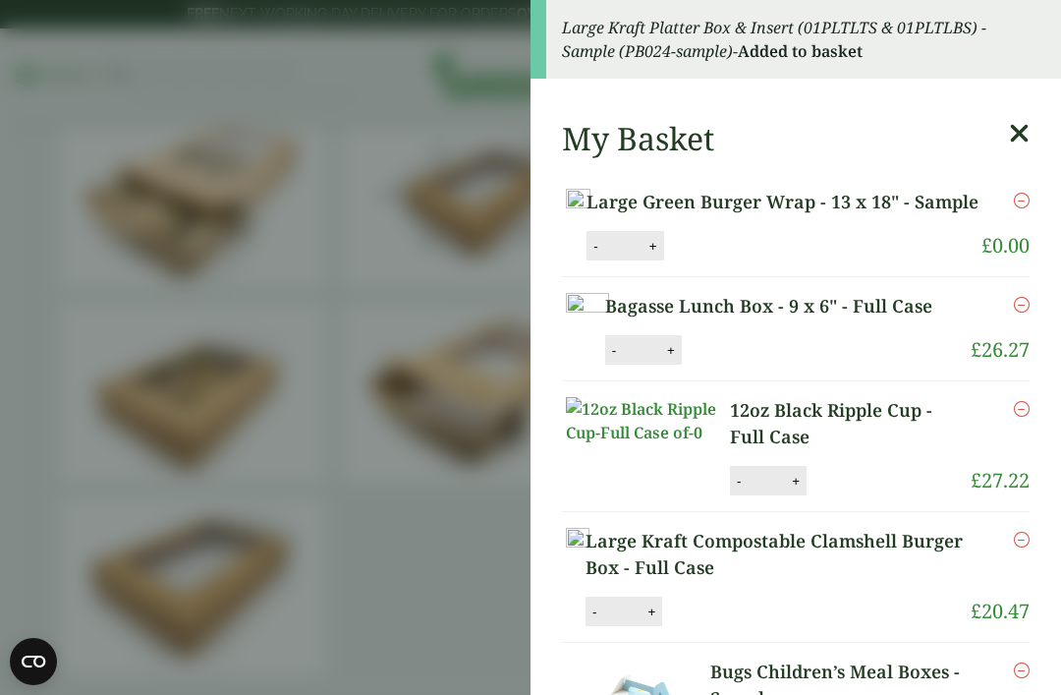
scroll to position [0, 0]
click at [1027, 138] on icon at bounding box center [1019, 134] width 21 height 28
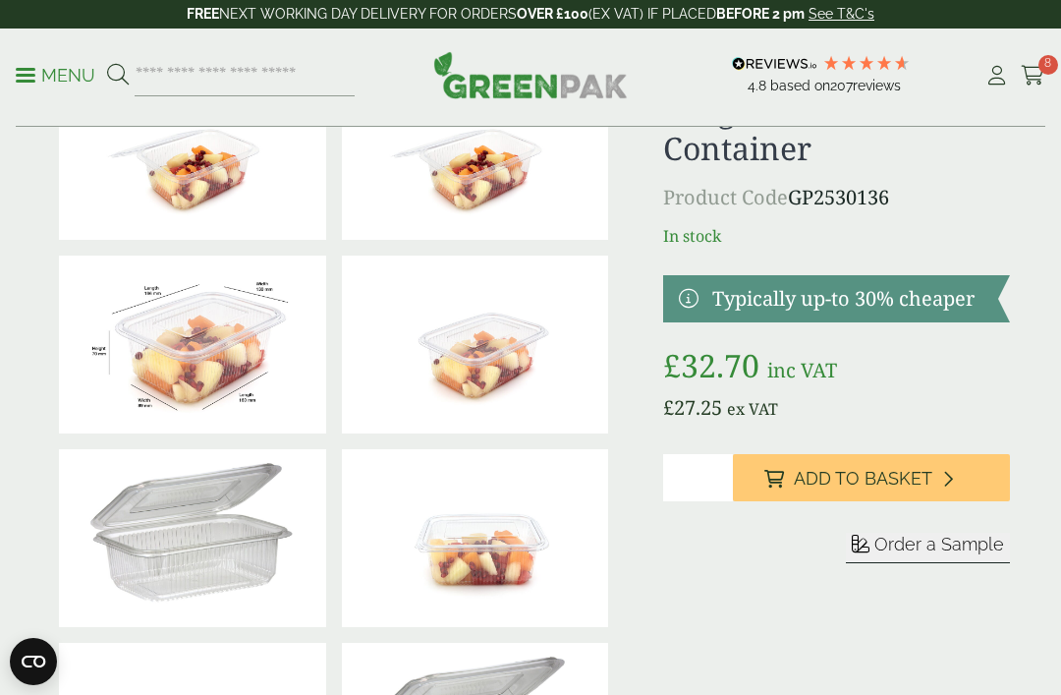
scroll to position [139, 0]
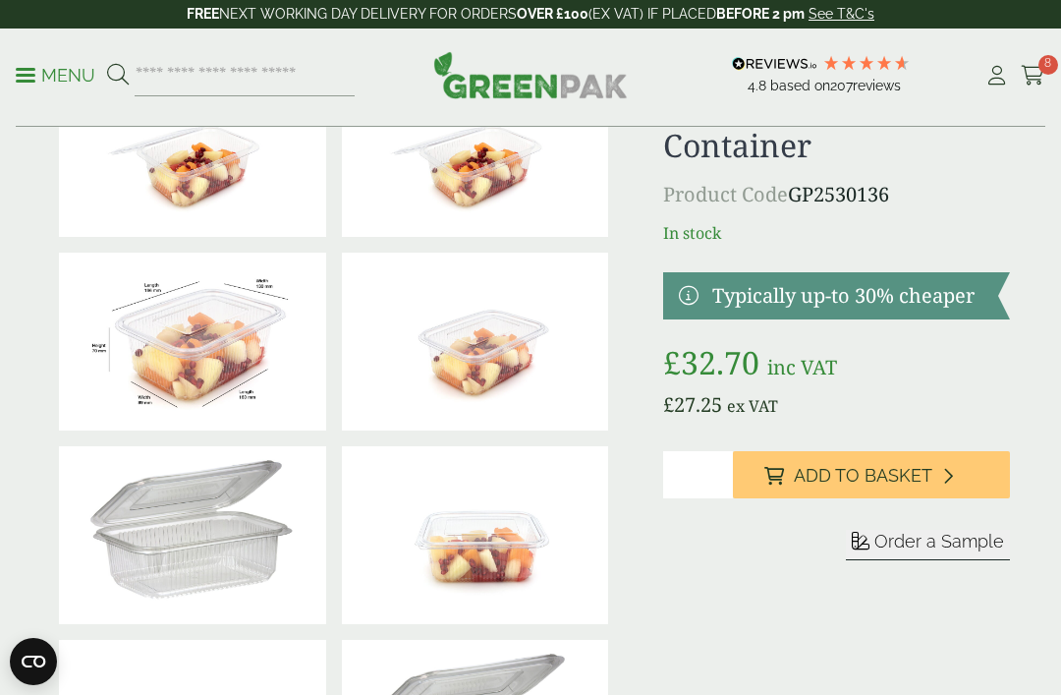
click at [949, 545] on span "Order a Sample" at bounding box center [939, 540] width 130 height 21
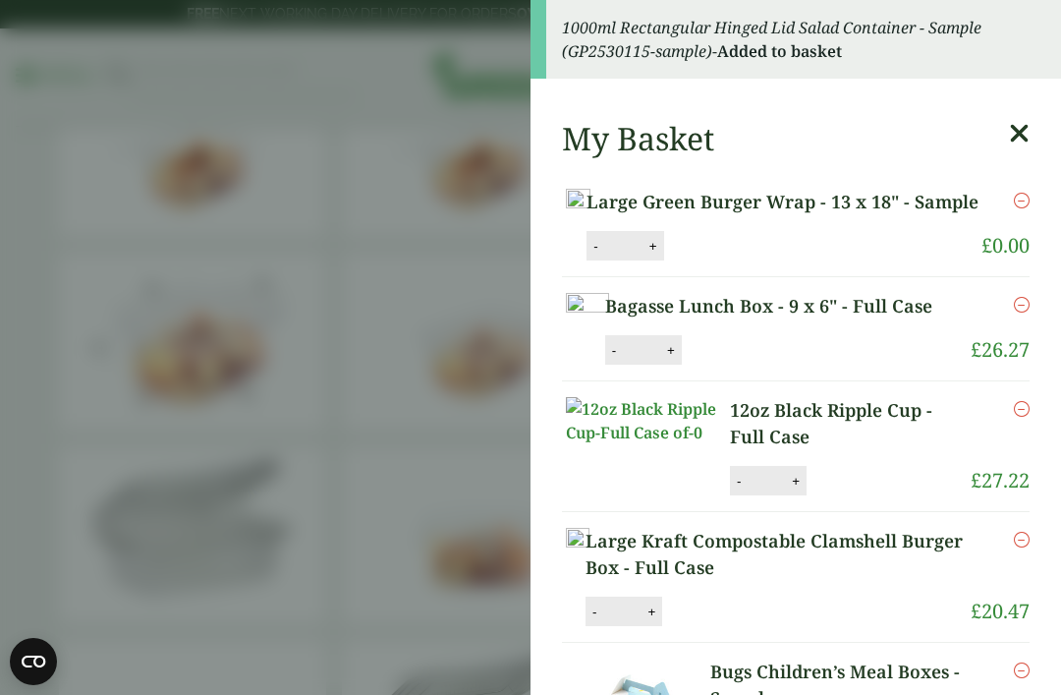
click at [1026, 140] on icon at bounding box center [1019, 134] width 21 height 28
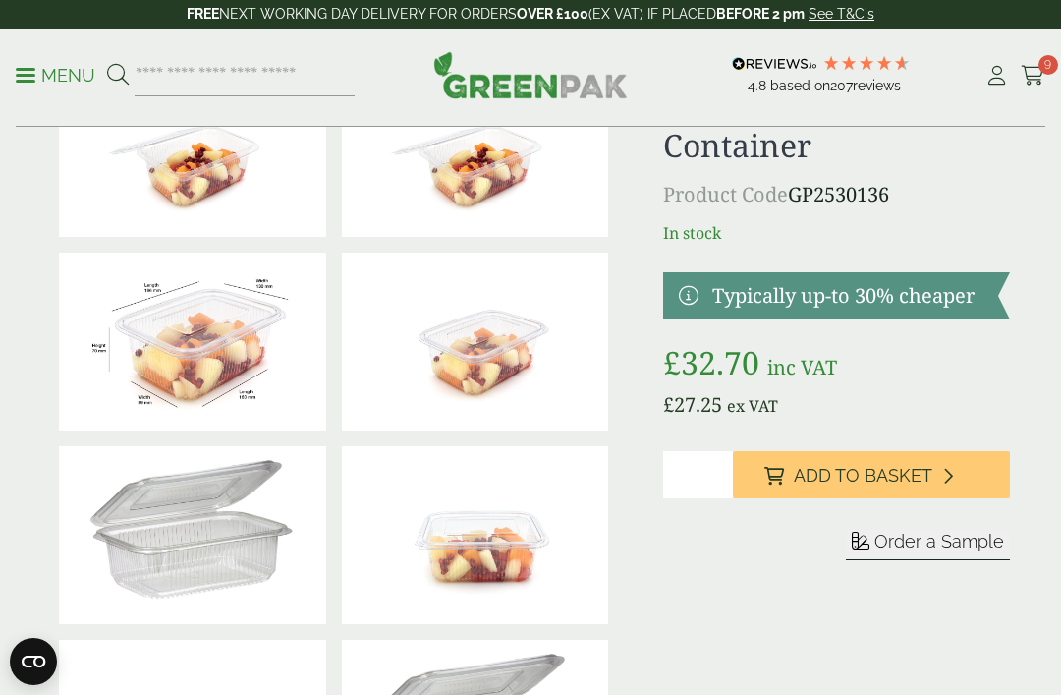
click at [998, 77] on icon at bounding box center [996, 76] width 25 height 20
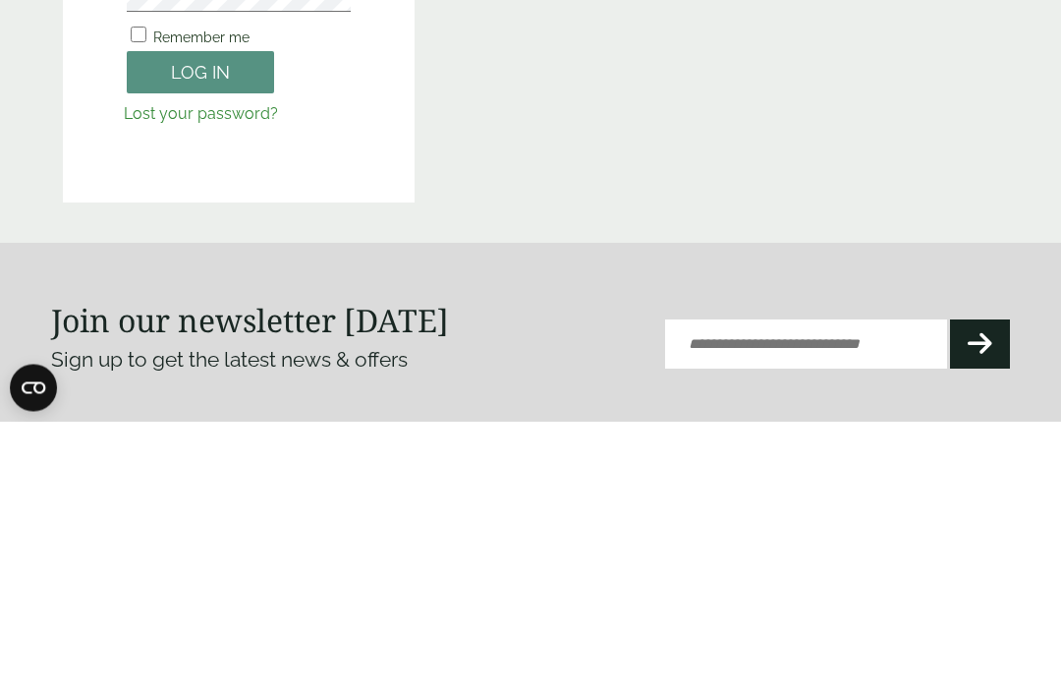
type input "**********"
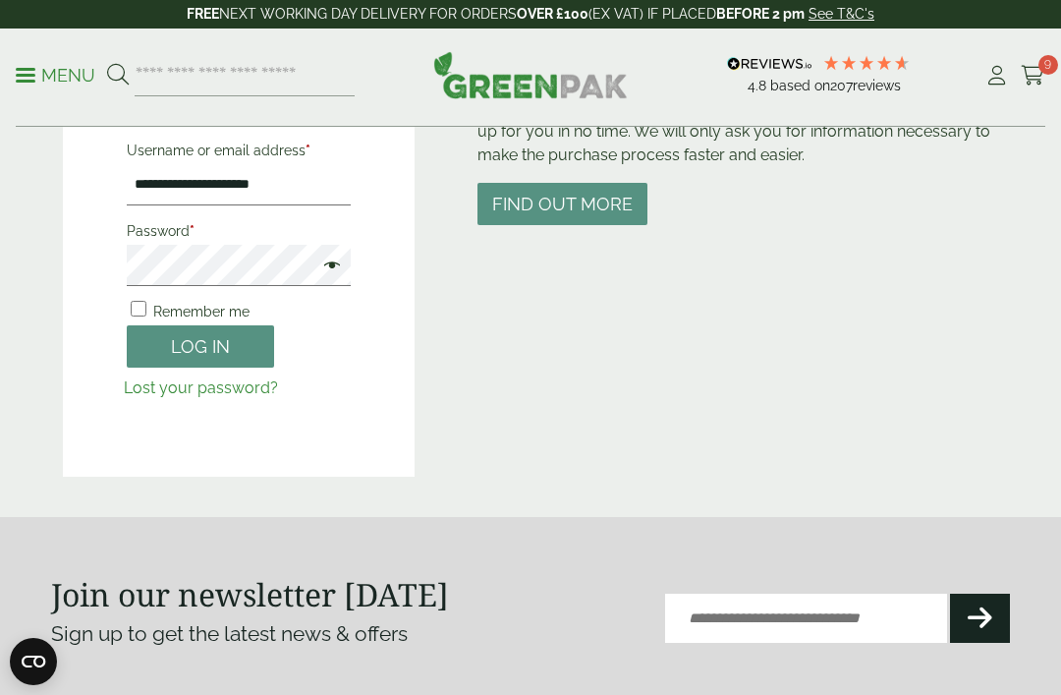
click at [224, 346] on button "Log in" at bounding box center [200, 346] width 147 height 42
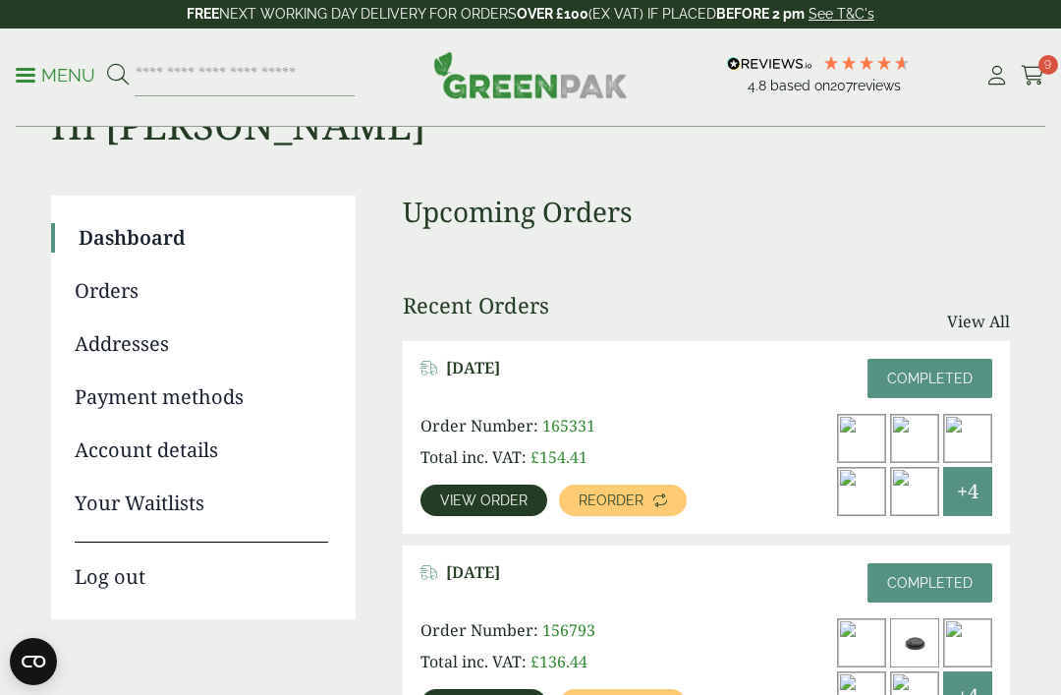
scroll to position [97, 0]
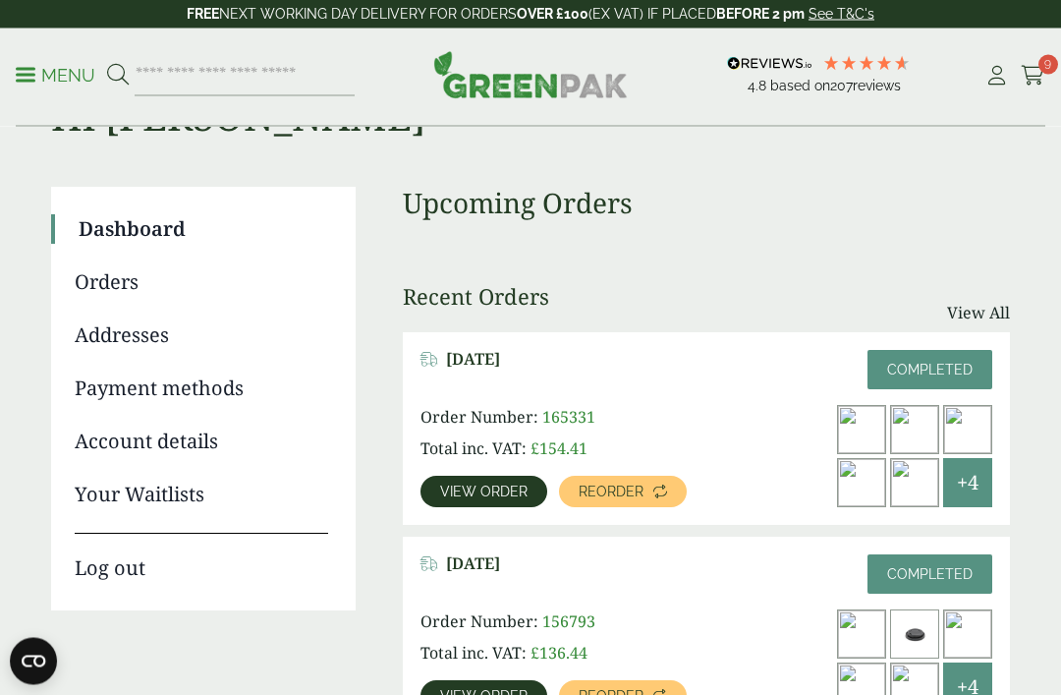
click at [1044, 77] on icon at bounding box center [1033, 76] width 25 height 20
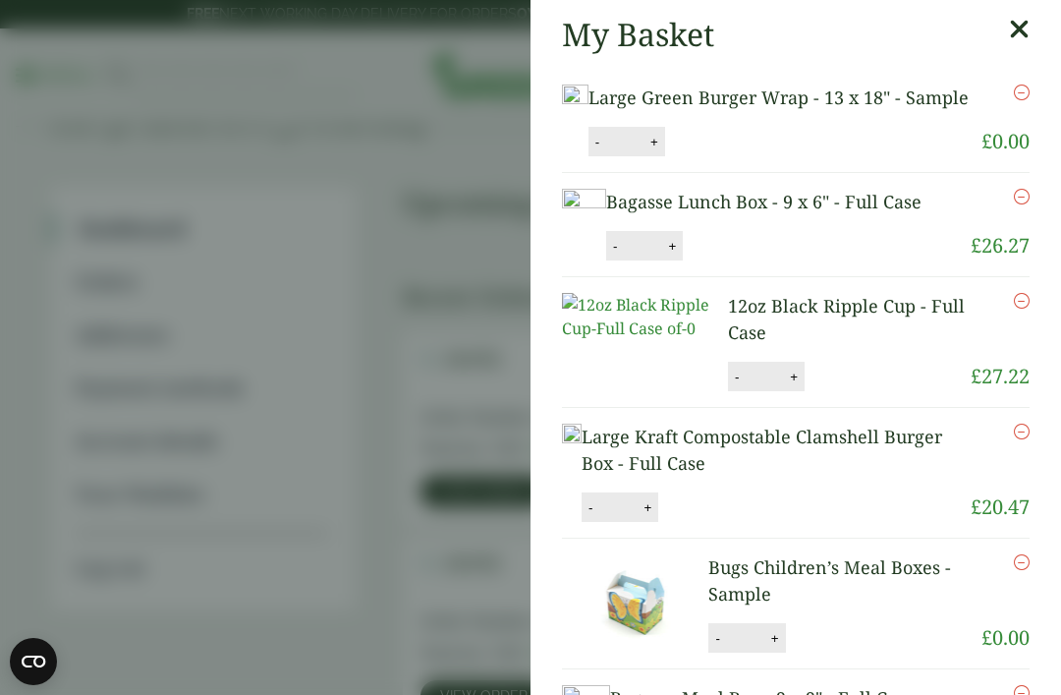
scroll to position [0, 0]
